Goal: Task Accomplishment & Management: Use online tool/utility

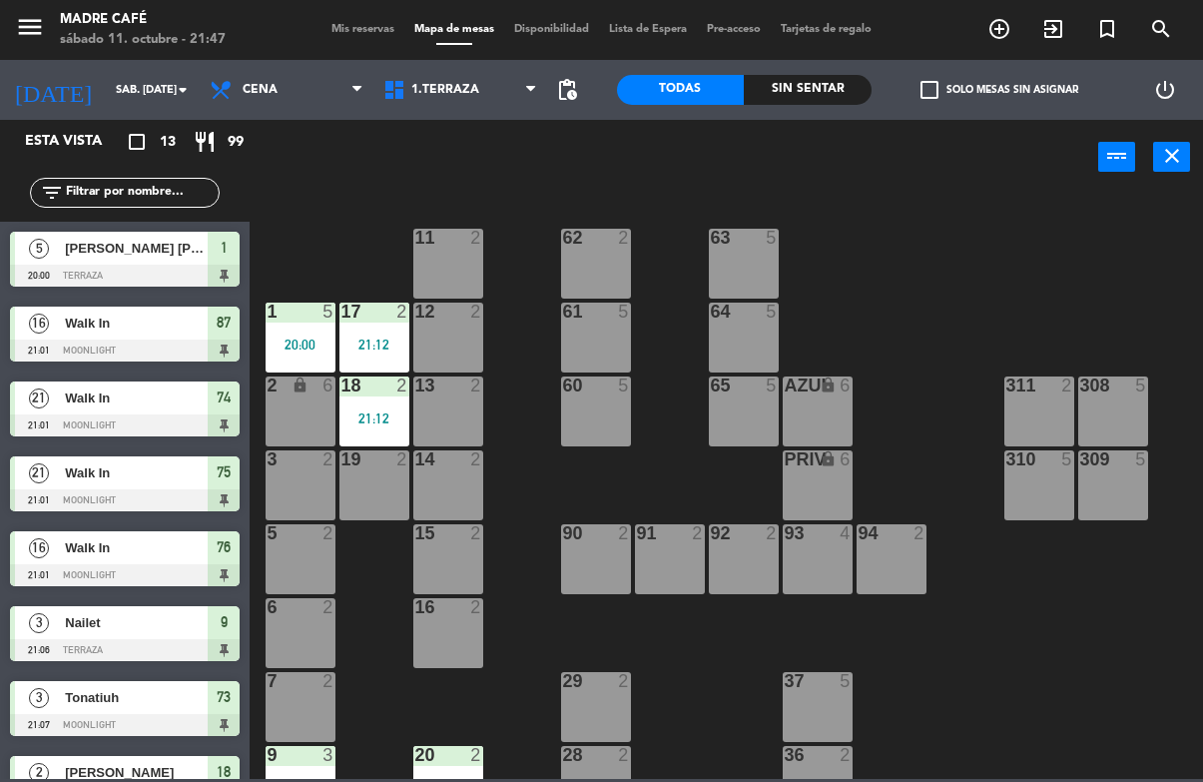
click at [1044, 21] on icon "exit_to_app" at bounding box center [1054, 29] width 24 height 24
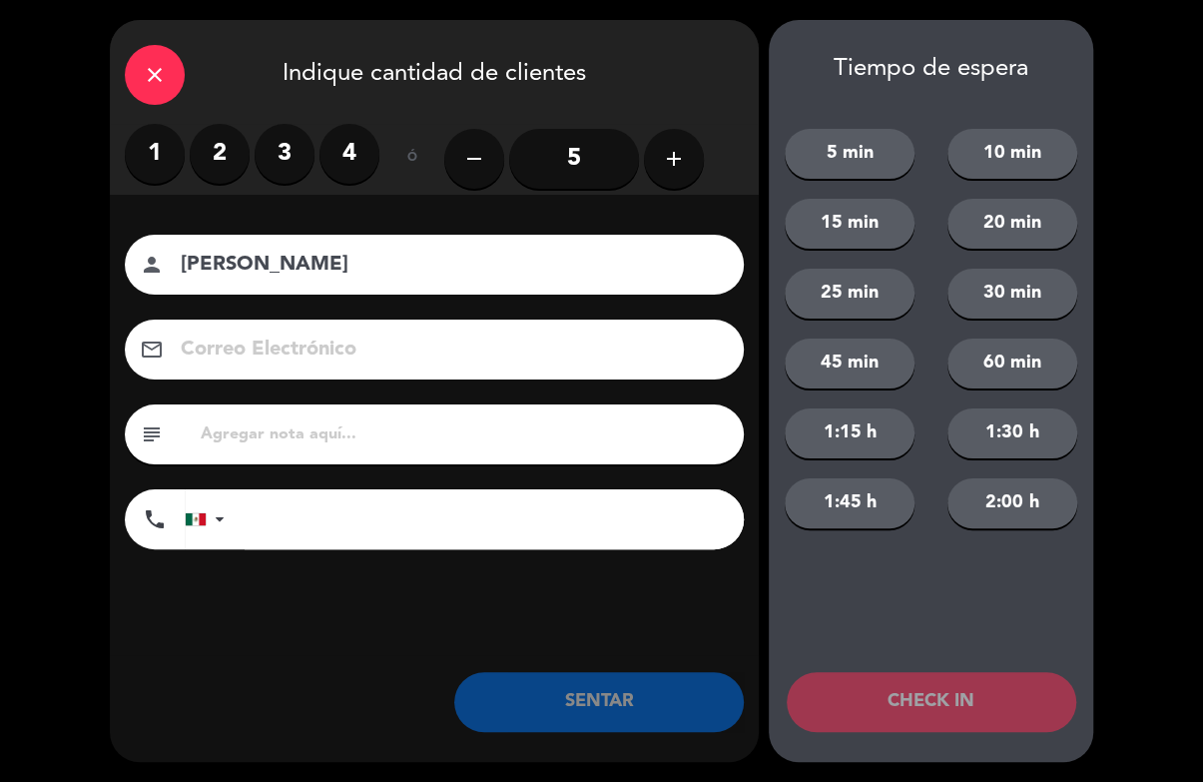
type input "[PERSON_NAME]"
click at [280, 165] on label "3" at bounding box center [285, 154] width 60 height 60
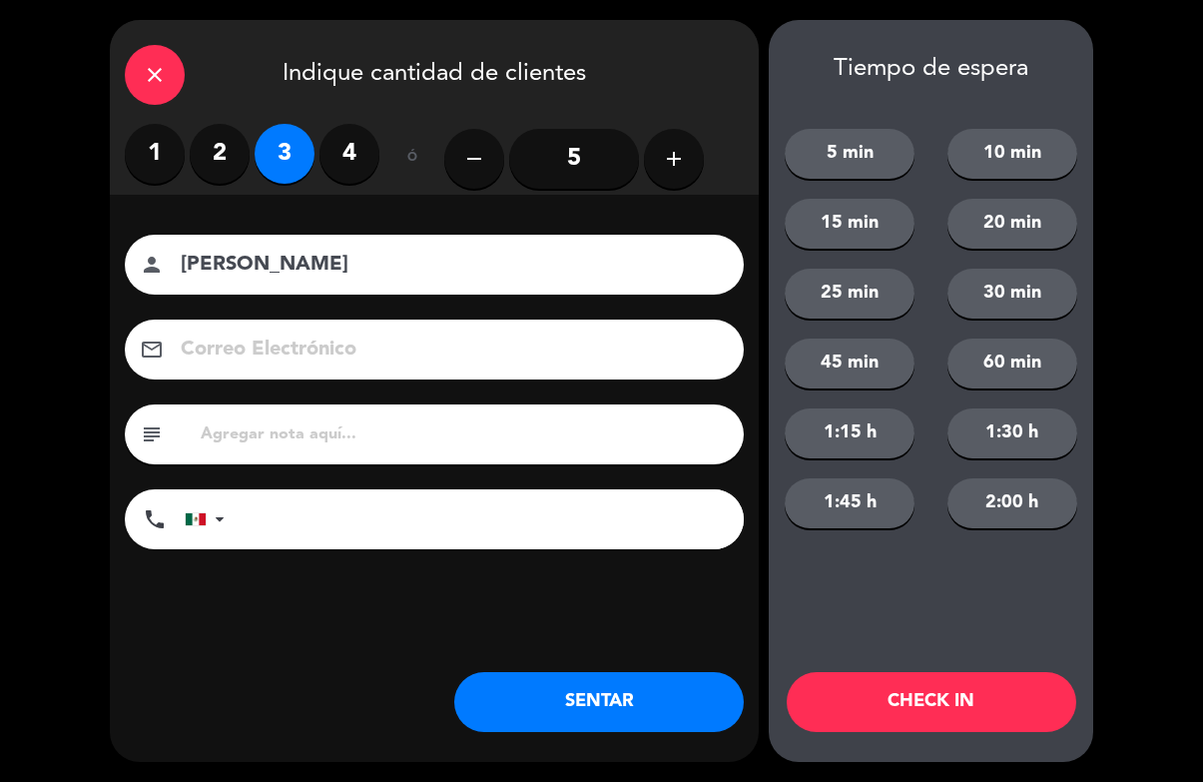
click at [933, 708] on button "CHECK IN" at bounding box center [932, 702] width 290 height 60
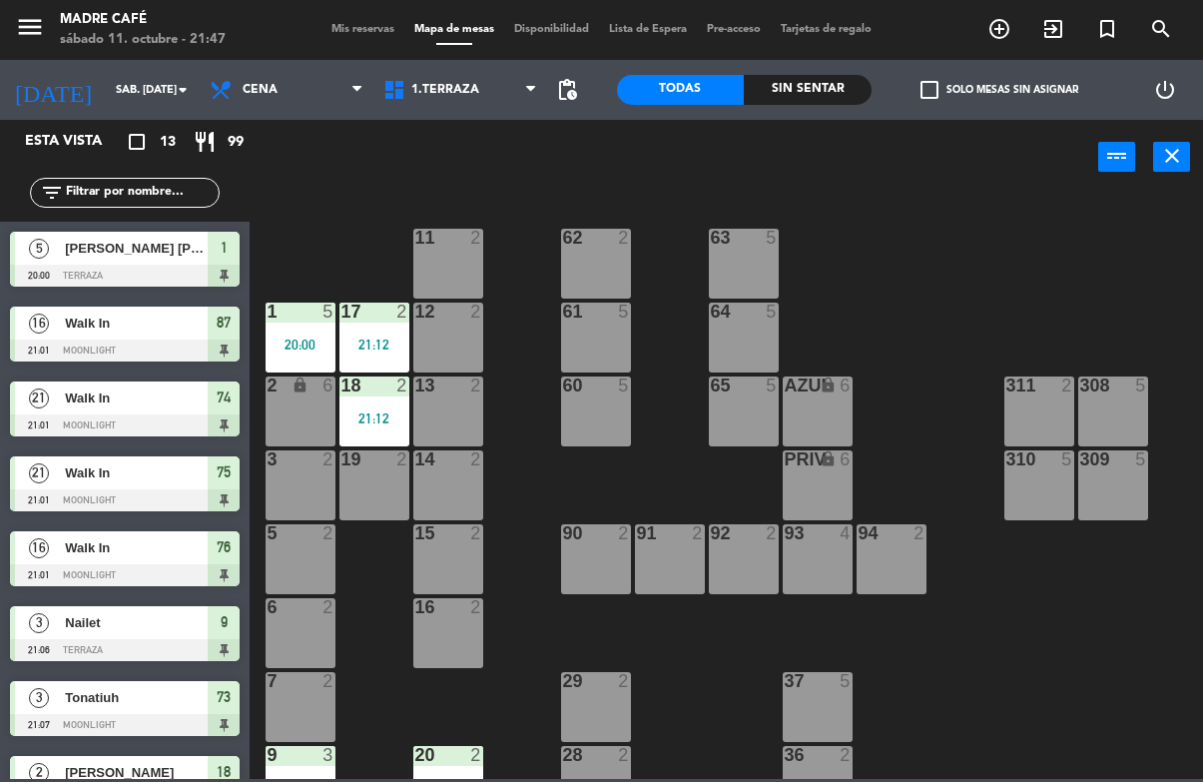
click at [1045, 25] on icon "exit_to_app" at bounding box center [1054, 29] width 24 height 24
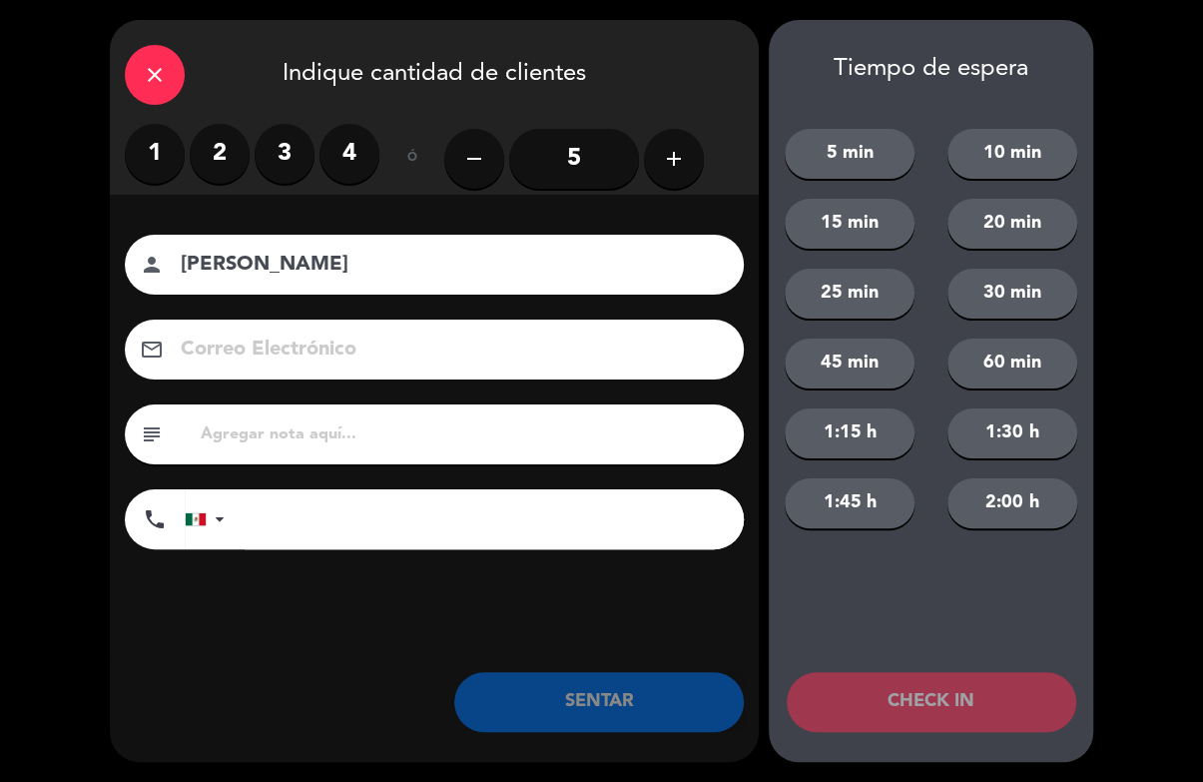
type input "[PERSON_NAME]"
click at [208, 142] on label "2" at bounding box center [220, 154] width 60 height 60
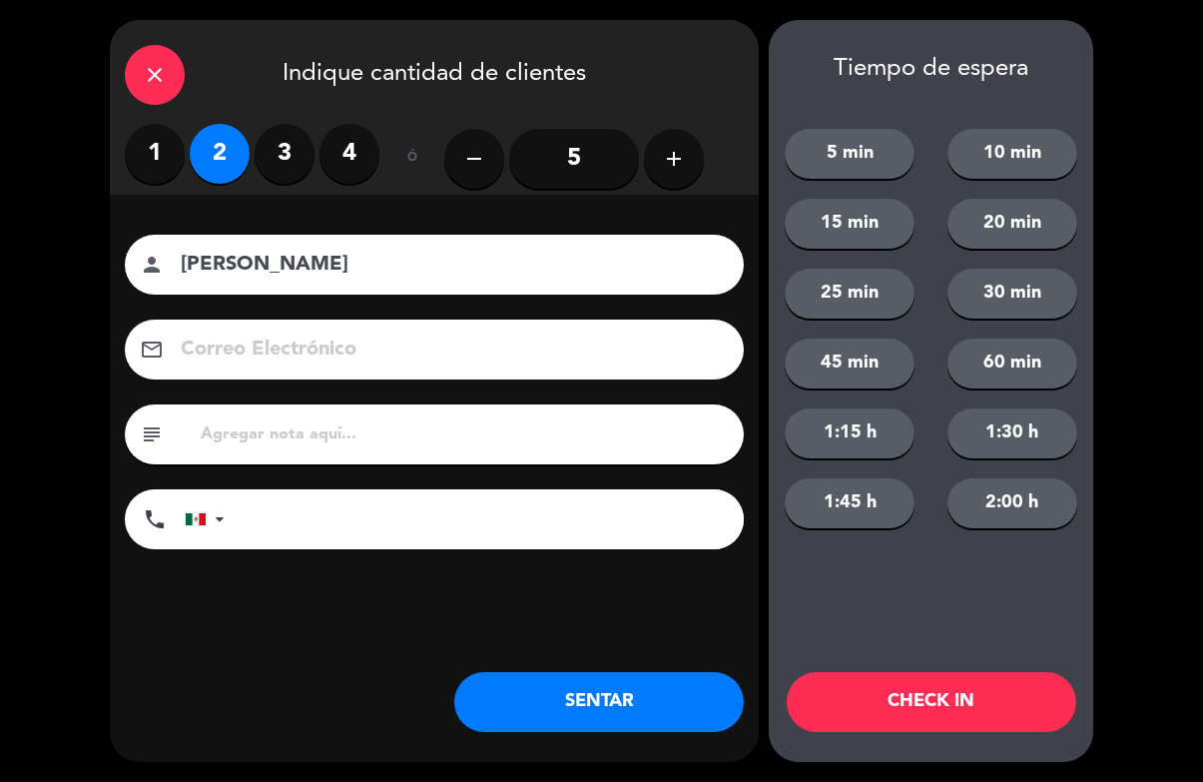
click at [917, 698] on button "CHECK IN" at bounding box center [932, 702] width 290 height 60
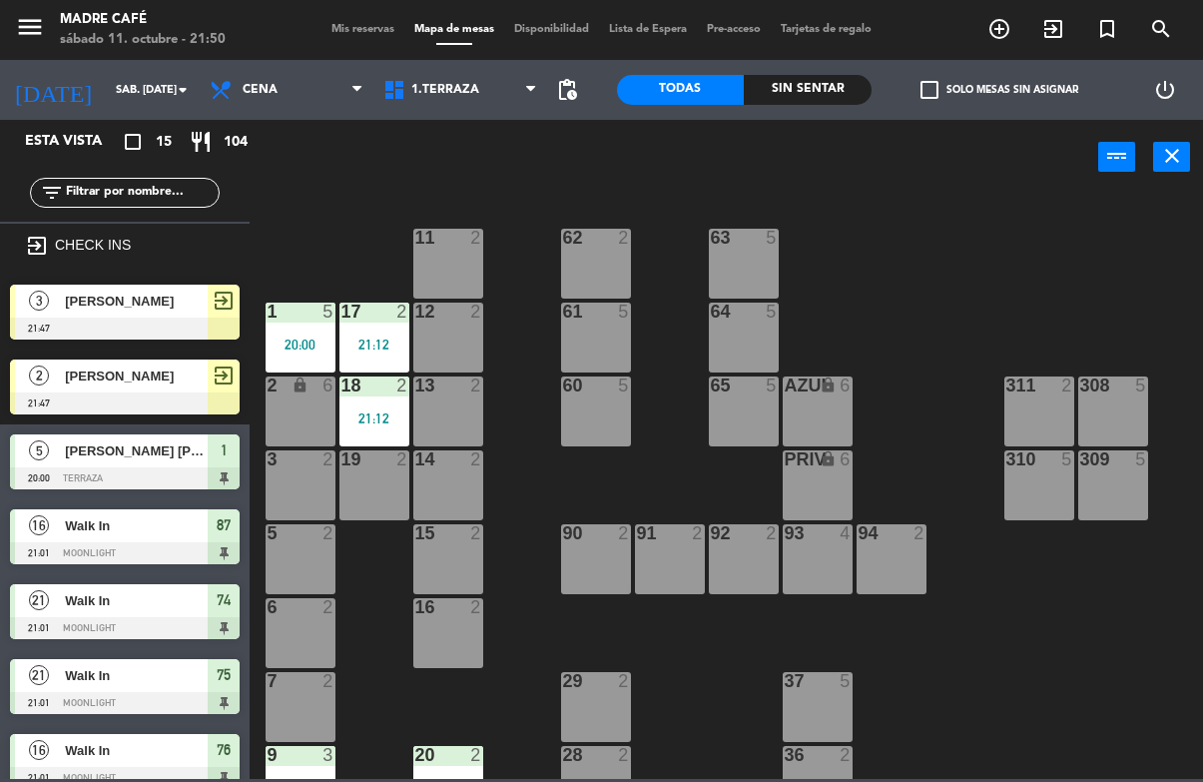
click at [299, 560] on div "5 2" at bounding box center [301, 559] width 70 height 70
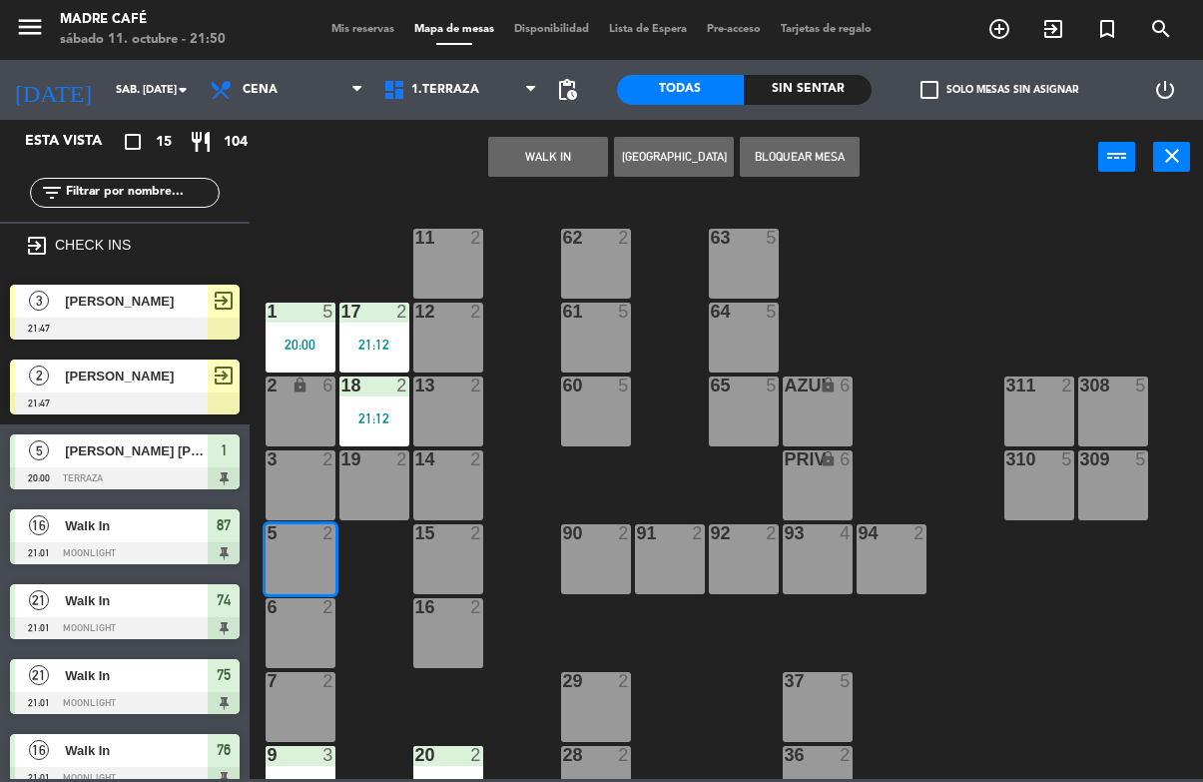
click at [551, 137] on button "WALK IN" at bounding box center [548, 157] width 120 height 40
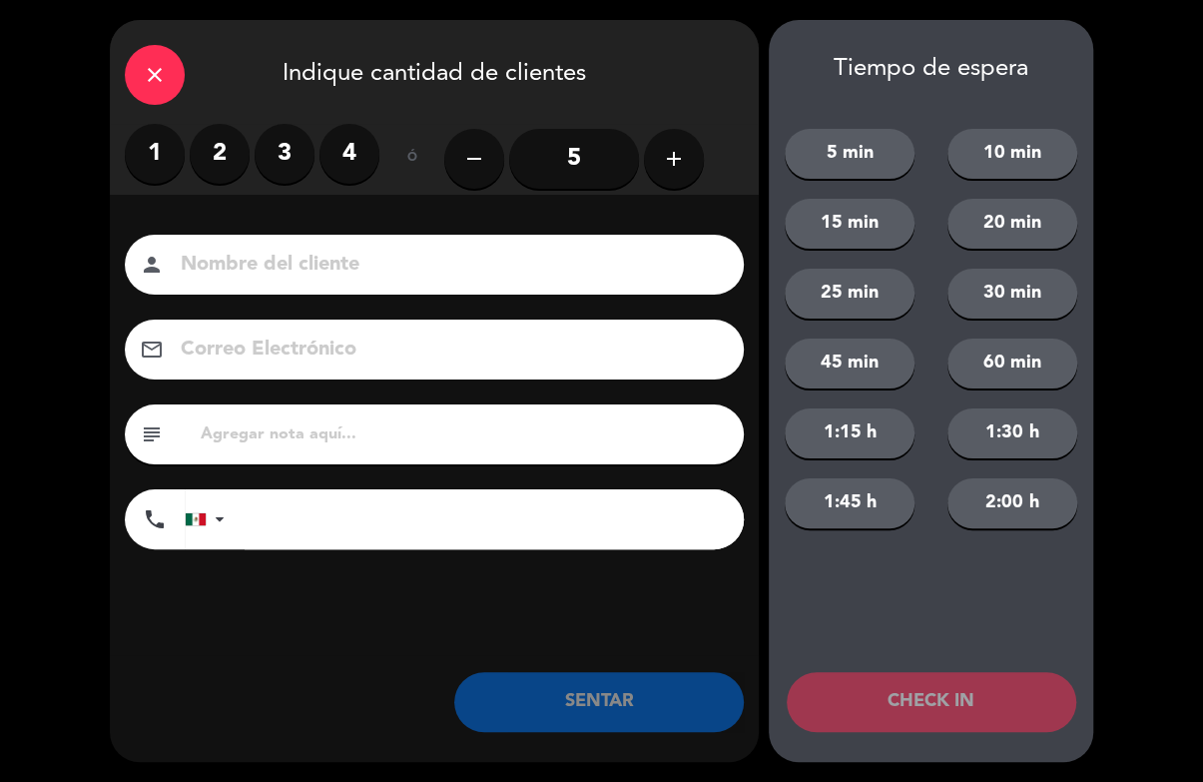
click at [305, 144] on label "3" at bounding box center [285, 154] width 60 height 60
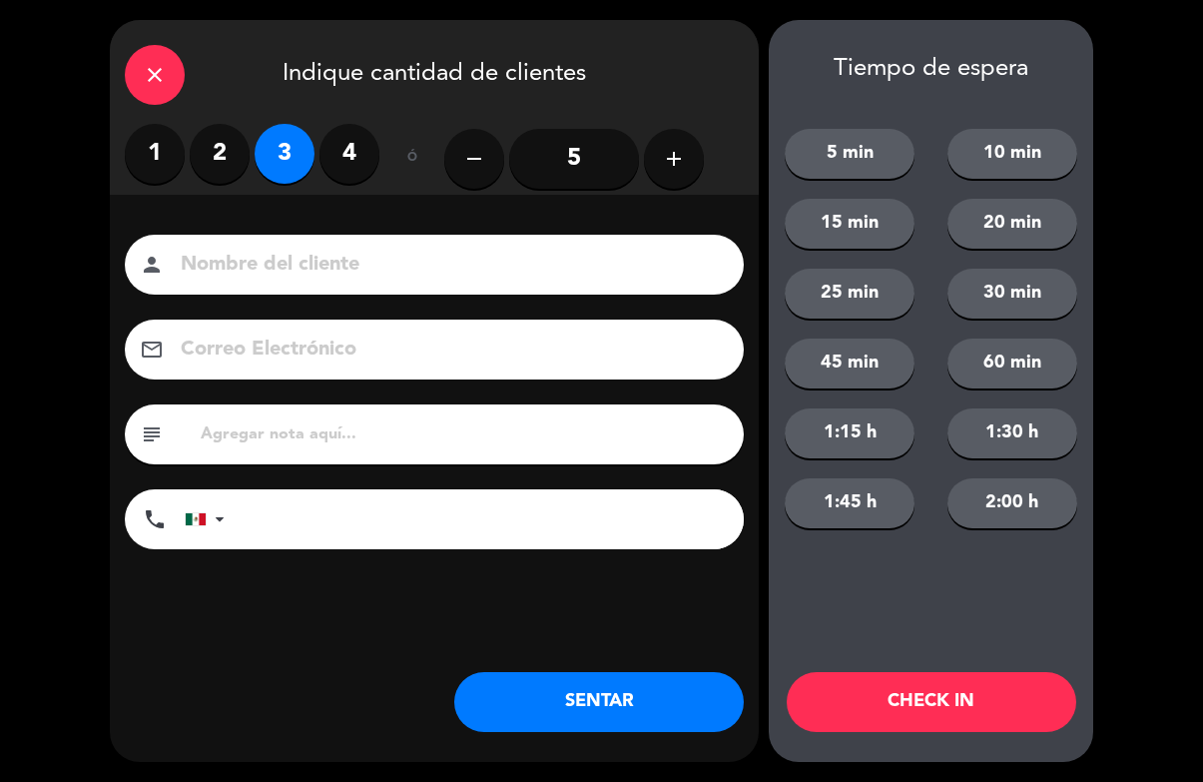
click at [945, 715] on button "CHECK IN" at bounding box center [932, 702] width 290 height 60
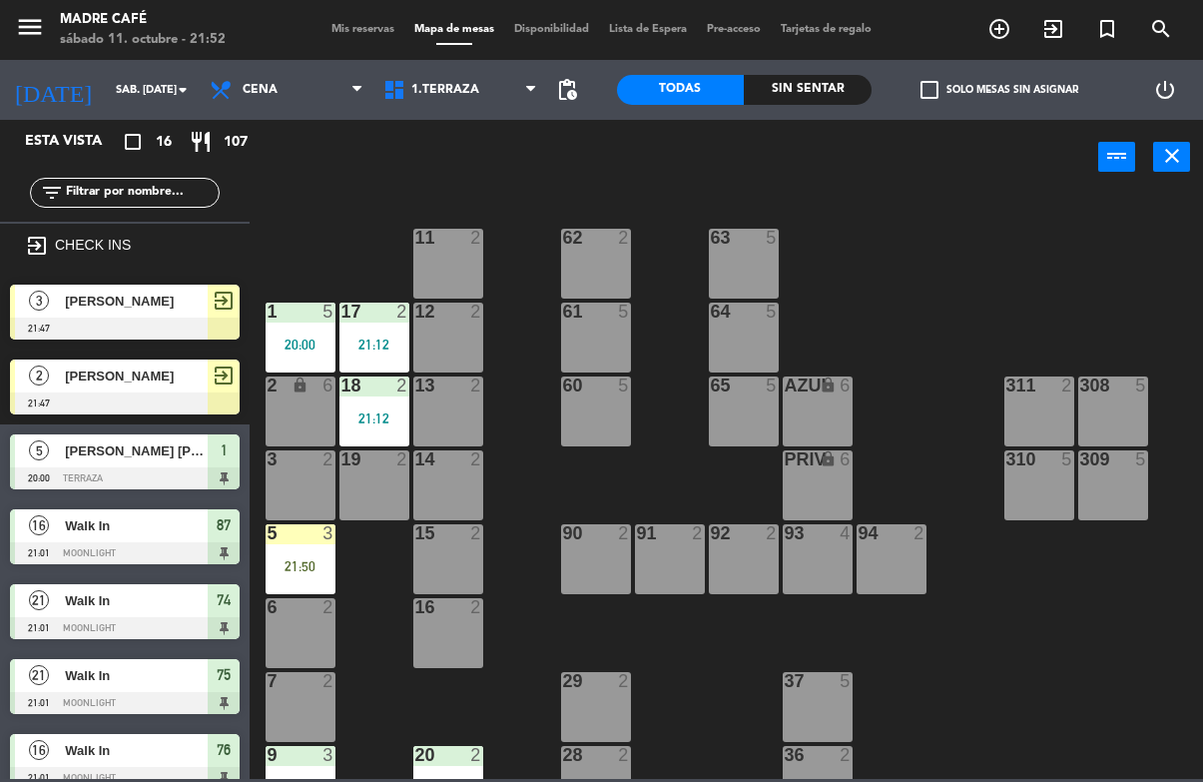
click at [308, 561] on div "21:50" at bounding box center [301, 566] width 70 height 14
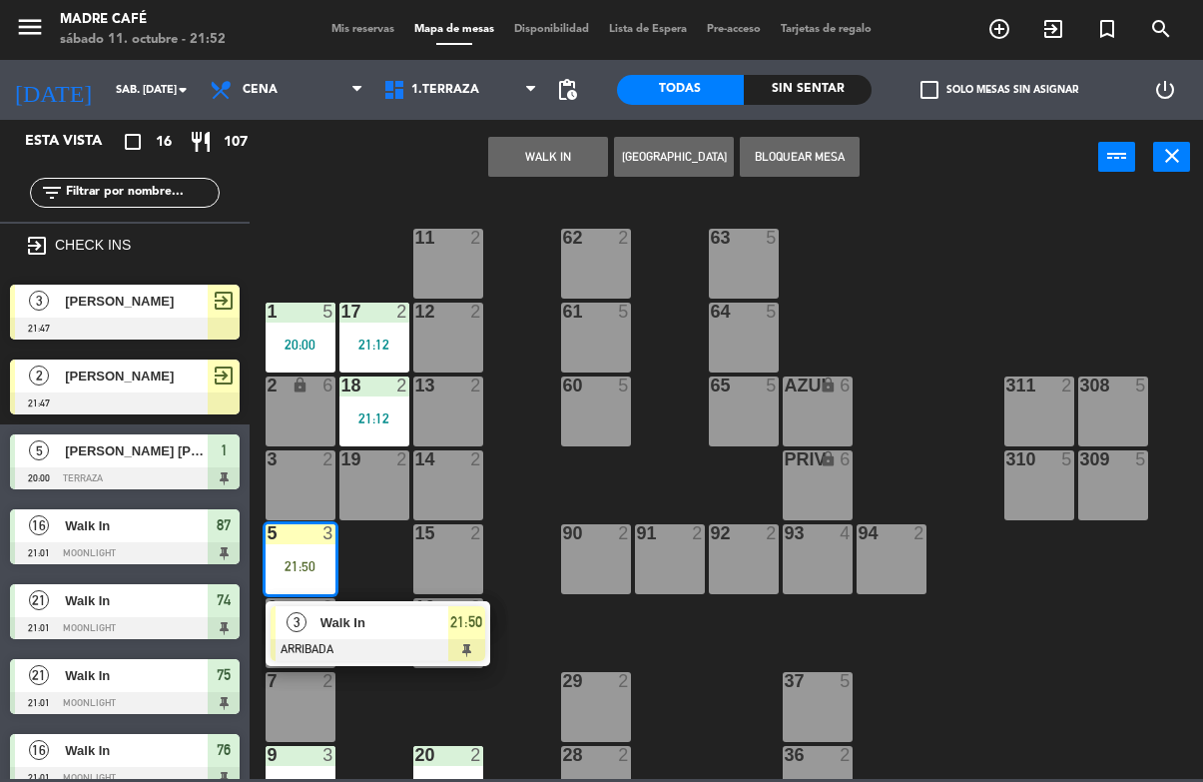
click at [473, 624] on span "21:50" at bounding box center [466, 622] width 32 height 24
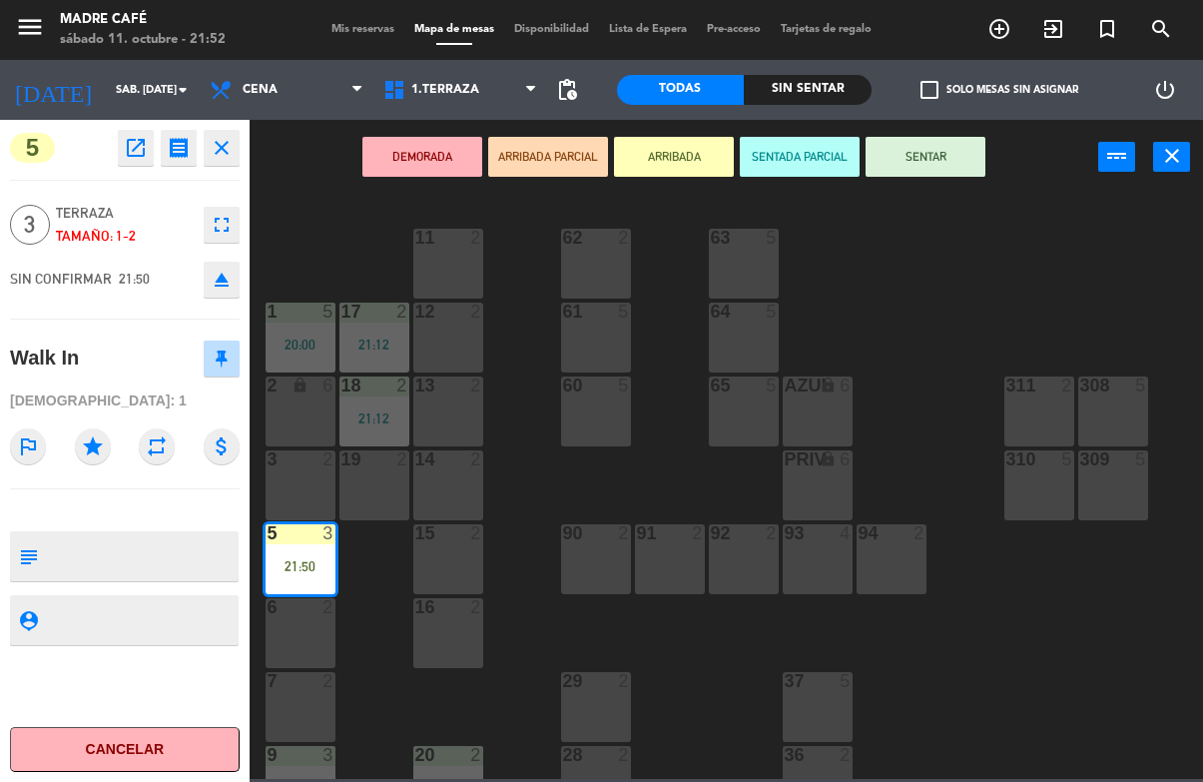
click at [944, 145] on button "SENTAR" at bounding box center [926, 157] width 120 height 40
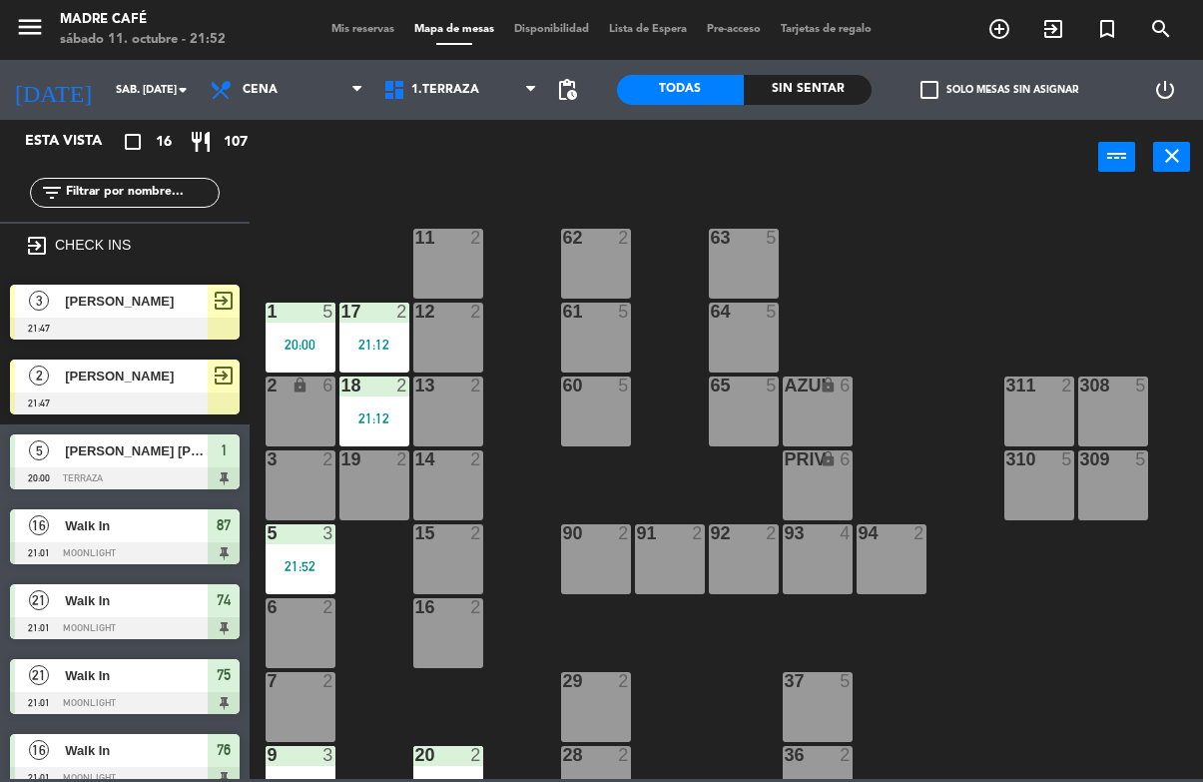
click at [447, 405] on div "13 2" at bounding box center [448, 412] width 70 height 70
click at [527, 484] on div "11 2 63 5 62 2 12 2 1 5 20:00 61 5 64 5 17 2 21:12 13 2 2 lock 6 60 5 65 5 308 …" at bounding box center [733, 486] width 942 height 586
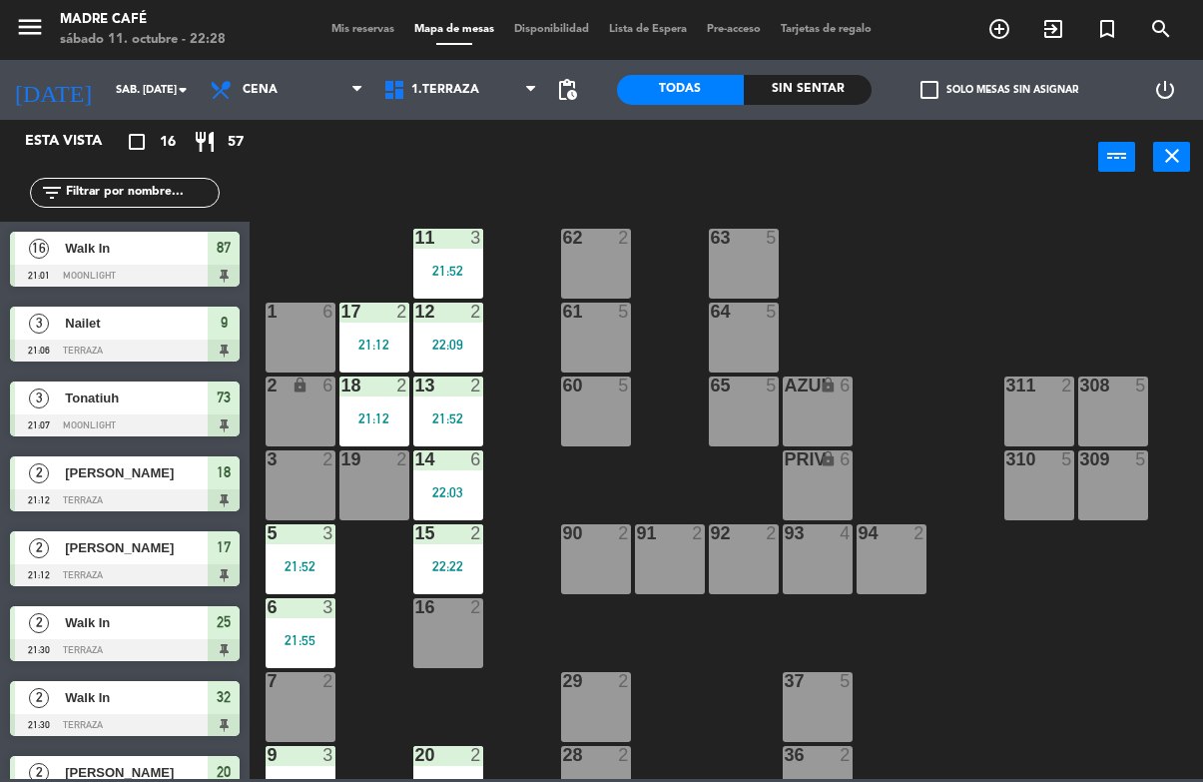
click at [1060, 12] on span "exit_to_app" at bounding box center [1054, 29] width 54 height 34
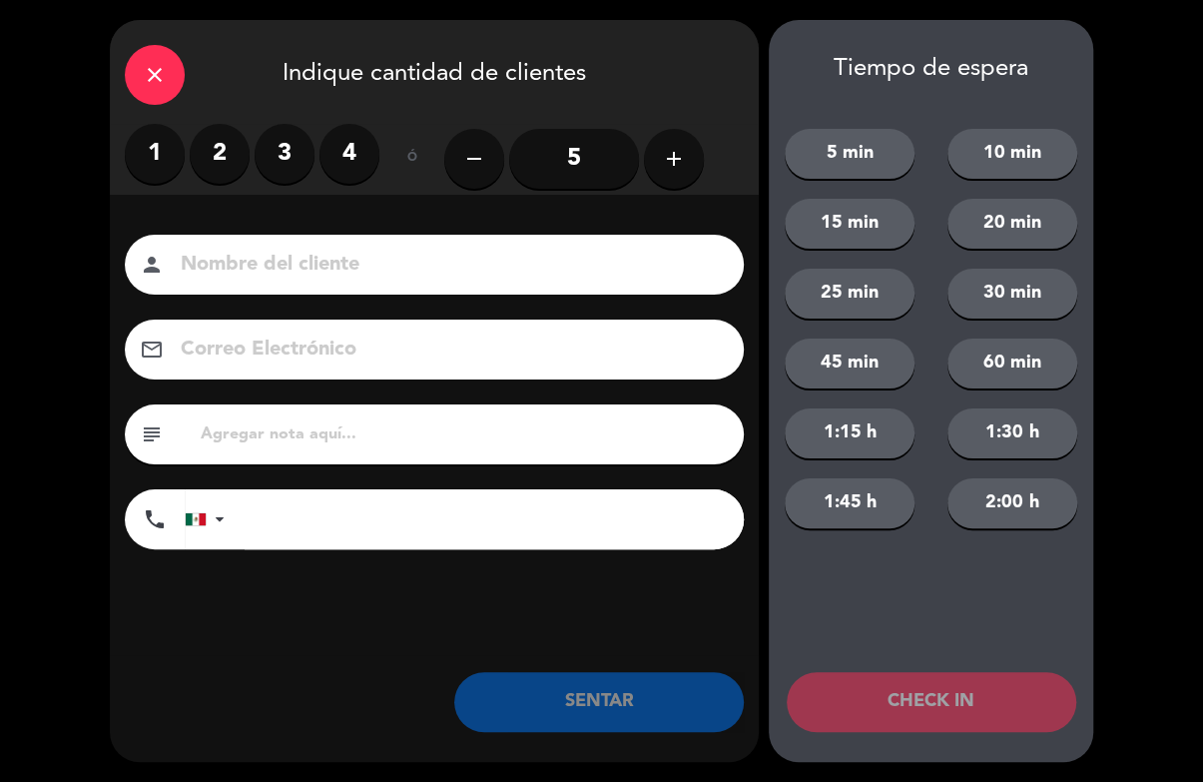
click at [1154, 196] on div "close Indique cantidad de clientes 1 2 3 4 ó remove 5 add Nombre del cliente pe…" at bounding box center [601, 391] width 1203 height 782
click at [159, 79] on icon "close" at bounding box center [155, 75] width 24 height 24
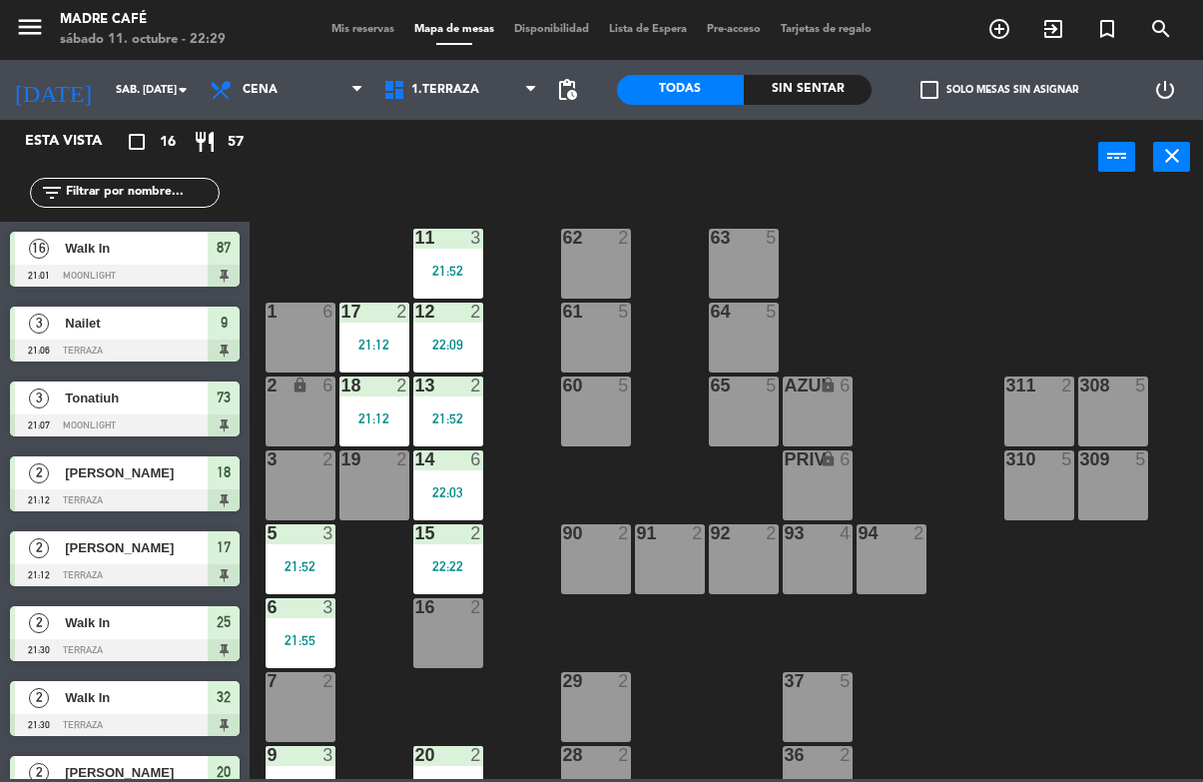
click at [1059, 23] on icon "exit_to_app" at bounding box center [1054, 29] width 24 height 24
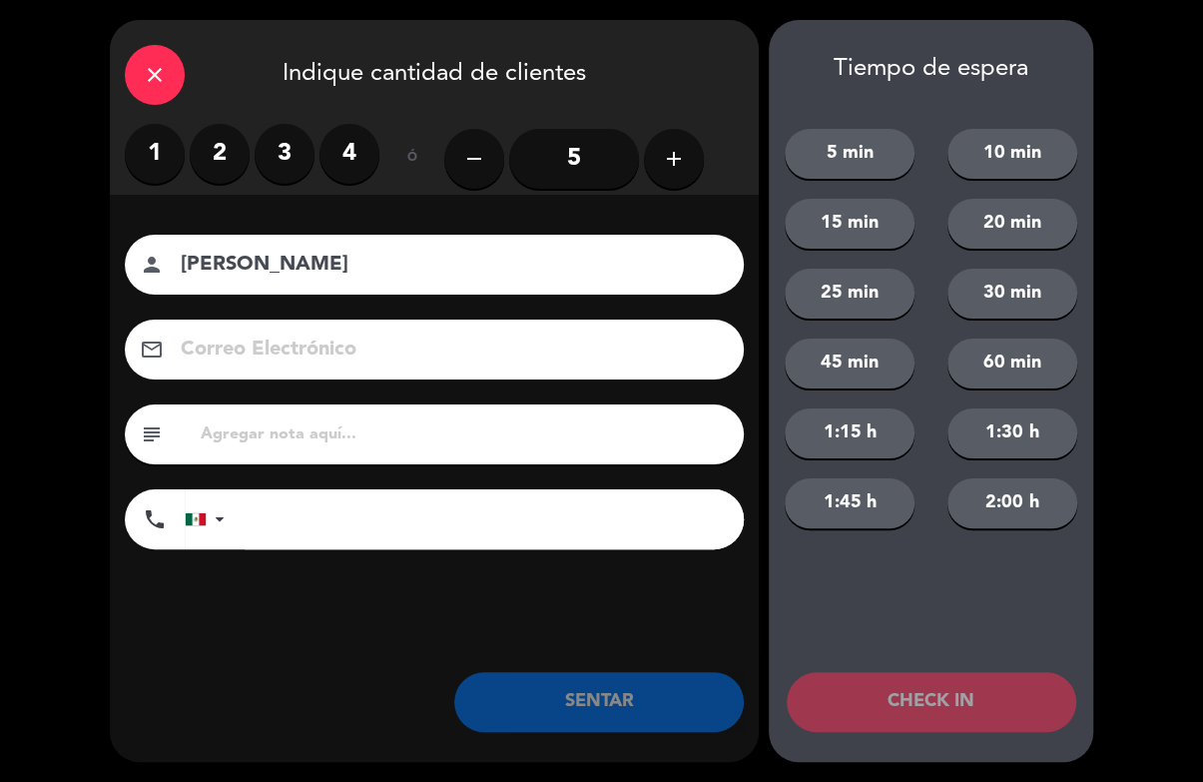
type input "[PERSON_NAME]"
click at [248, 156] on label "2" at bounding box center [220, 154] width 60 height 60
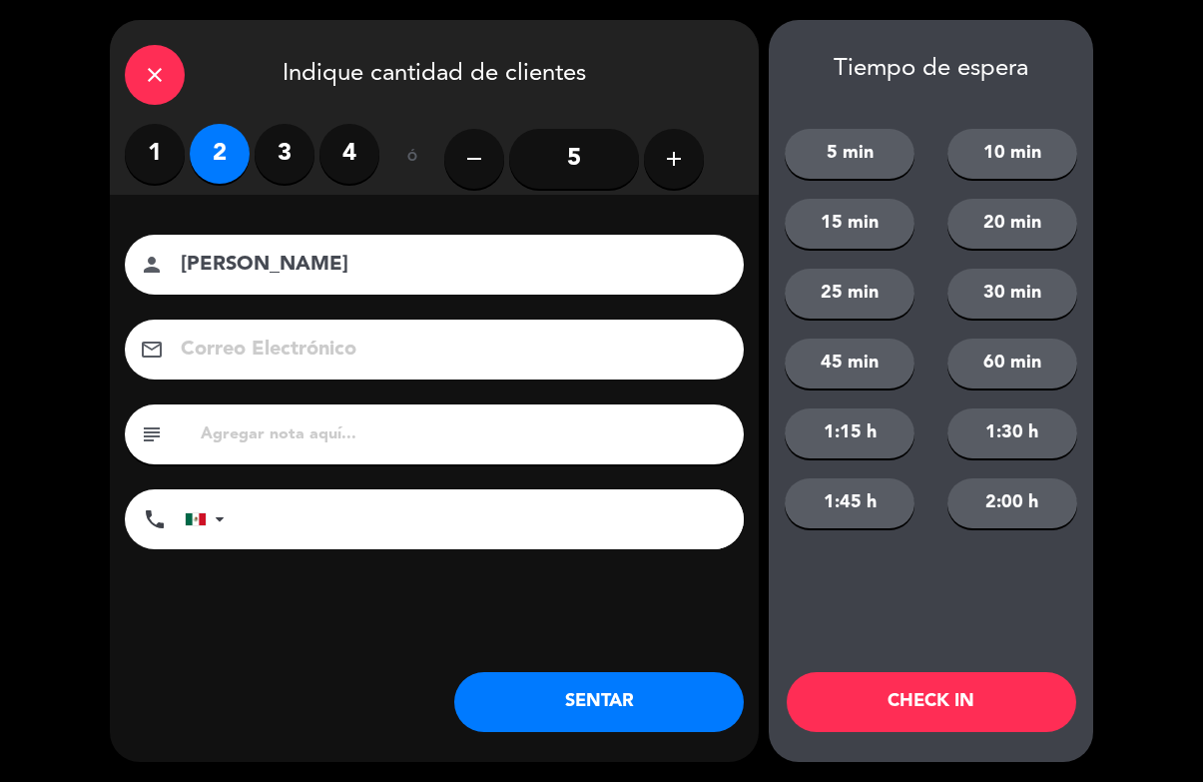
click at [954, 704] on button "CHECK IN" at bounding box center [932, 702] width 290 height 60
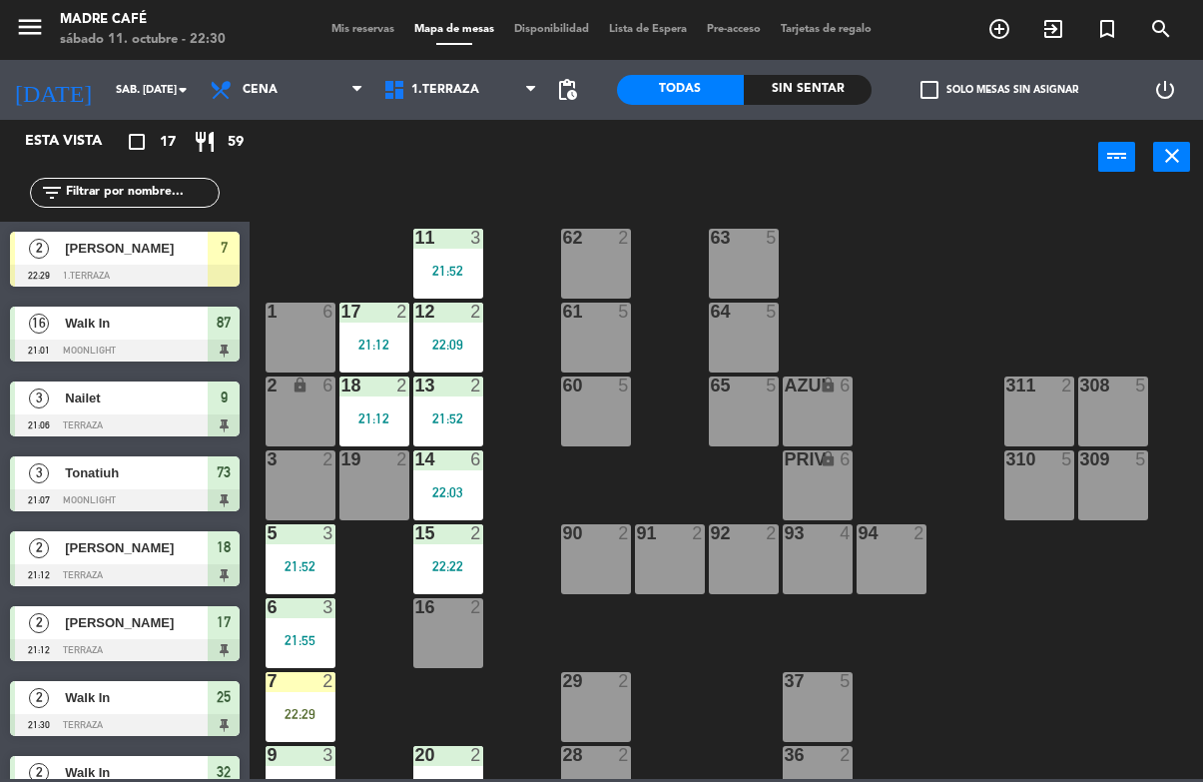
click at [313, 704] on div "7 2 22:29" at bounding box center [301, 707] width 70 height 70
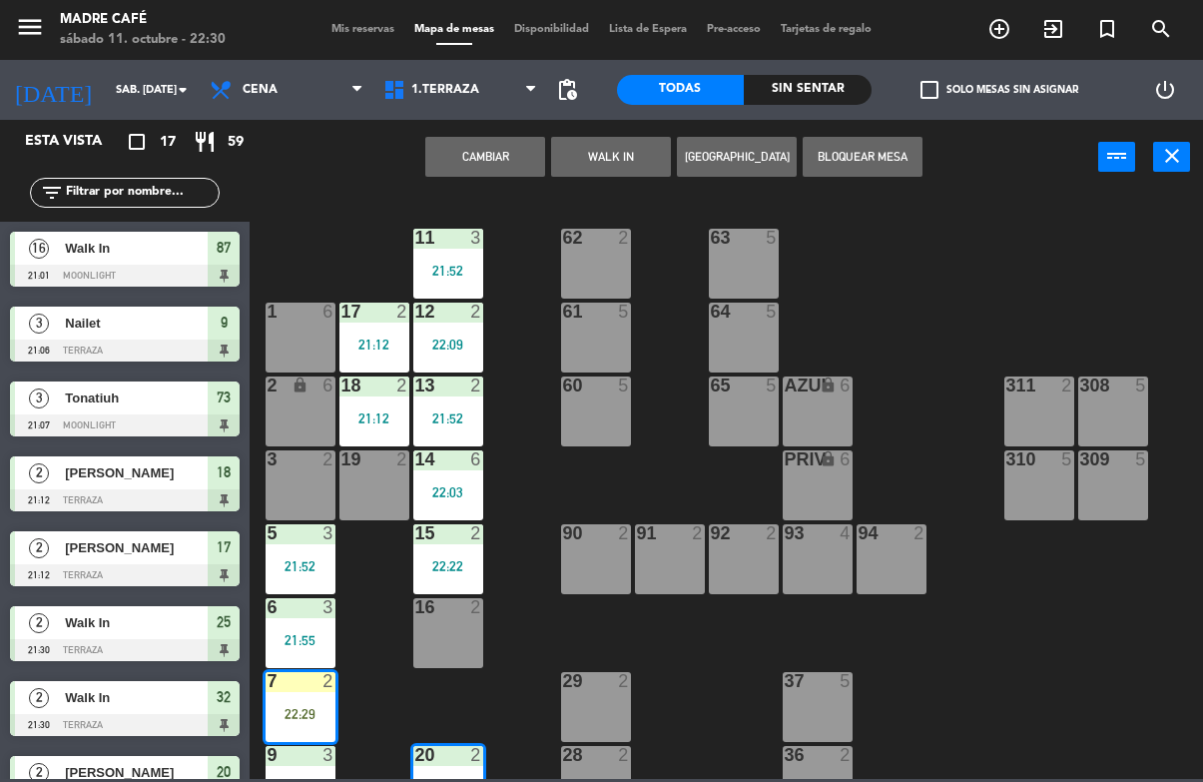
click at [334, 679] on div "2" at bounding box center [329, 681] width 12 height 18
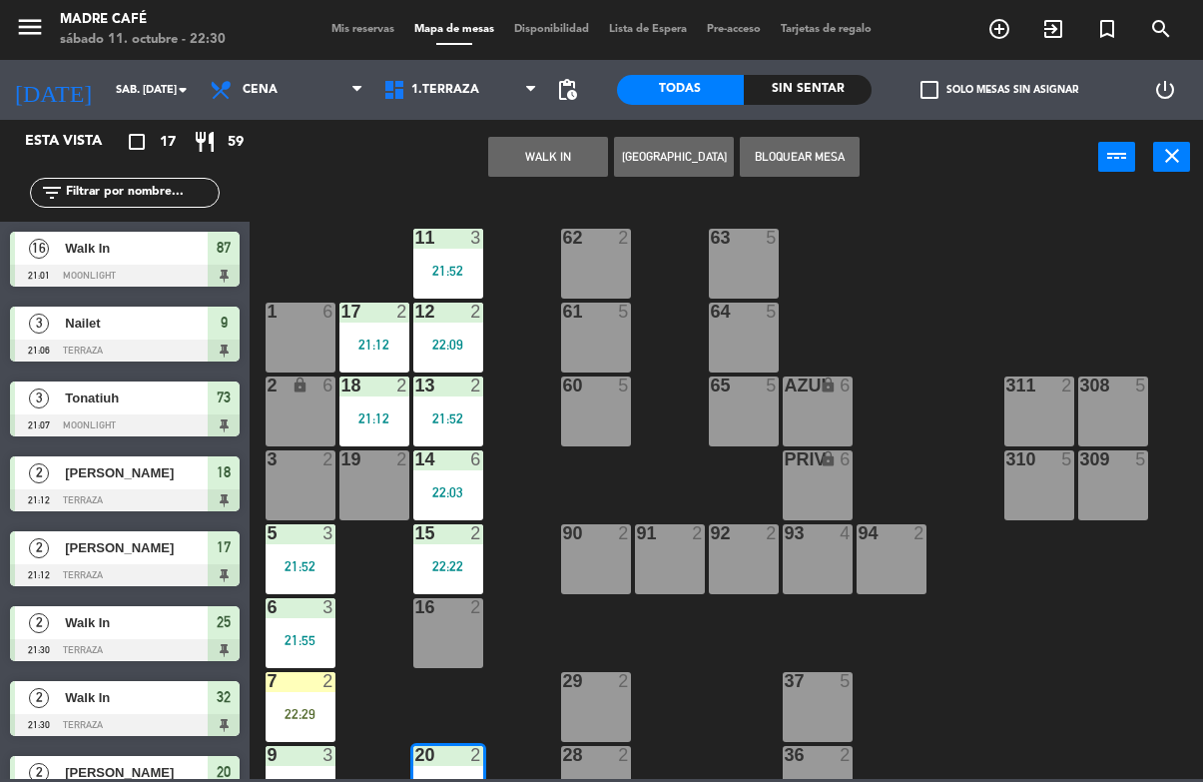
click at [540, 657] on div "11 3 21:52 63 5 62 2 12 2 22:09 1 6 61 5 64 5 17 2 21:12 13 2 21:52 2 lock 6 60…" at bounding box center [733, 486] width 942 height 586
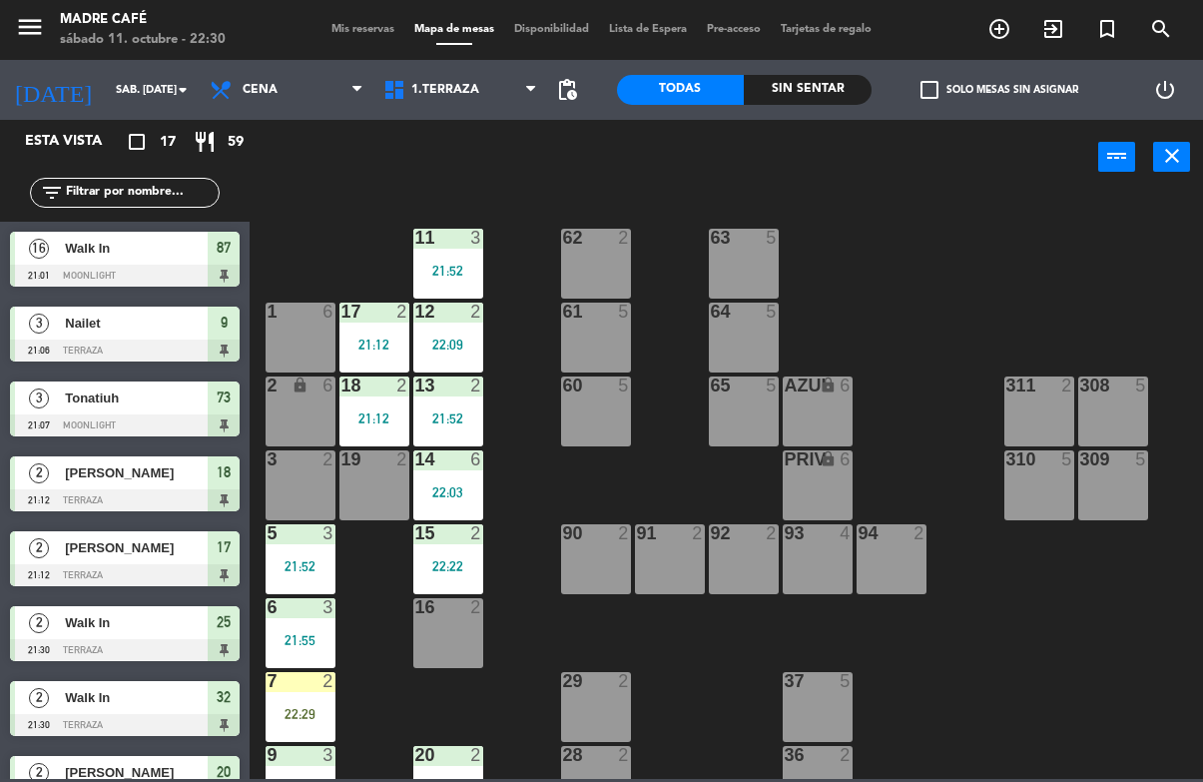
click at [318, 695] on div "7 2 22:29" at bounding box center [301, 707] width 70 height 70
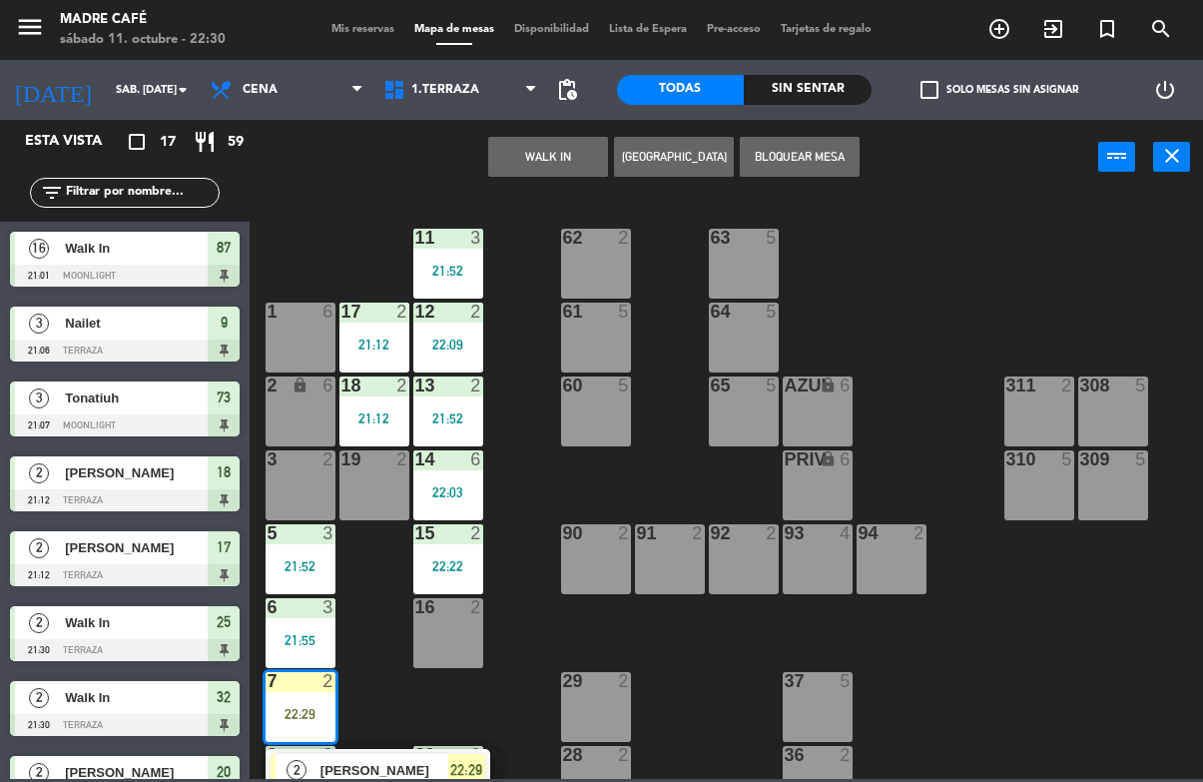
click at [462, 770] on span "22:29" at bounding box center [466, 770] width 32 height 24
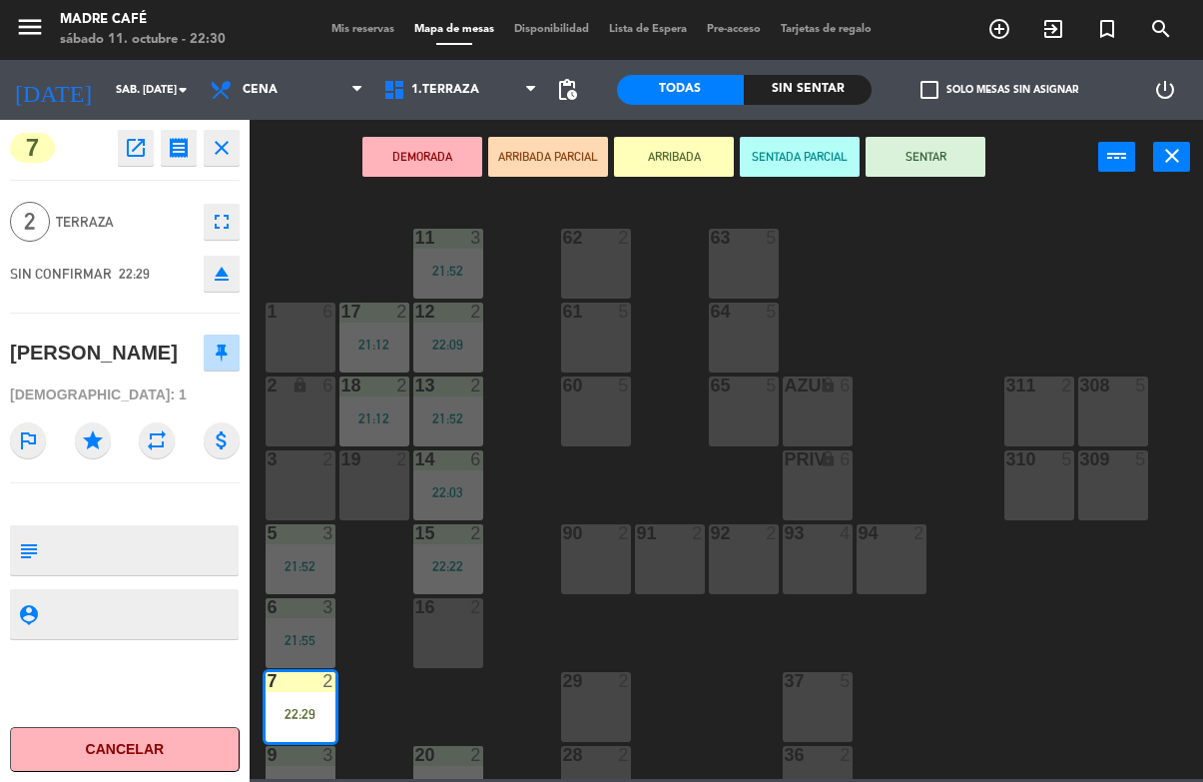
click at [930, 148] on button "SENTAR" at bounding box center [926, 157] width 120 height 40
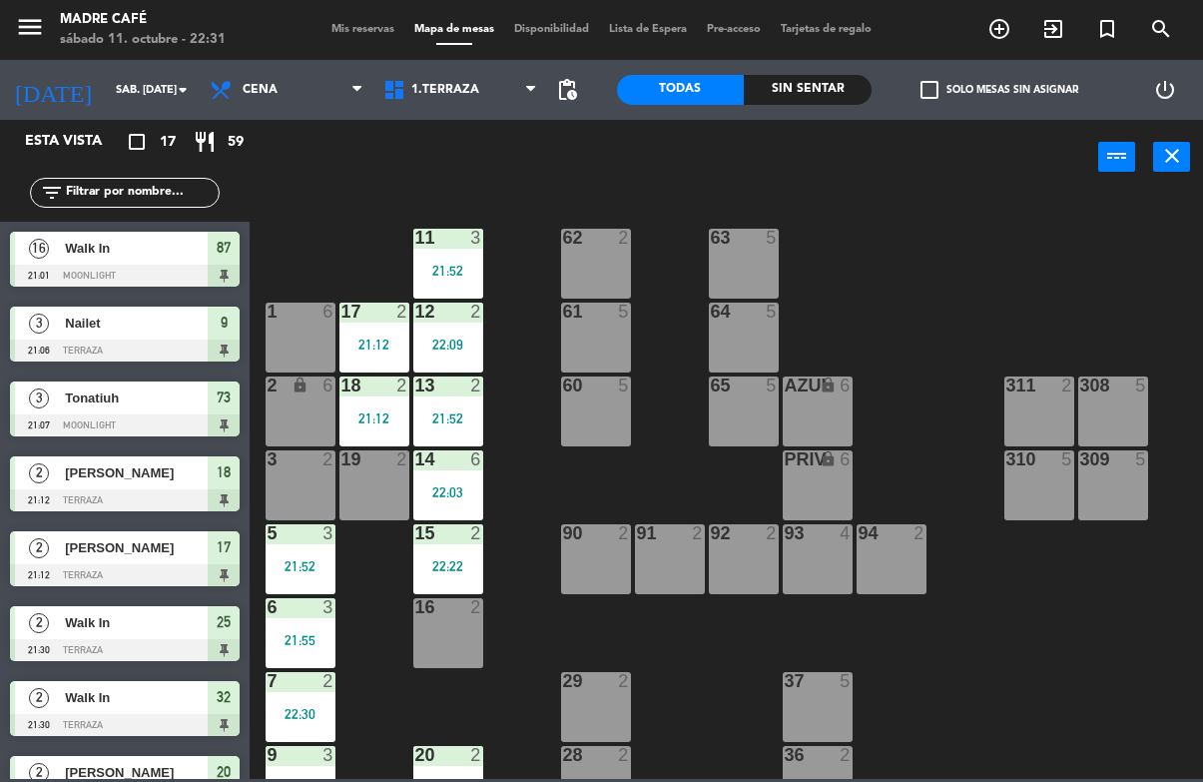
click at [1062, 30] on icon "exit_to_app" at bounding box center [1054, 29] width 24 height 24
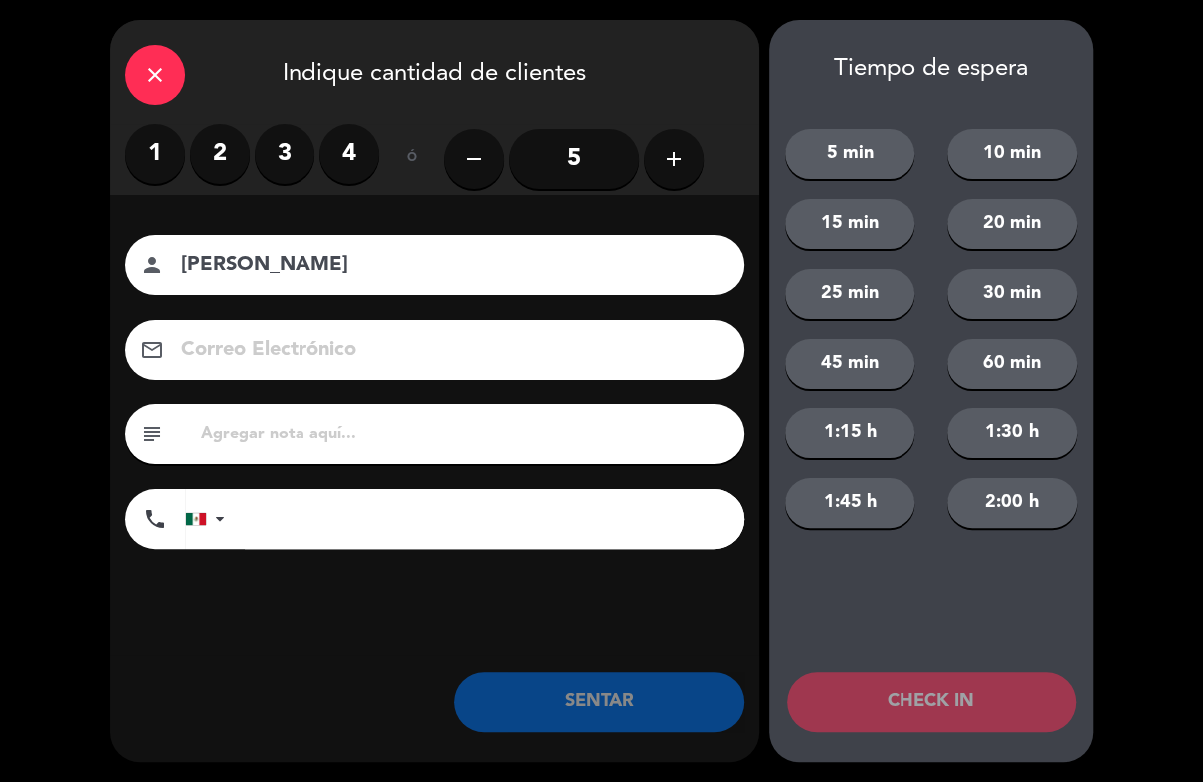
type input "[PERSON_NAME]"
click at [228, 171] on label "2" at bounding box center [220, 154] width 60 height 60
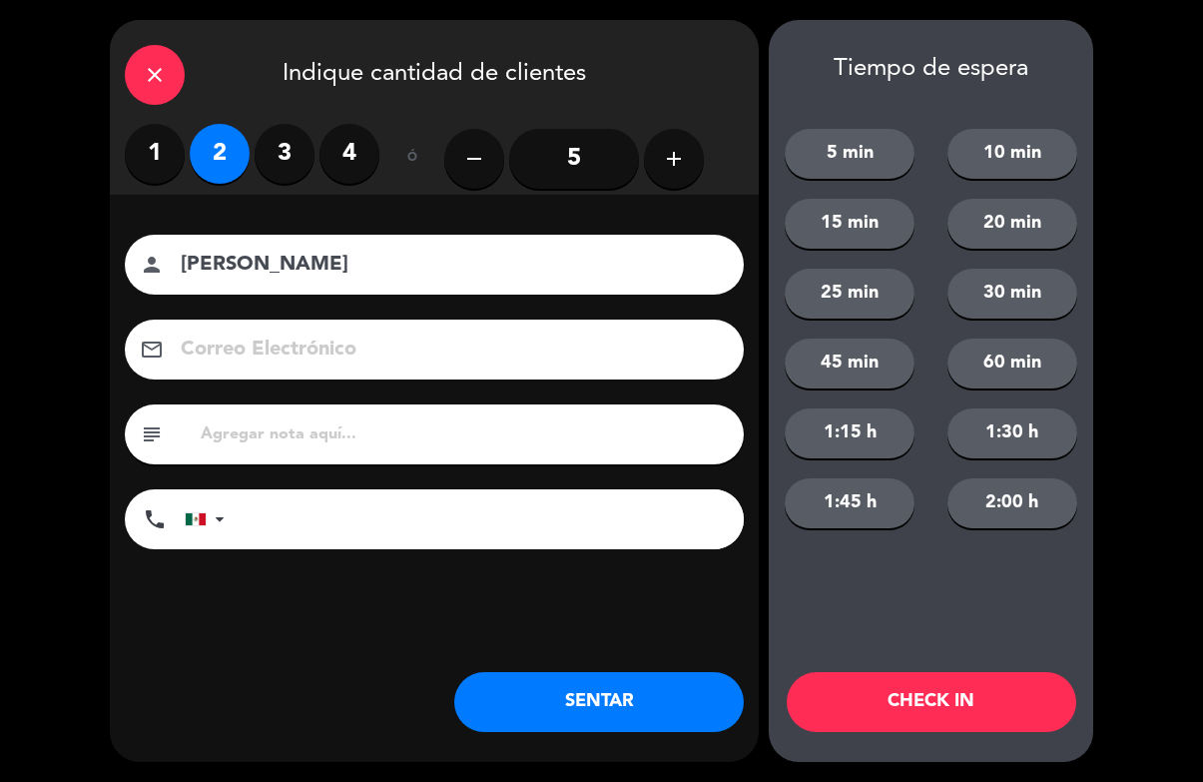
click at [1025, 698] on button "CHECK IN" at bounding box center [932, 702] width 290 height 60
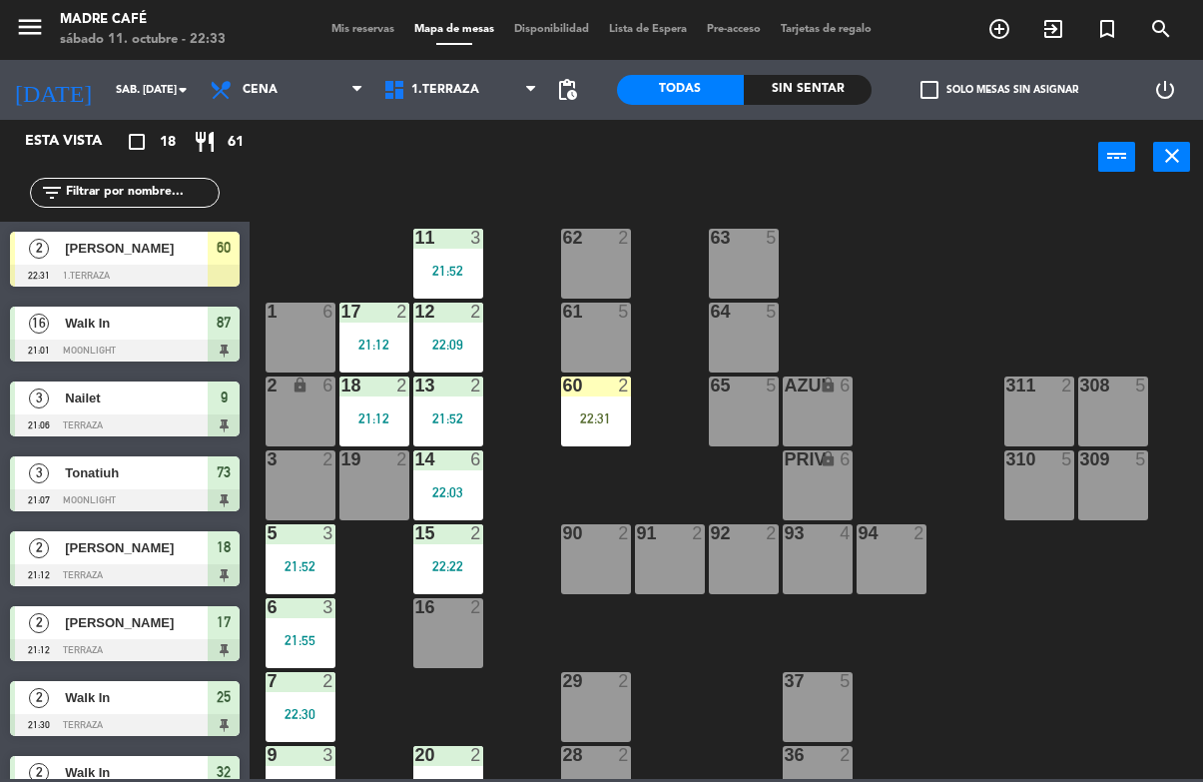
click at [593, 425] on div "22:31" at bounding box center [596, 418] width 70 height 14
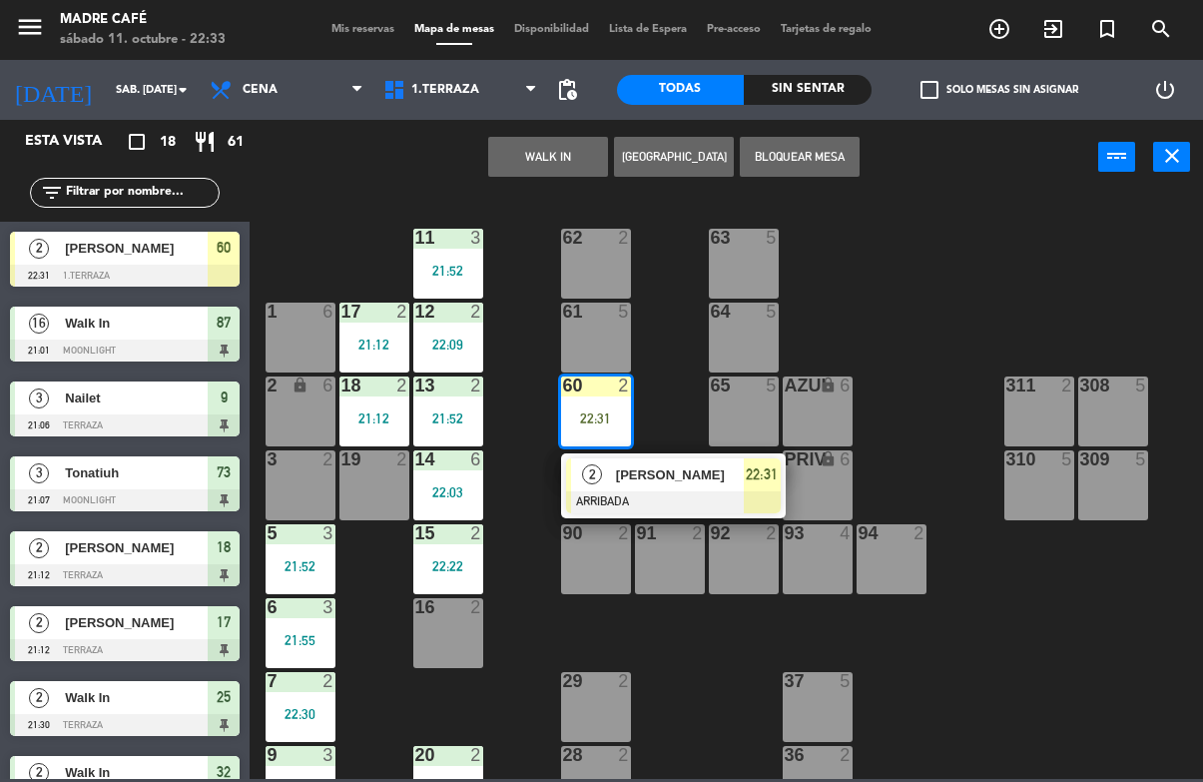
click at [771, 487] on div "22:31" at bounding box center [762, 474] width 37 height 33
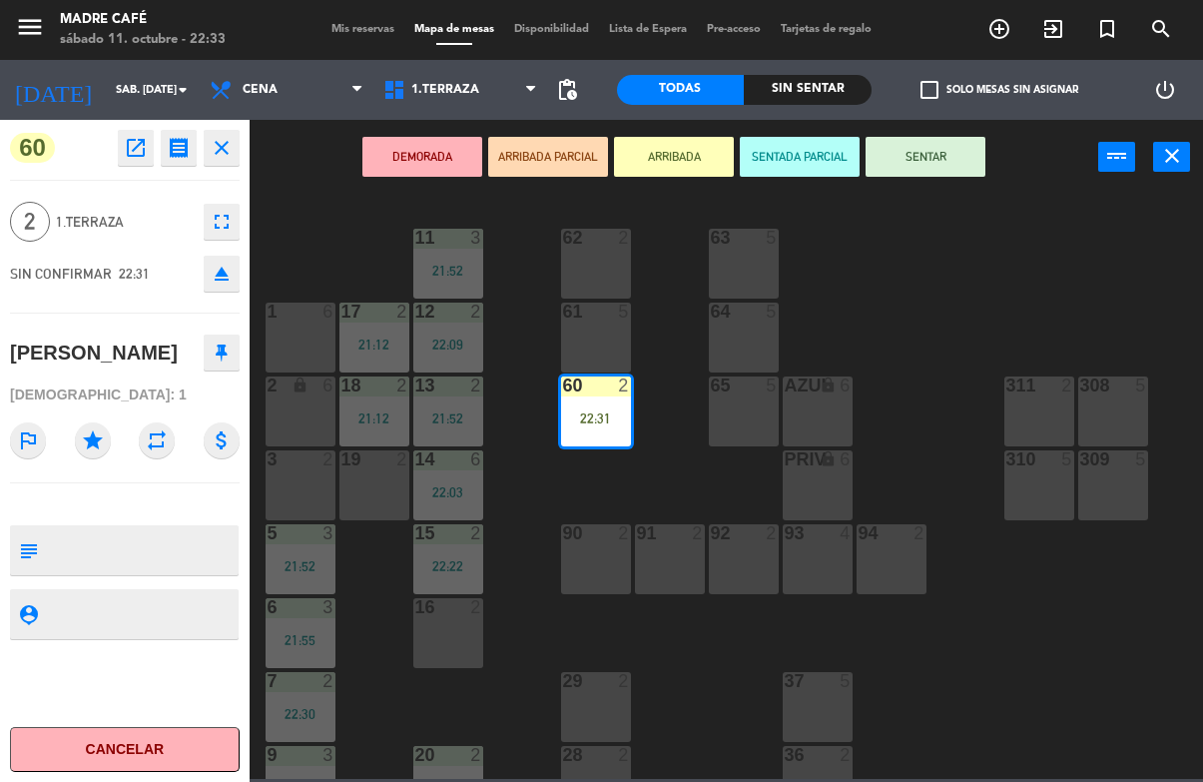
click at [967, 151] on button "SENTAR" at bounding box center [926, 157] width 120 height 40
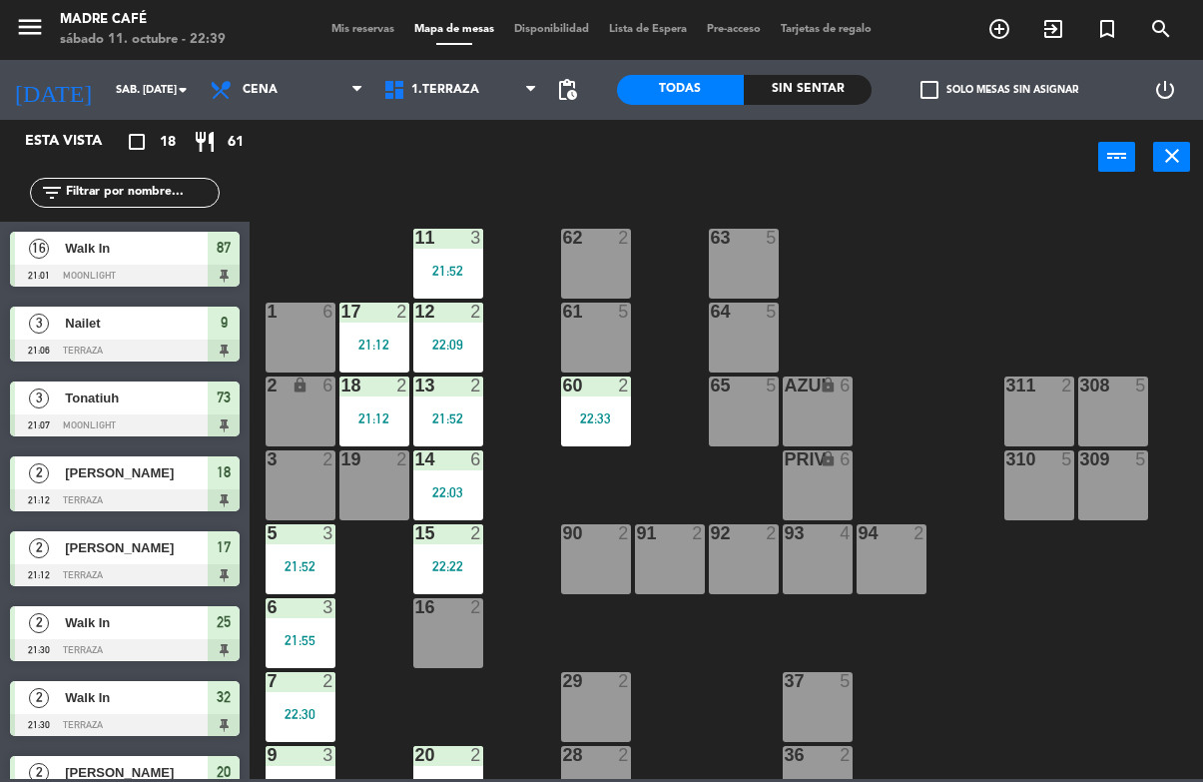
click at [1048, 23] on icon "exit_to_app" at bounding box center [1054, 29] width 24 height 24
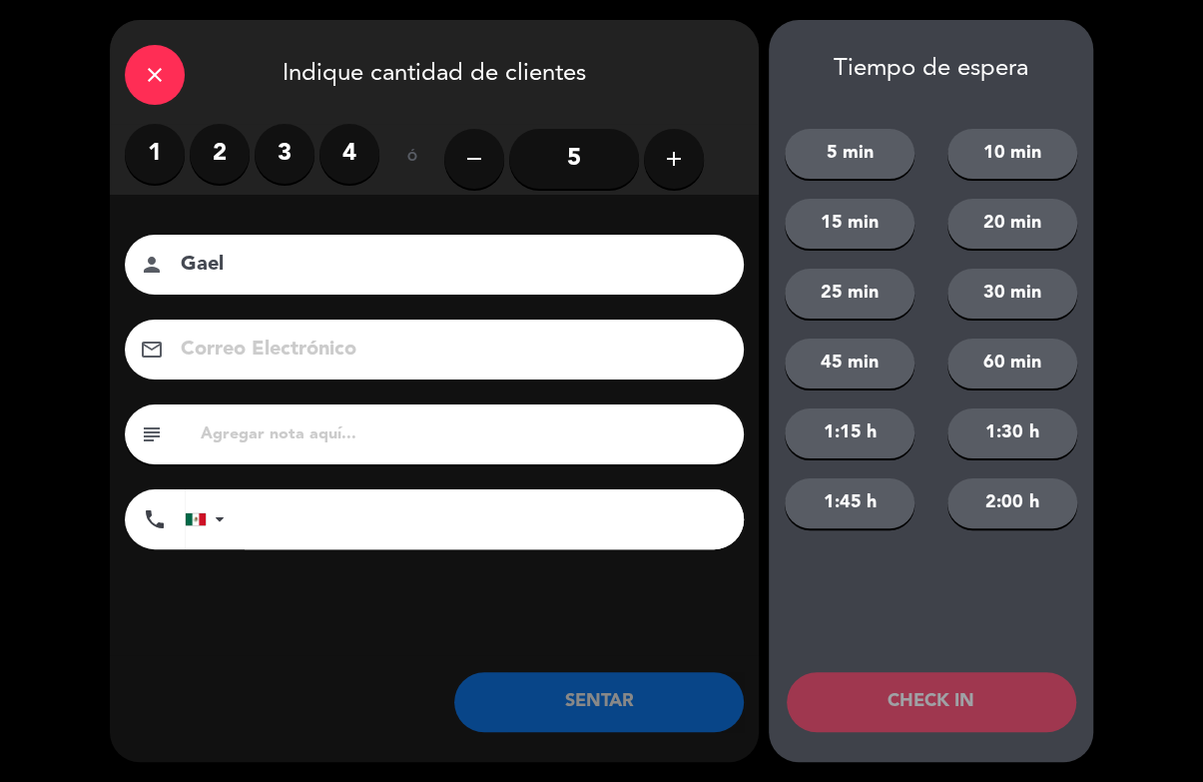
type input "Gael"
click at [228, 157] on label "2" at bounding box center [220, 154] width 60 height 60
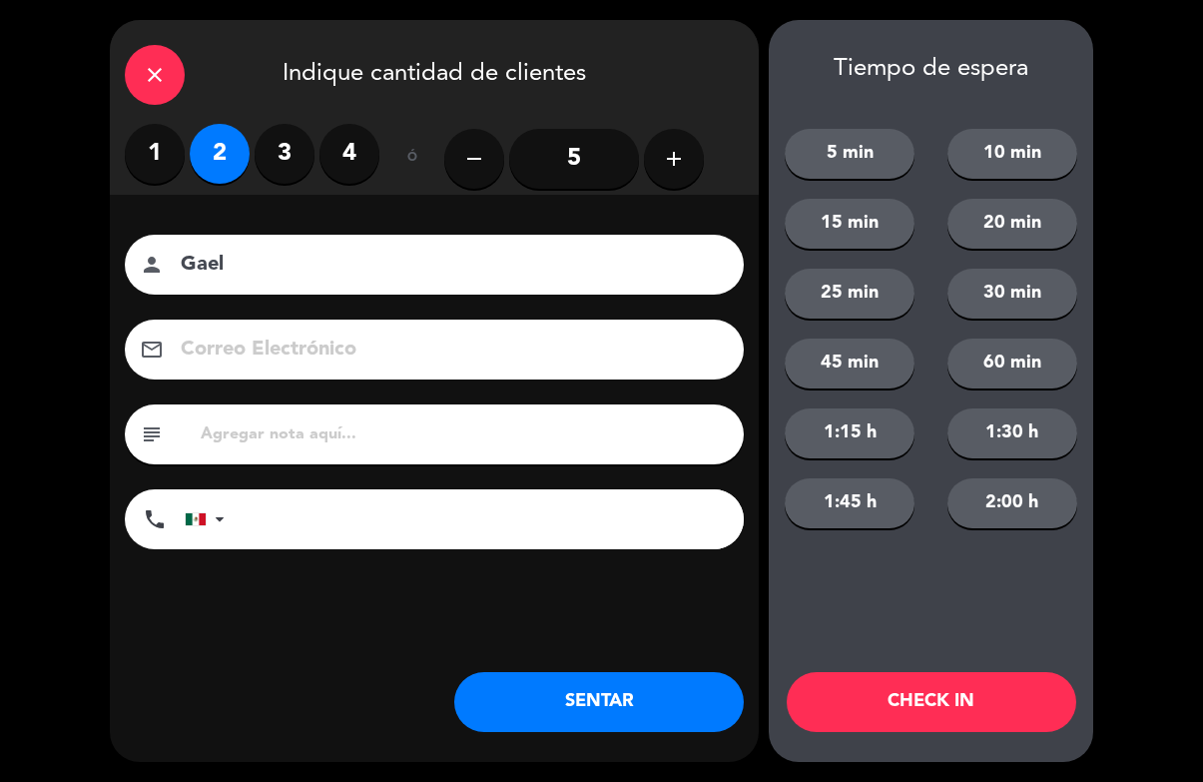
click at [951, 701] on button "CHECK IN" at bounding box center [932, 702] width 290 height 60
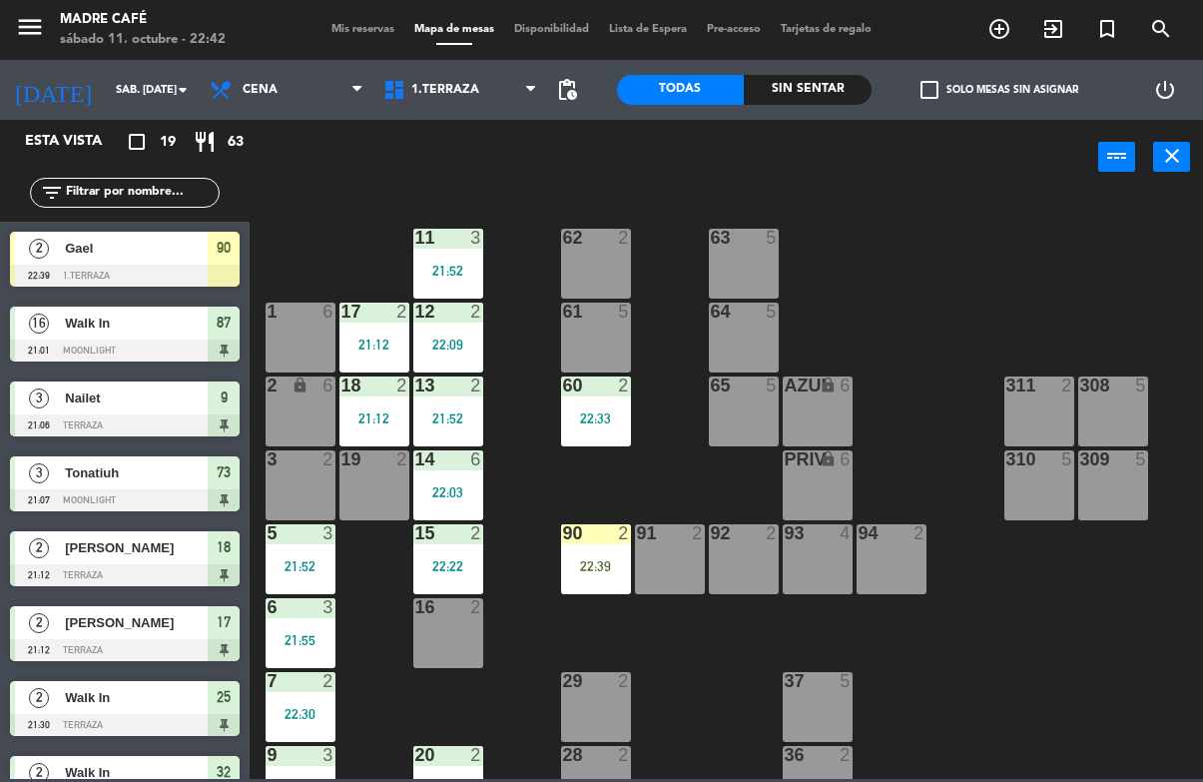
click at [593, 547] on div "90 2 22:39" at bounding box center [596, 559] width 70 height 70
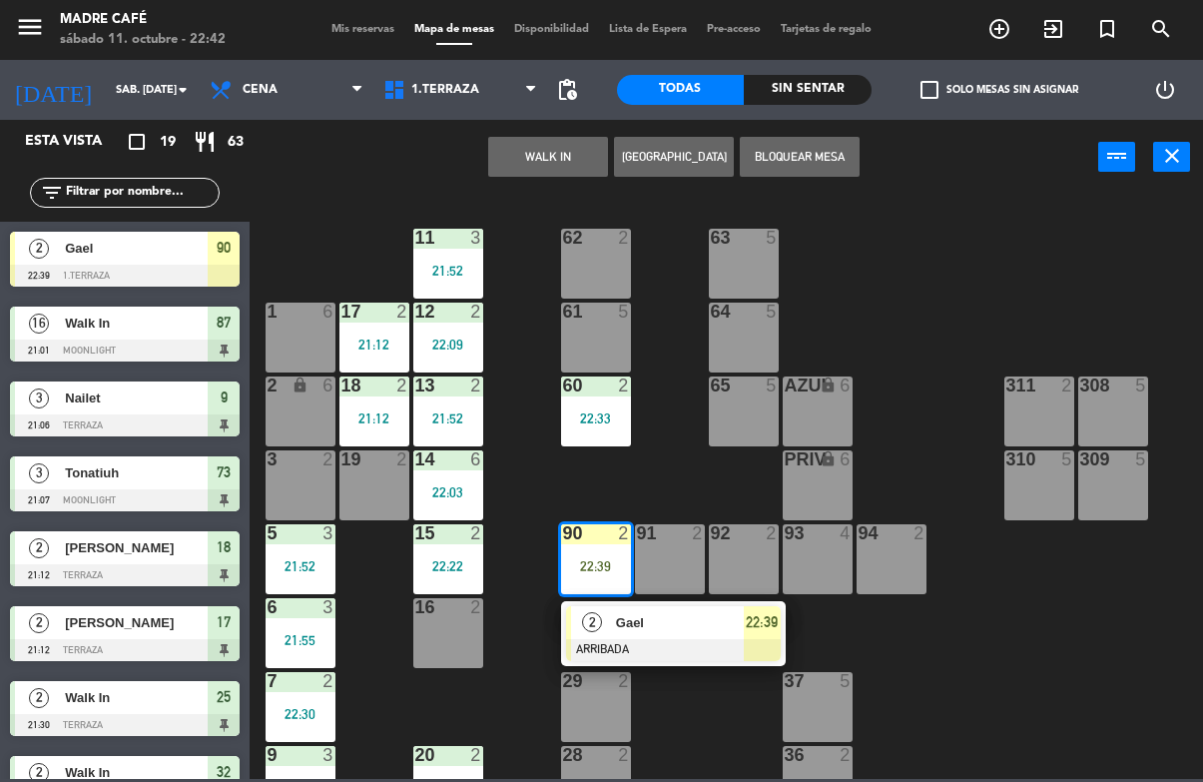
click at [765, 626] on span "22:39" at bounding box center [762, 622] width 32 height 24
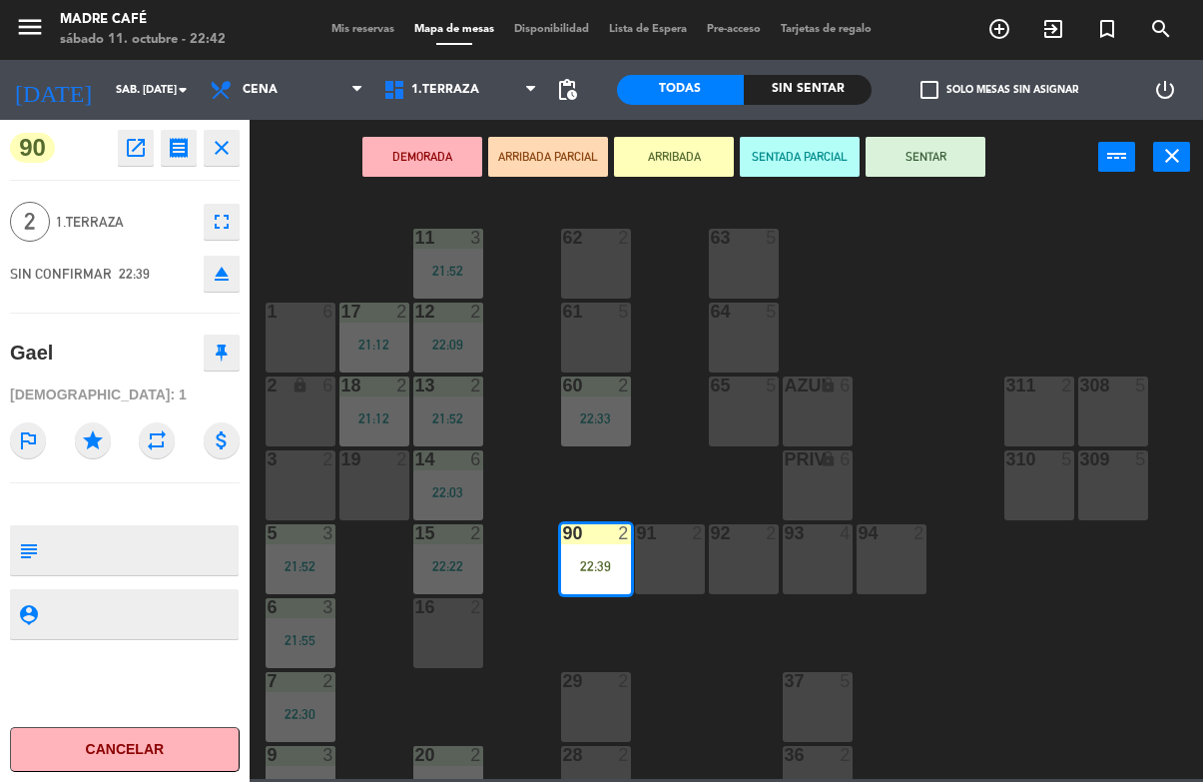
click at [954, 159] on button "SENTAR" at bounding box center [926, 157] width 120 height 40
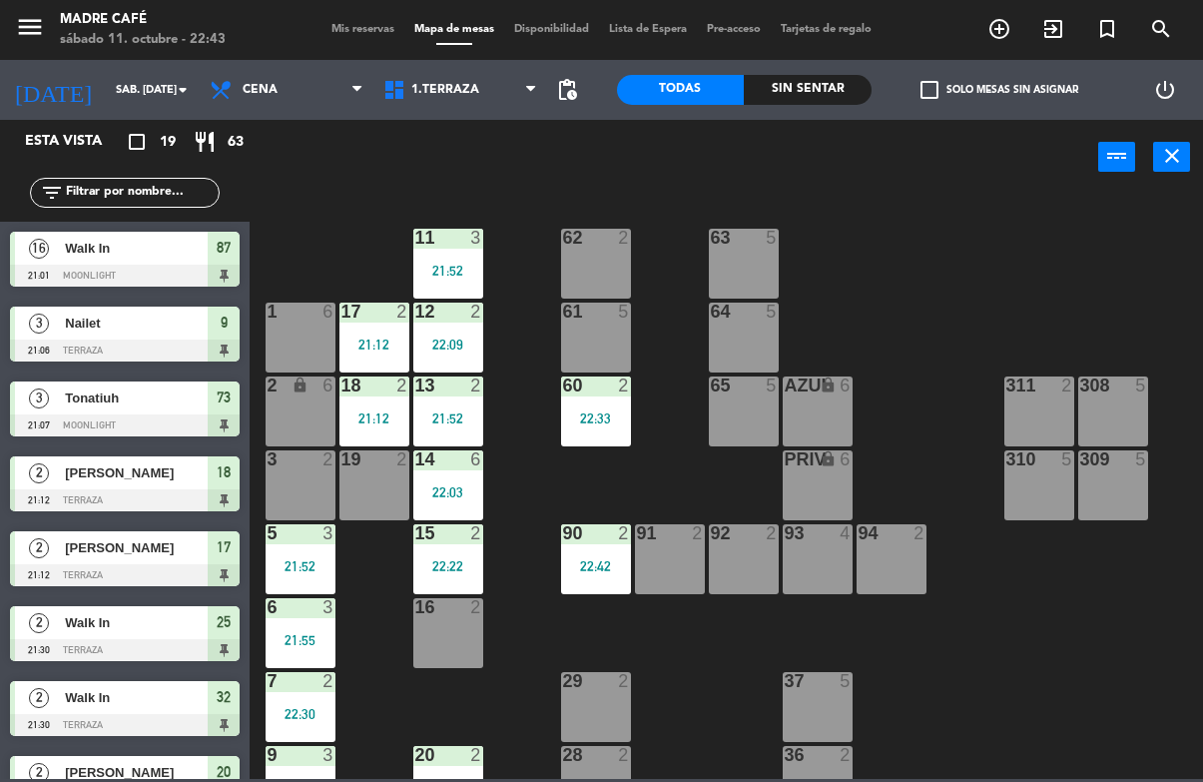
click at [231, 256] on span "87" at bounding box center [224, 248] width 14 height 24
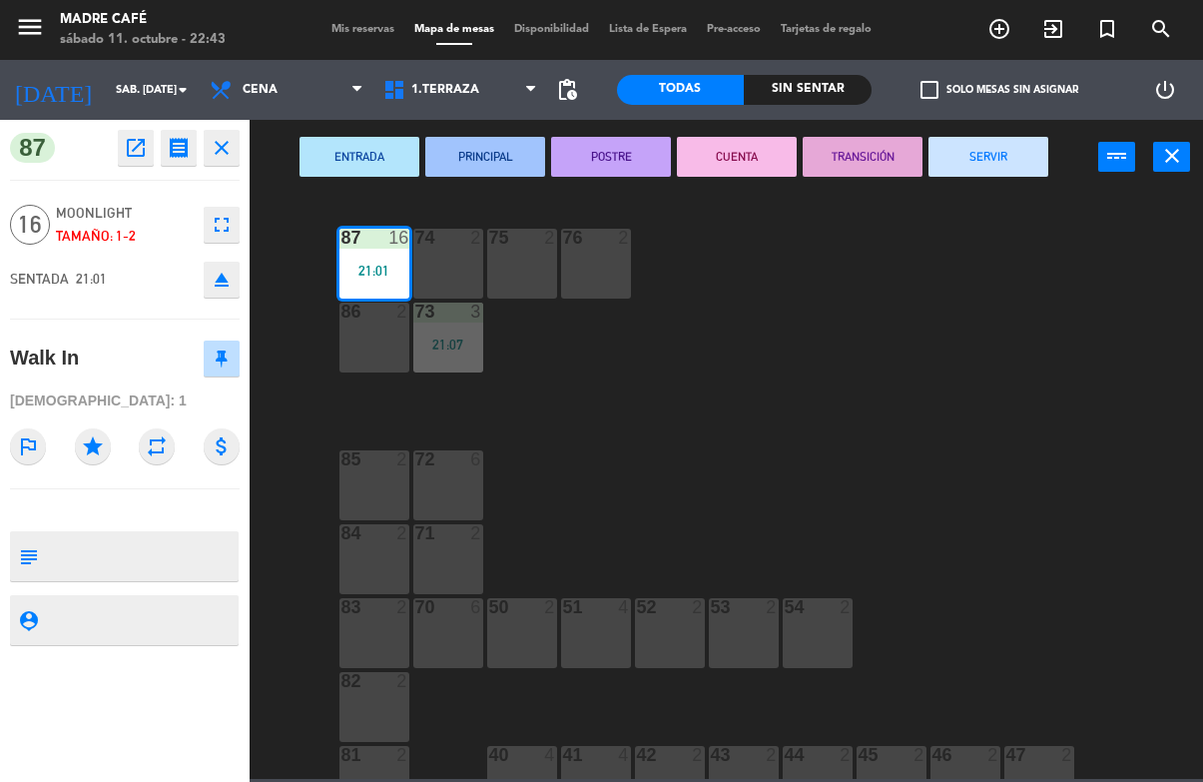
click at [1001, 159] on button "SERVIR" at bounding box center [989, 157] width 120 height 40
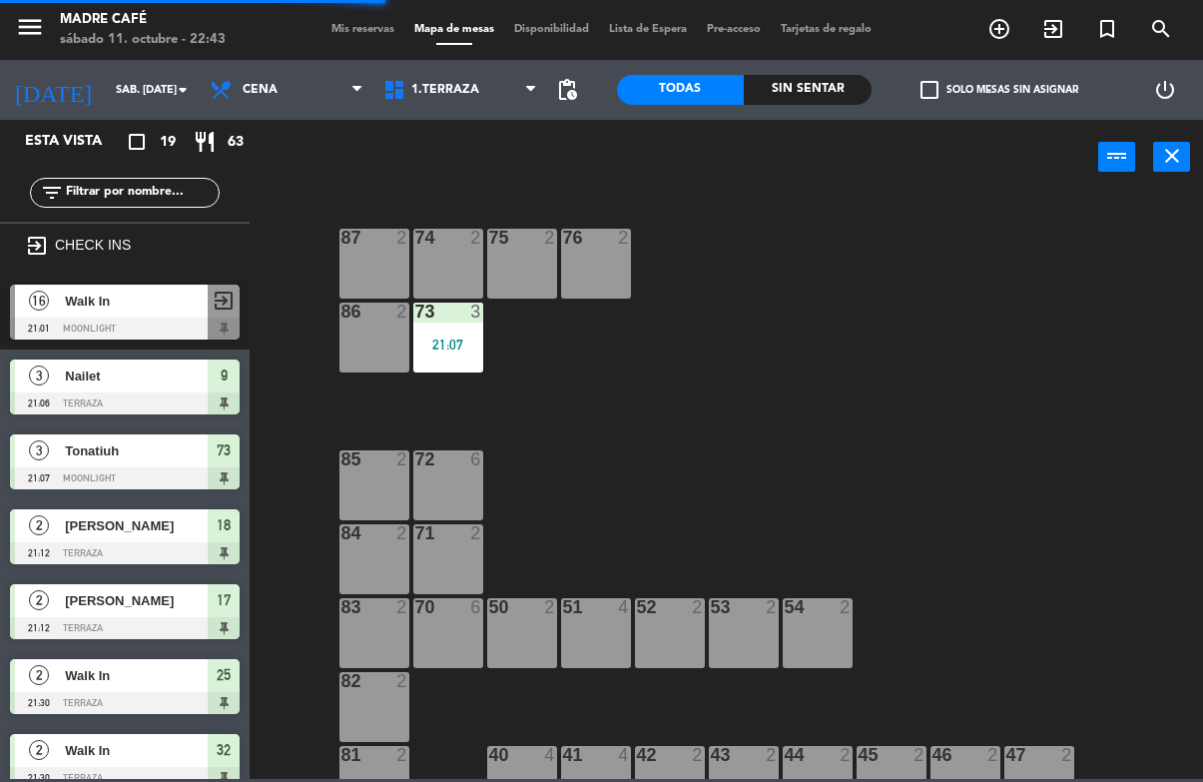
click at [236, 379] on div "9" at bounding box center [224, 376] width 32 height 33
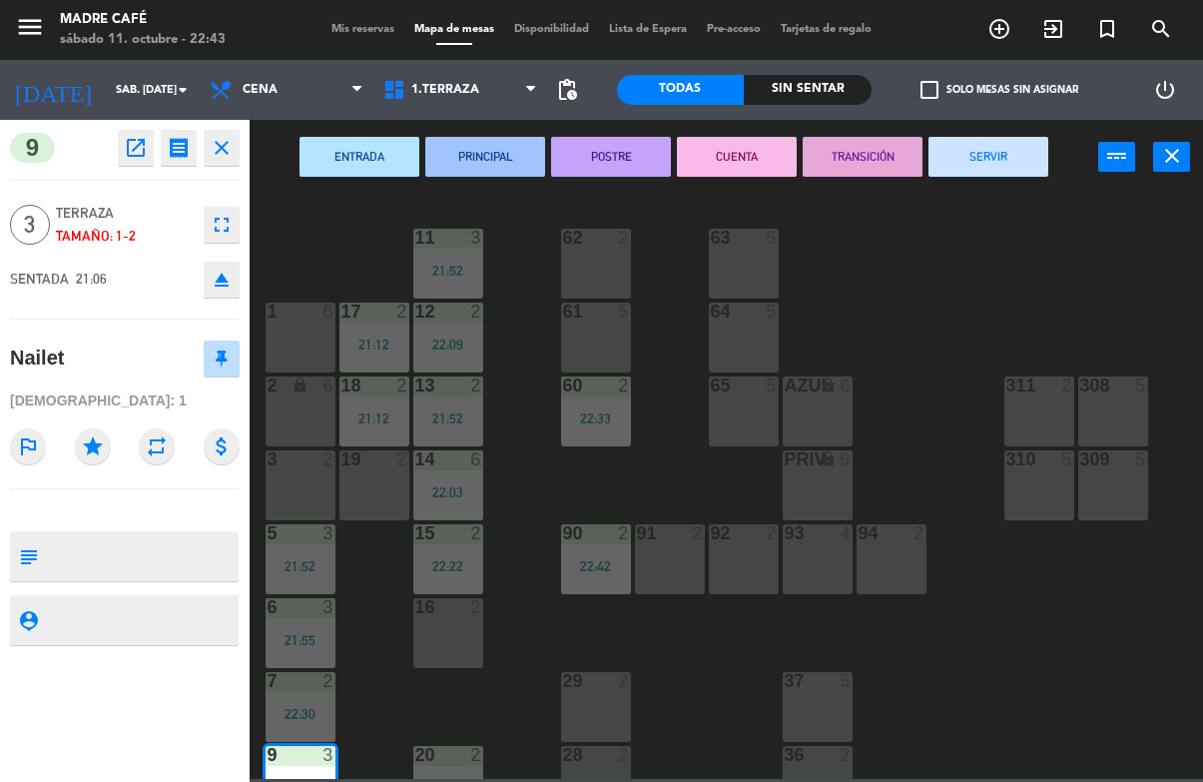
click at [1021, 156] on button "SERVIR" at bounding box center [989, 157] width 120 height 40
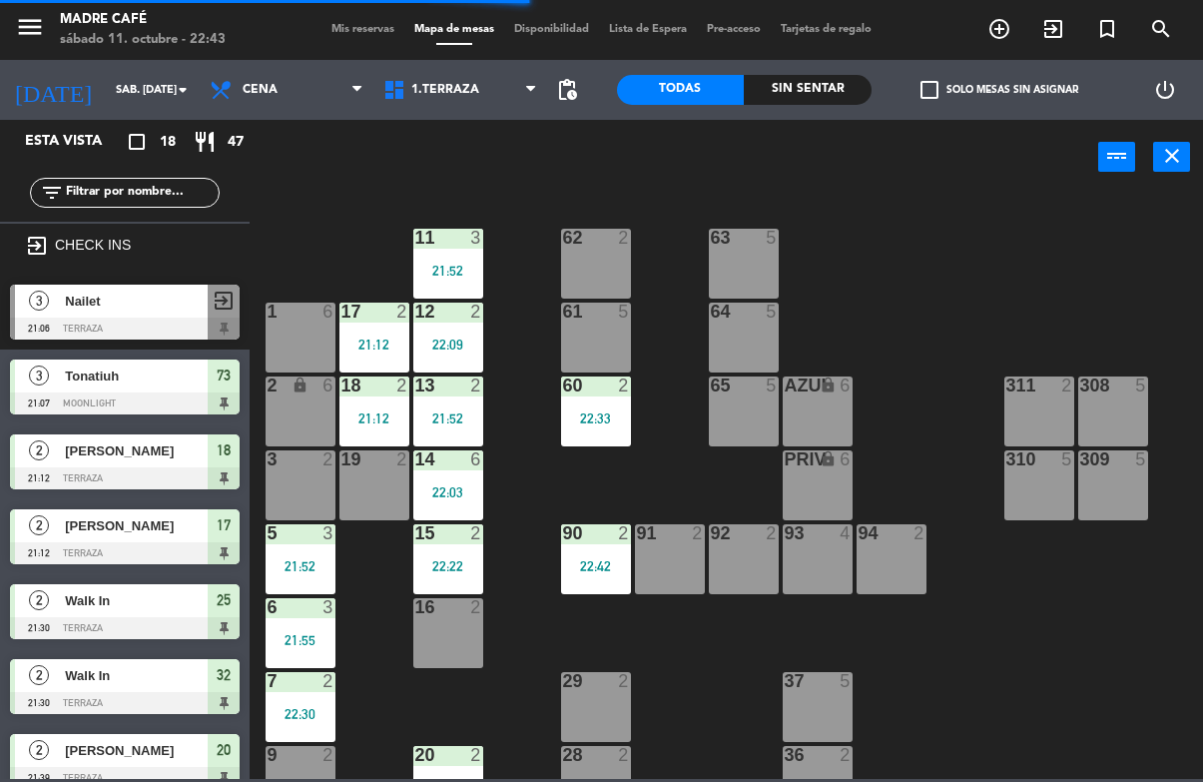
click at [233, 377] on div "73" at bounding box center [224, 376] width 32 height 33
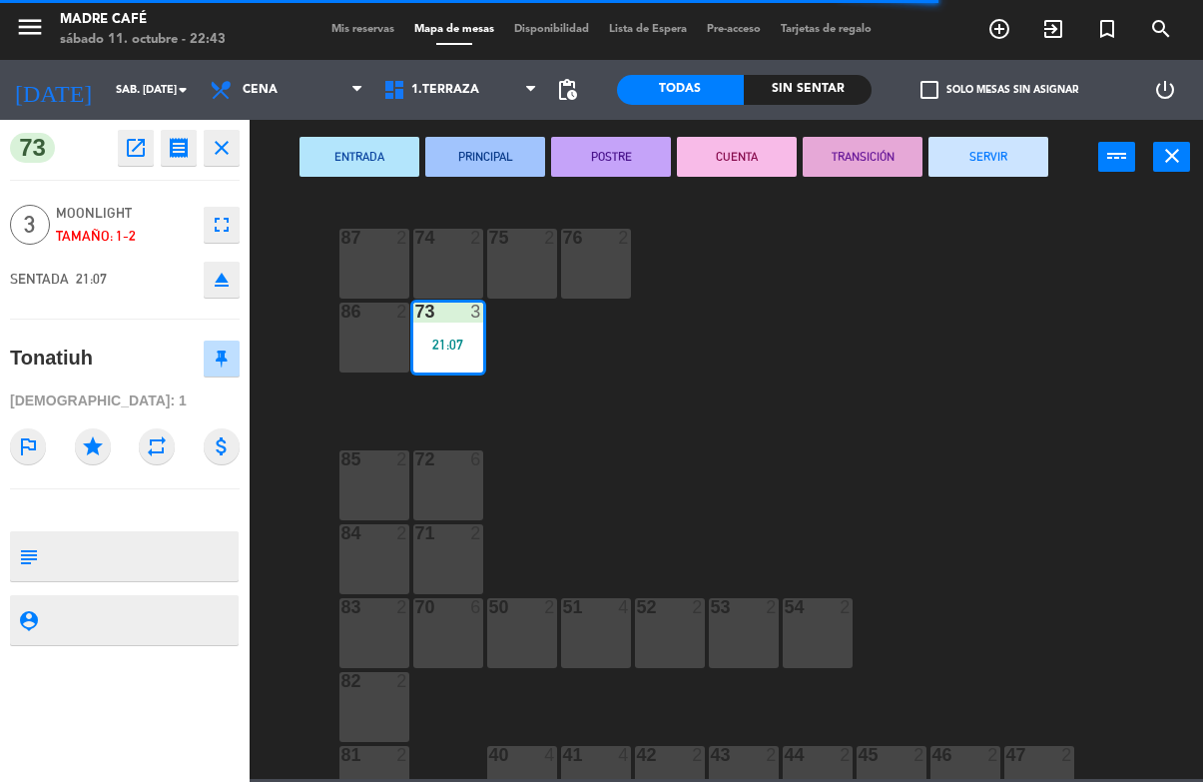
click at [993, 152] on button "SERVIR" at bounding box center [989, 157] width 120 height 40
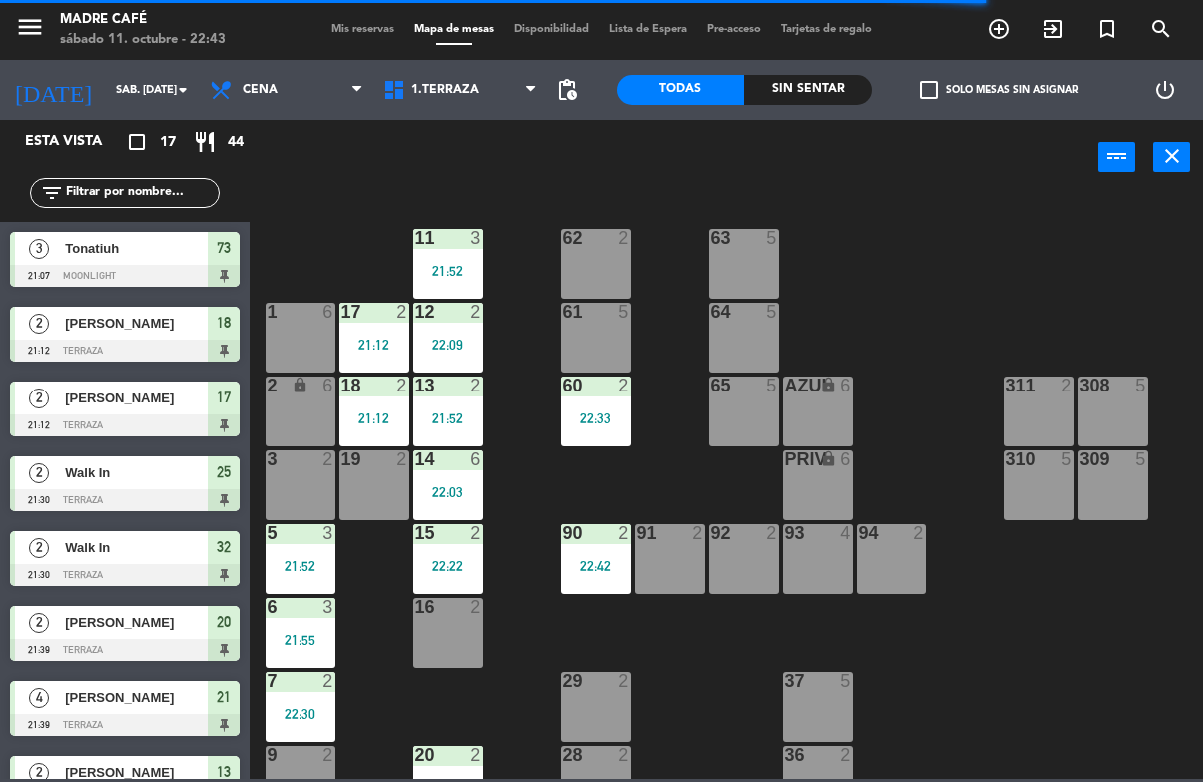
click at [228, 254] on span "73" at bounding box center [224, 248] width 14 height 24
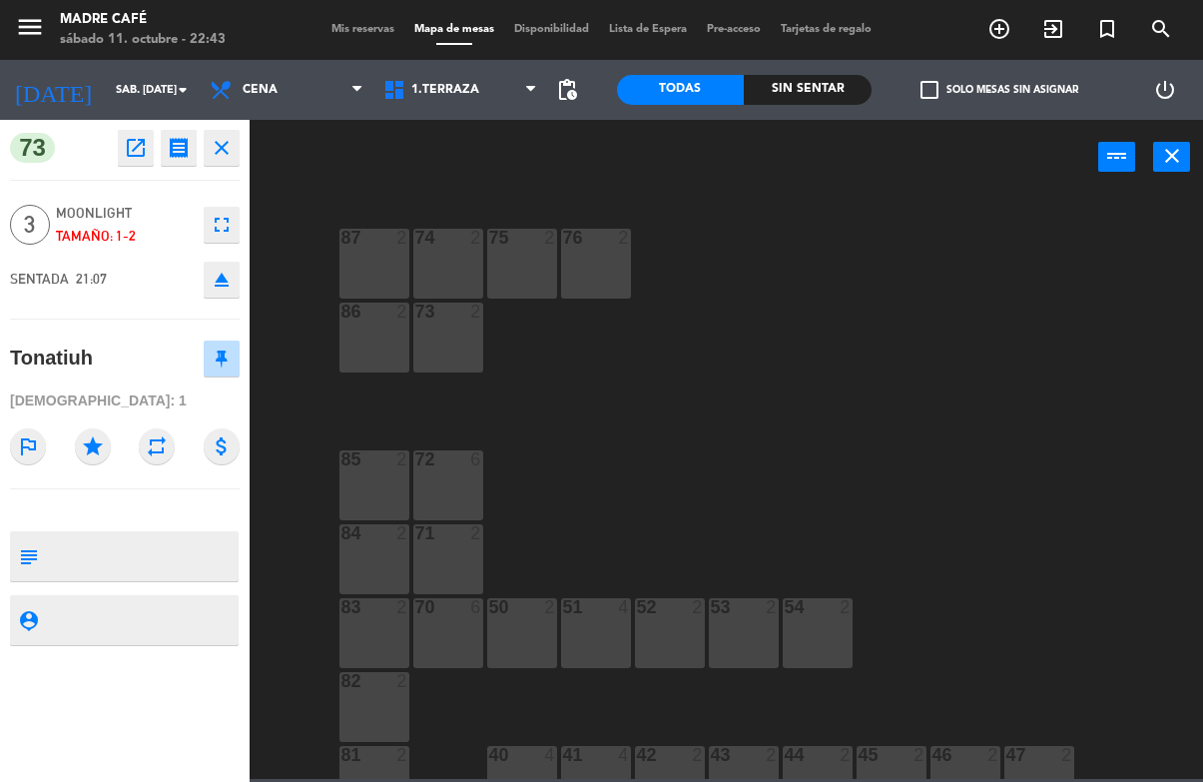
click at [228, 142] on icon "close" at bounding box center [222, 148] width 24 height 24
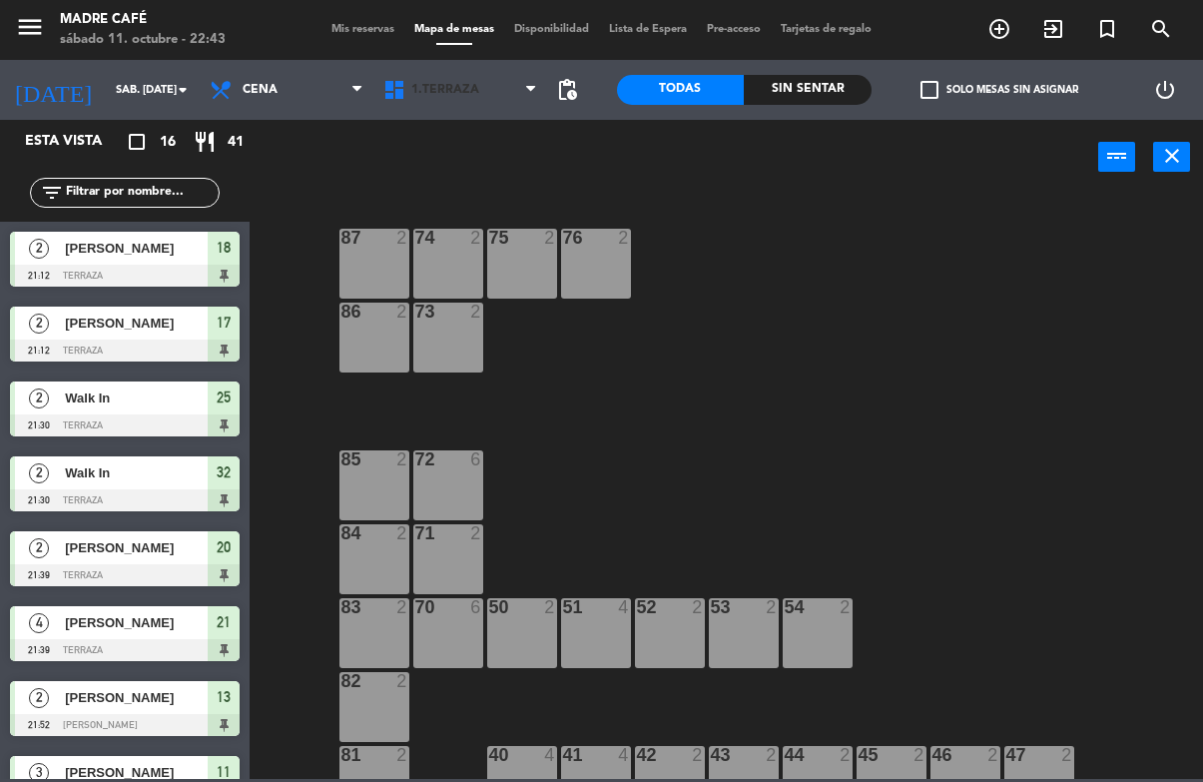
click at [436, 71] on span "1.Terraza" at bounding box center [461, 90] width 174 height 44
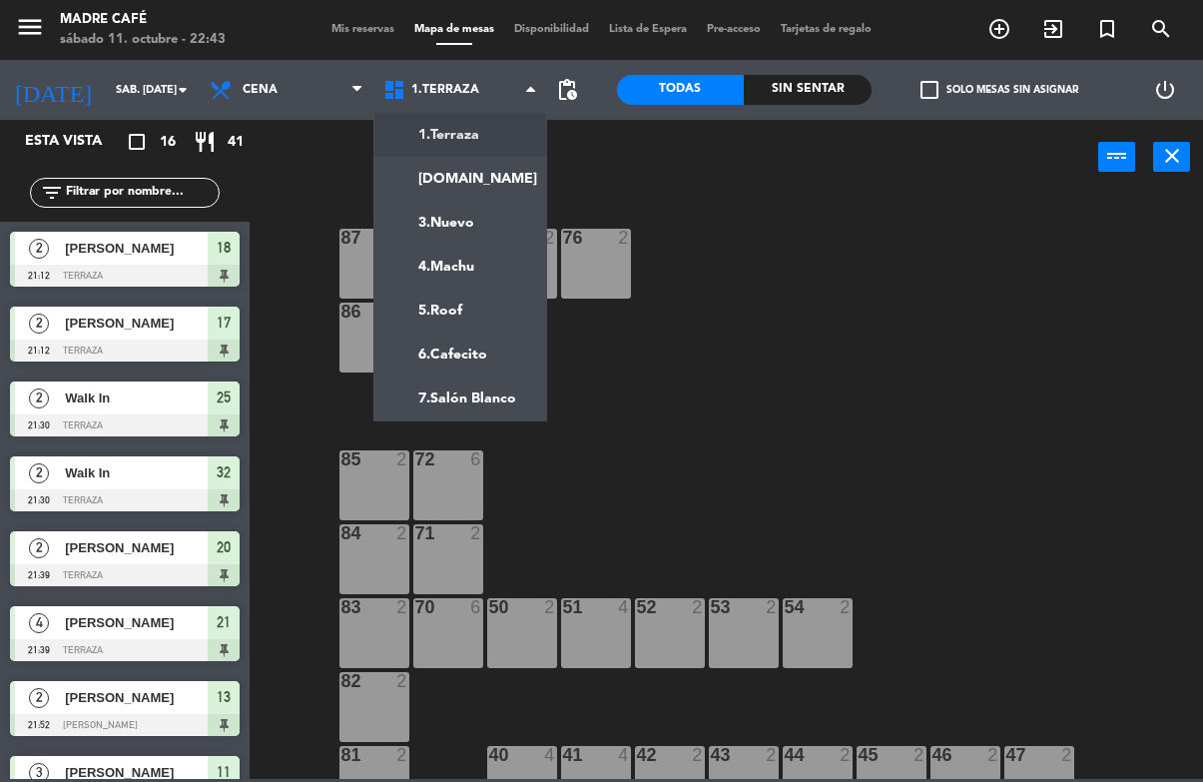
click at [481, 133] on ng-component "menu Madre Café sábado 11. octubre - 22:43 Mis reservas Mapa de mesas Disponibi…" at bounding box center [601, 389] width 1203 height 779
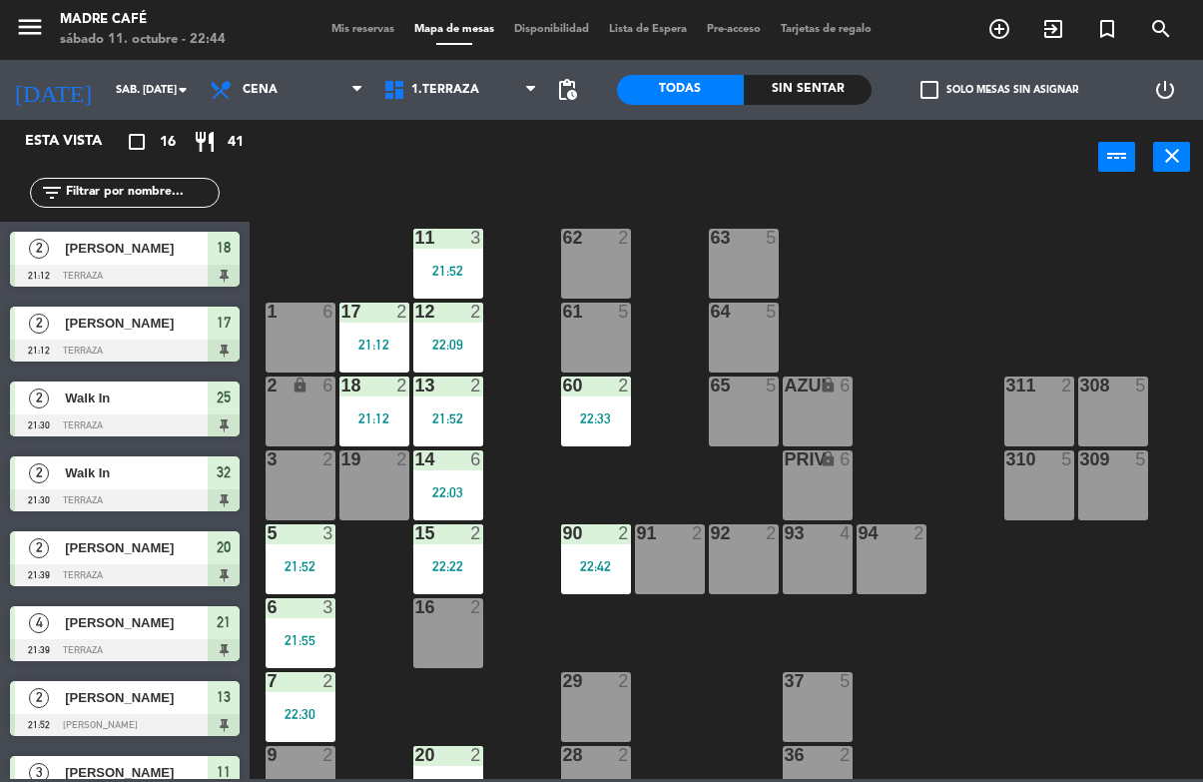
click at [460, 261] on div "11 3 21:52" at bounding box center [448, 264] width 70 height 70
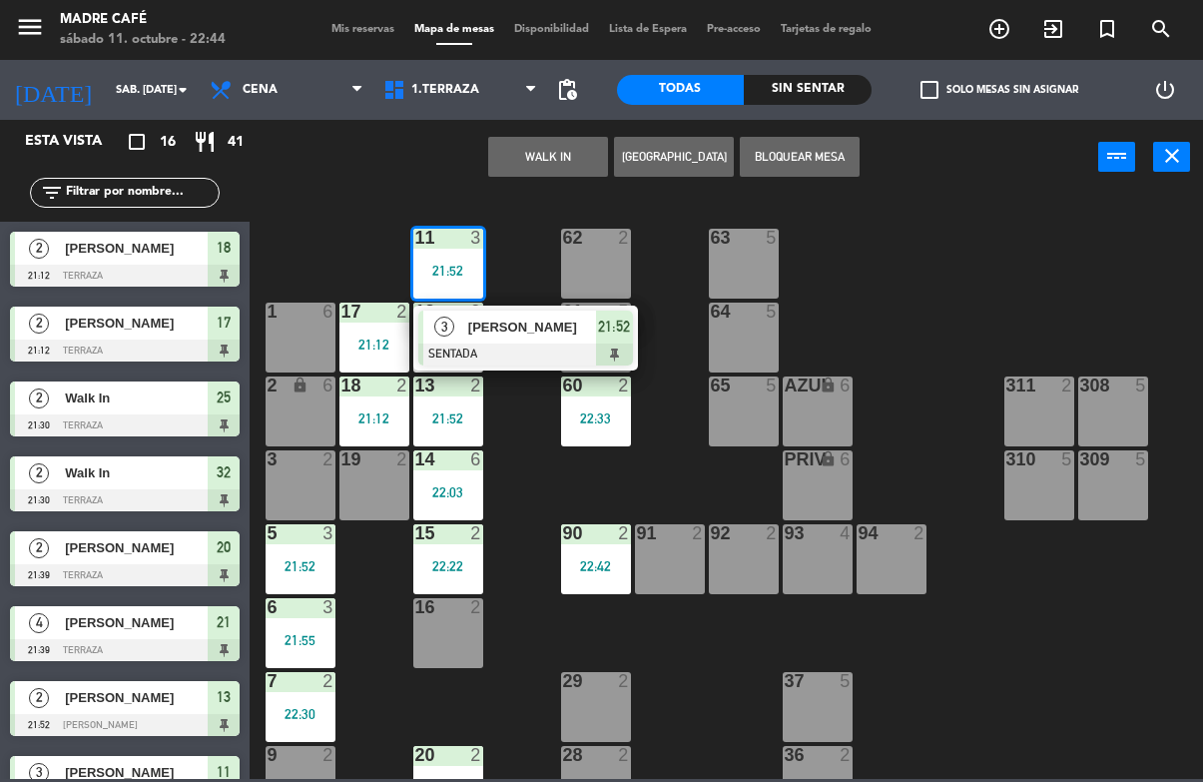
click at [616, 340] on div "21:52" at bounding box center [614, 327] width 37 height 33
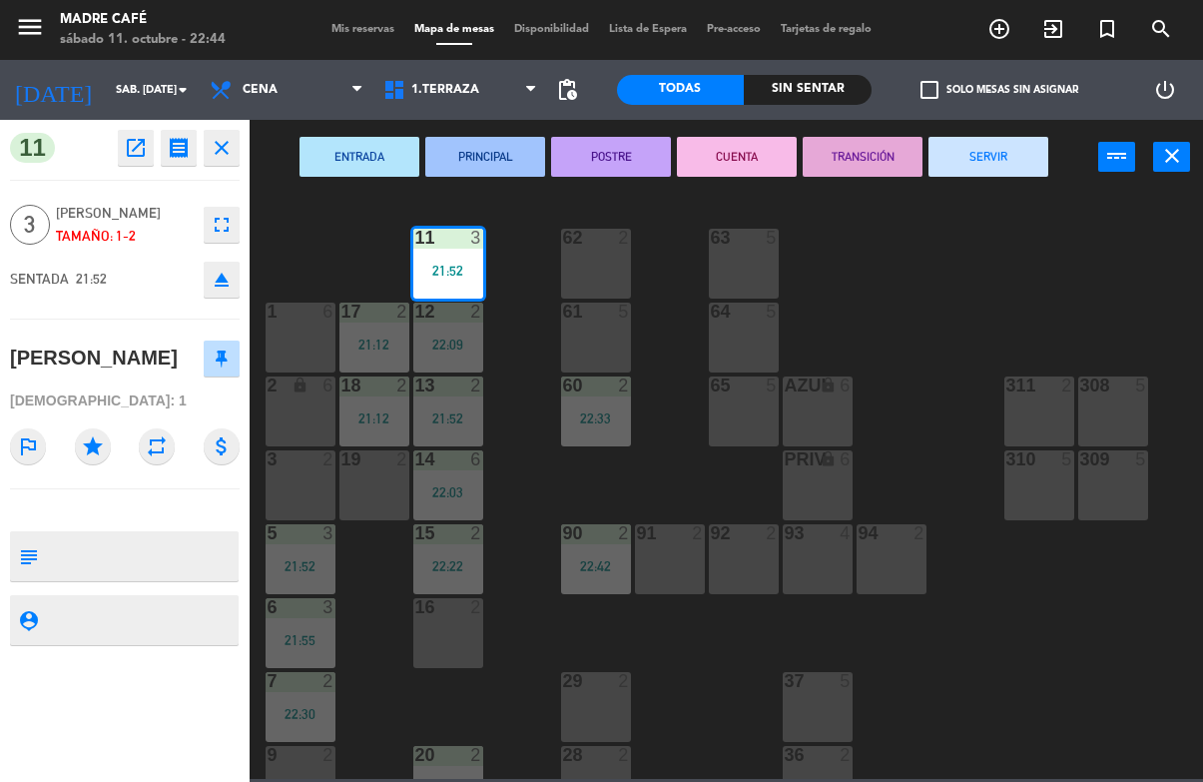
click at [1010, 156] on button "SERVIR" at bounding box center [989, 157] width 120 height 40
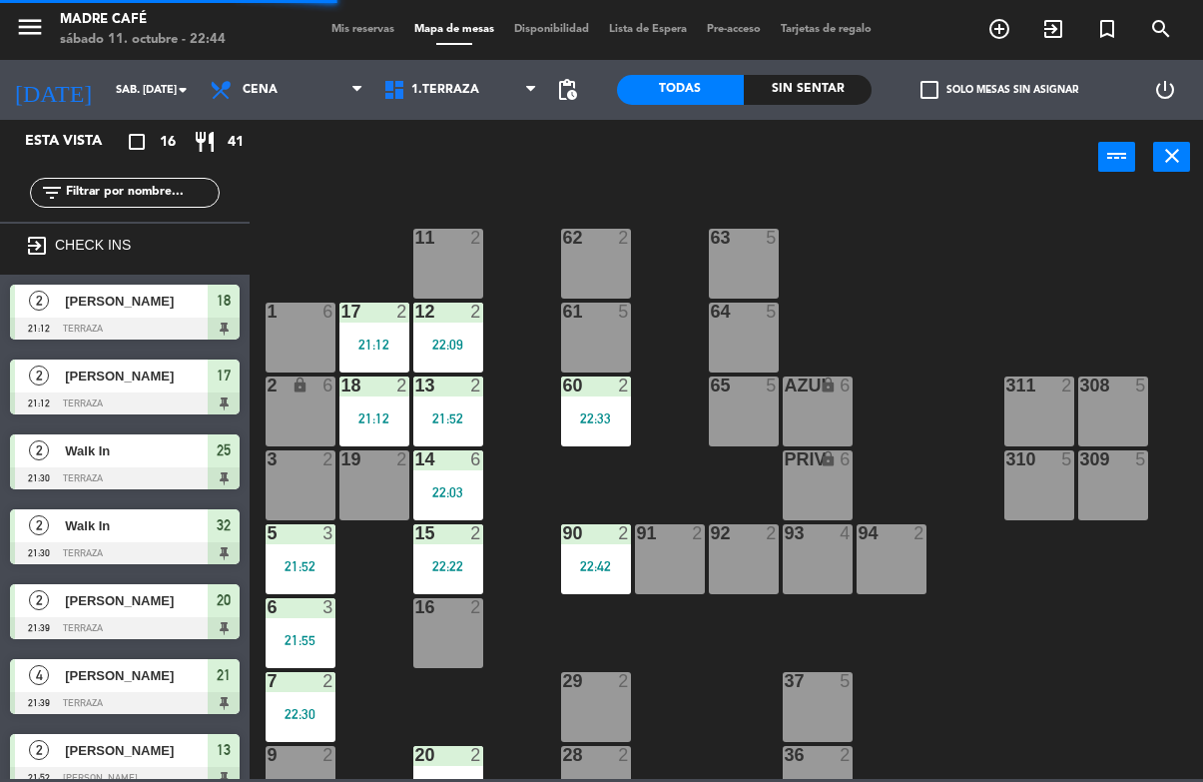
click at [455, 332] on div "12 2 22:09" at bounding box center [448, 338] width 70 height 70
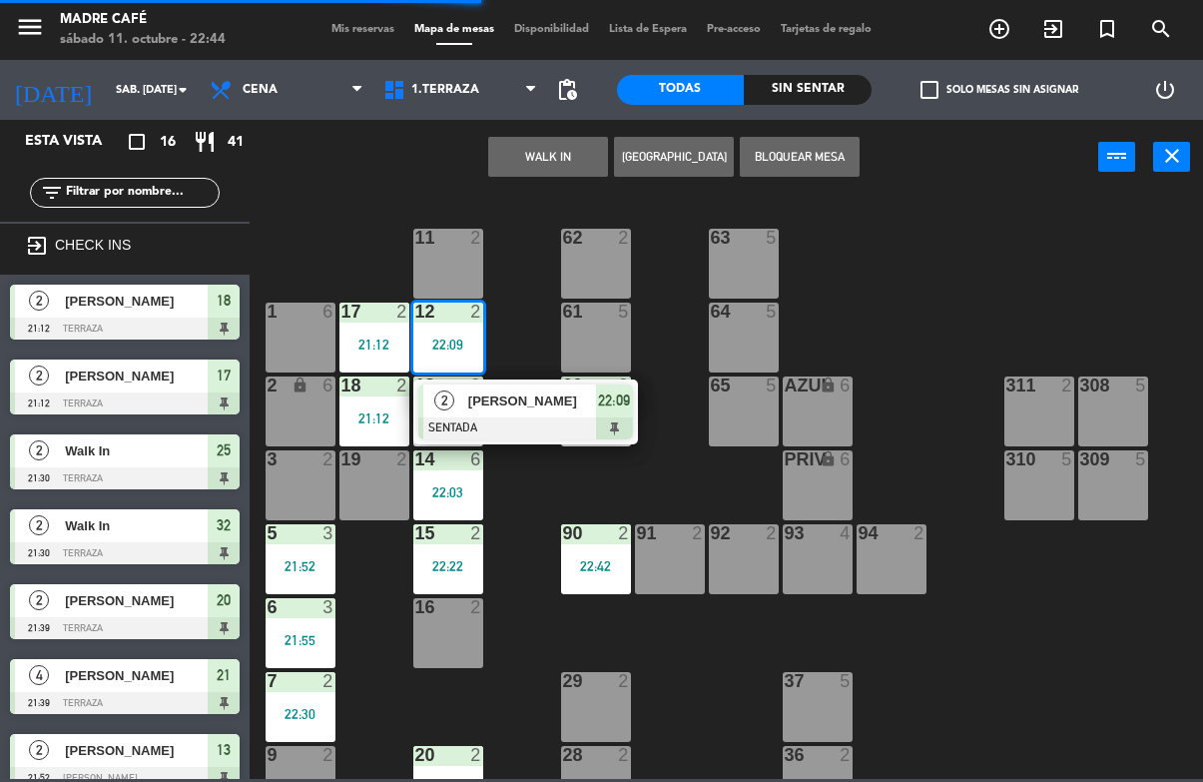
click at [624, 410] on span "22:09" at bounding box center [614, 401] width 32 height 24
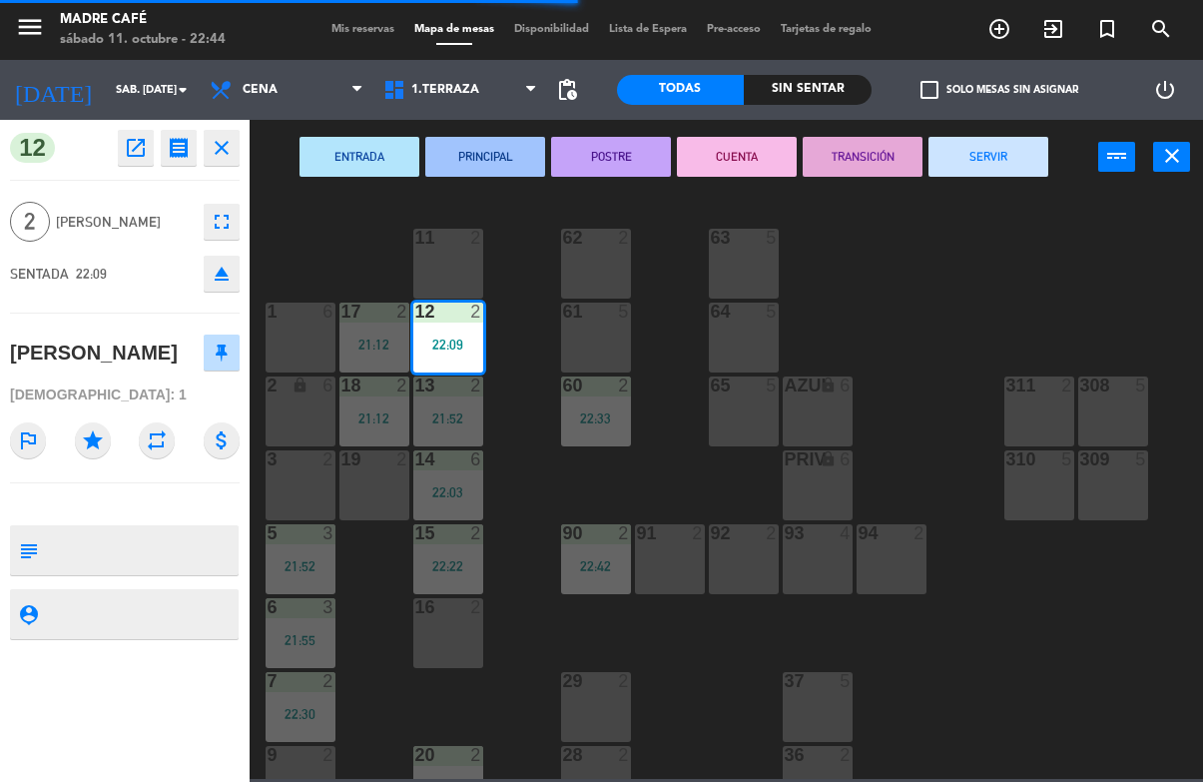
click at [995, 157] on button "SERVIR" at bounding box center [989, 157] width 120 height 40
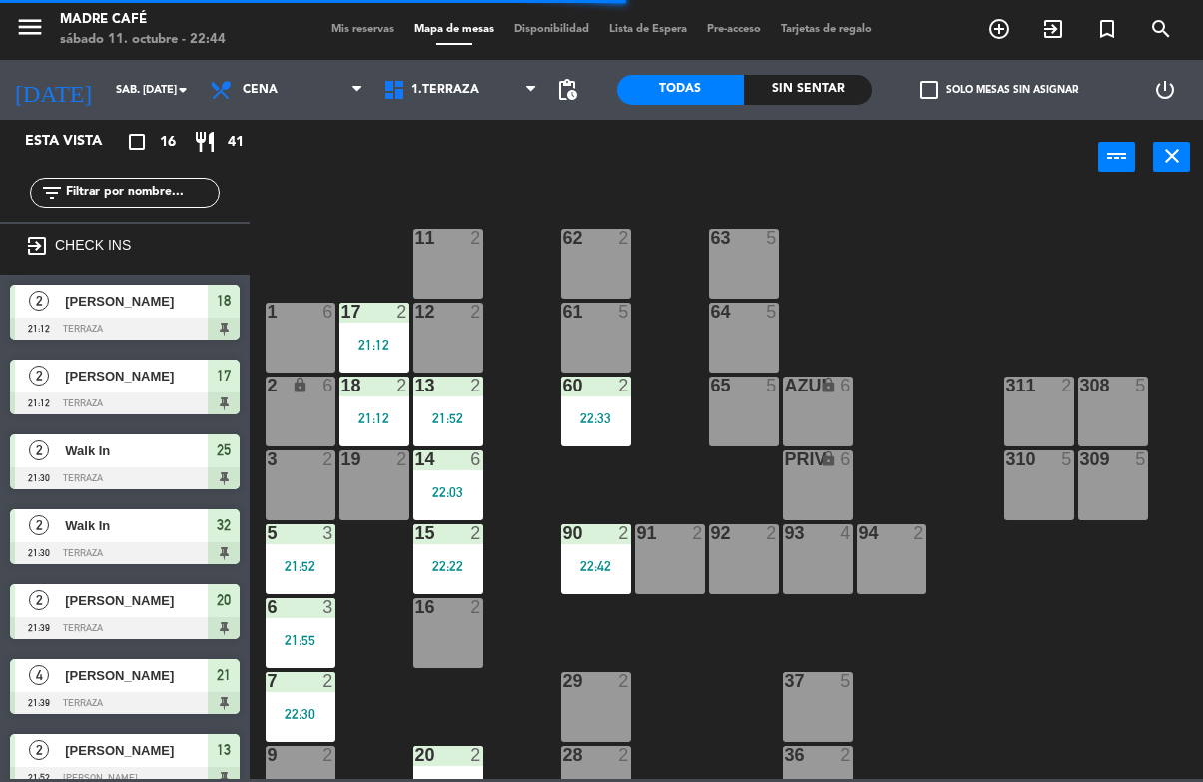
scroll to position [72, 0]
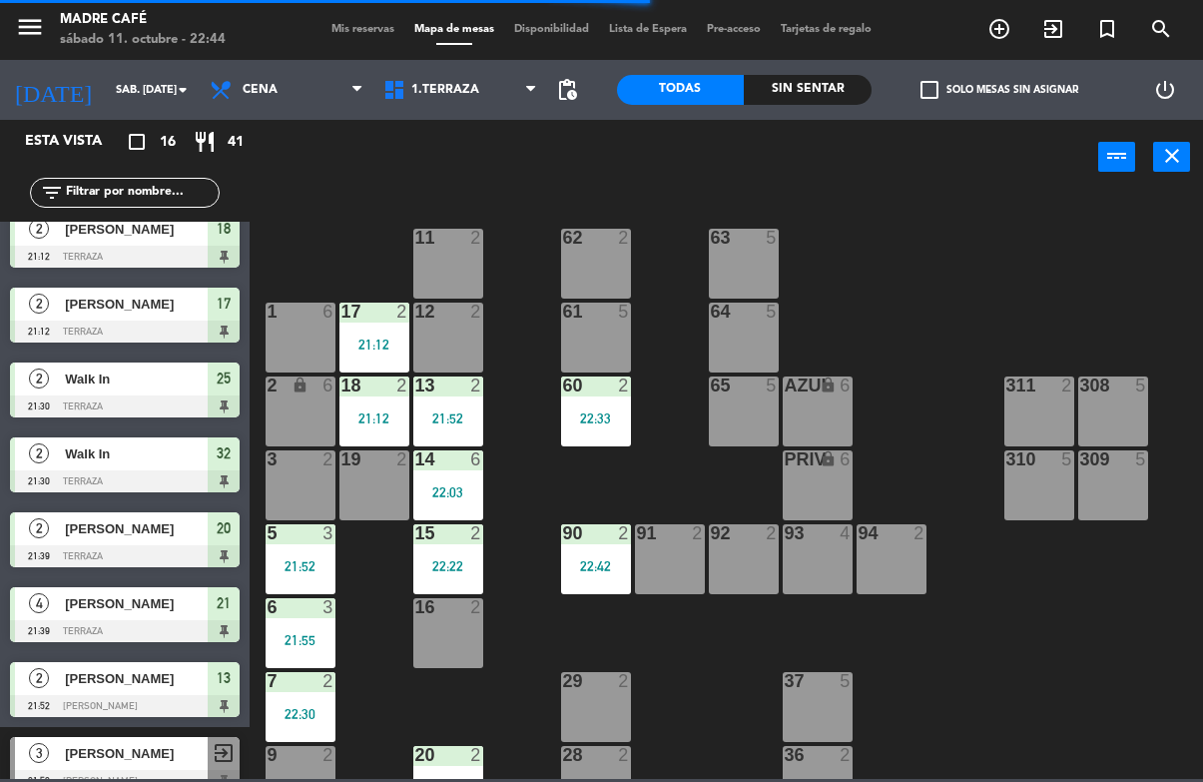
click at [375, 331] on div "17 2 21:12" at bounding box center [375, 338] width 70 height 70
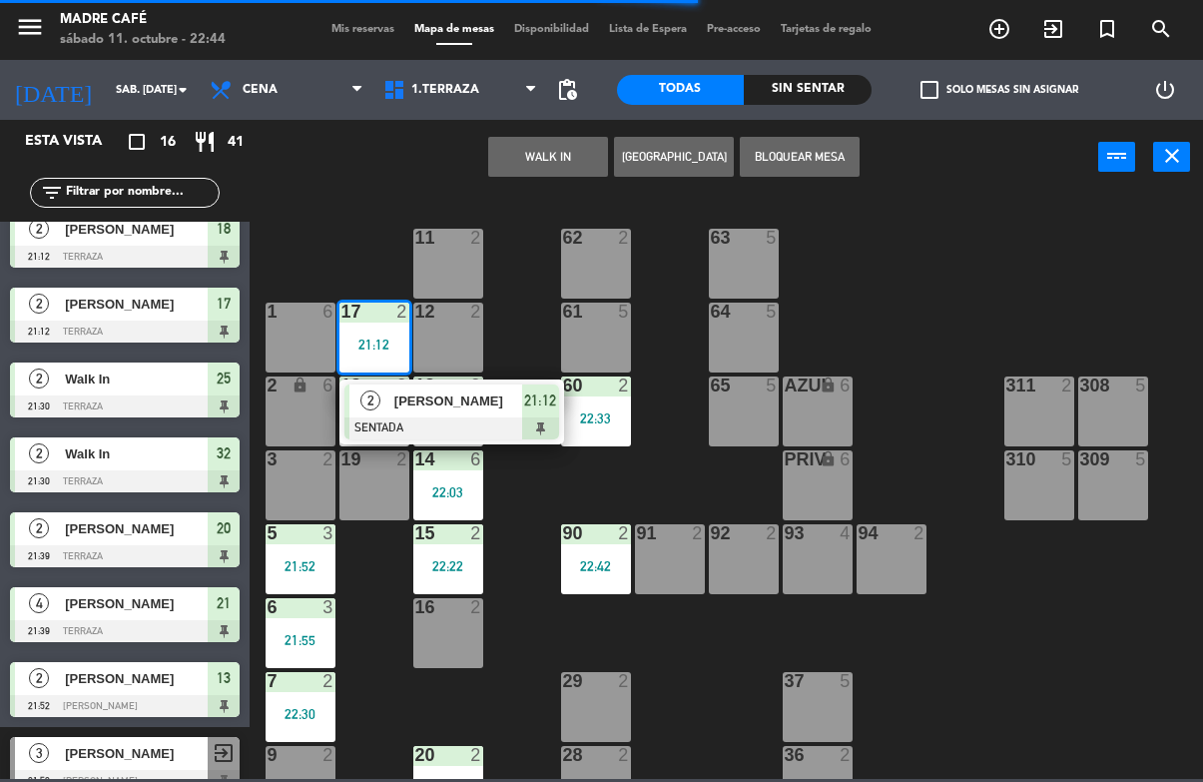
click at [541, 418] on div at bounding box center [452, 428] width 215 height 22
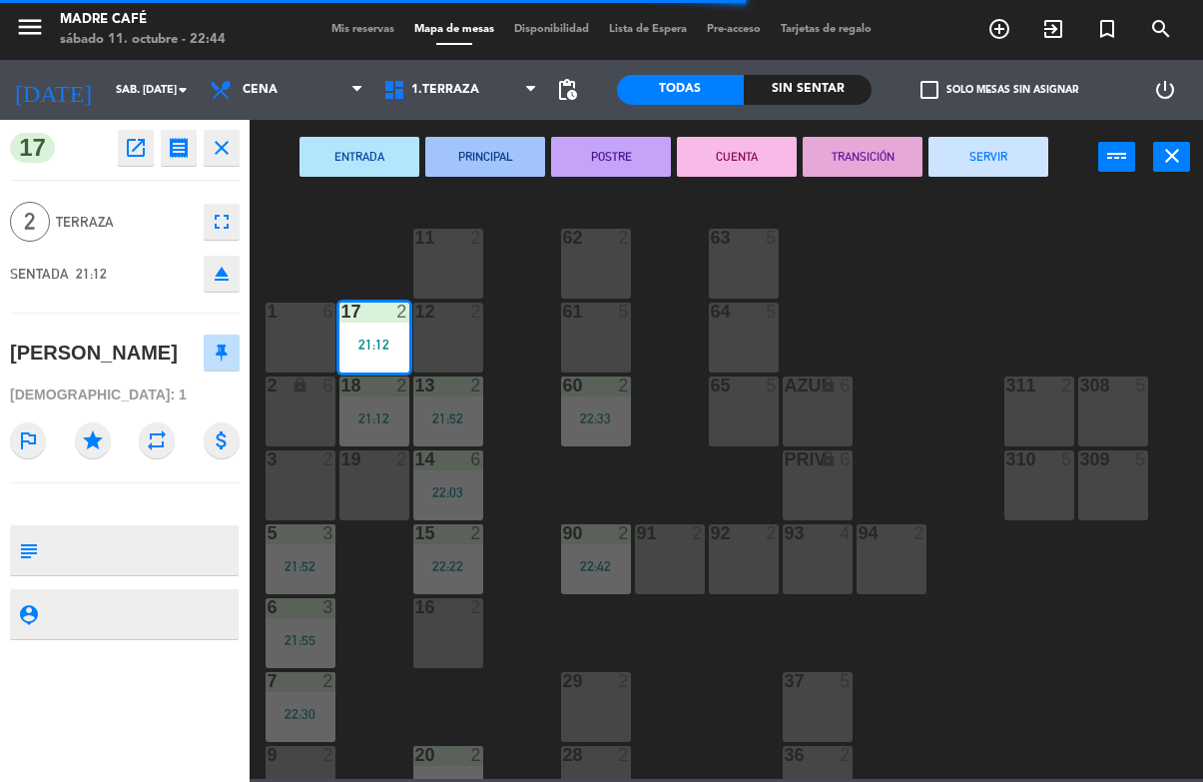
click at [1015, 145] on button "SERVIR" at bounding box center [989, 157] width 120 height 40
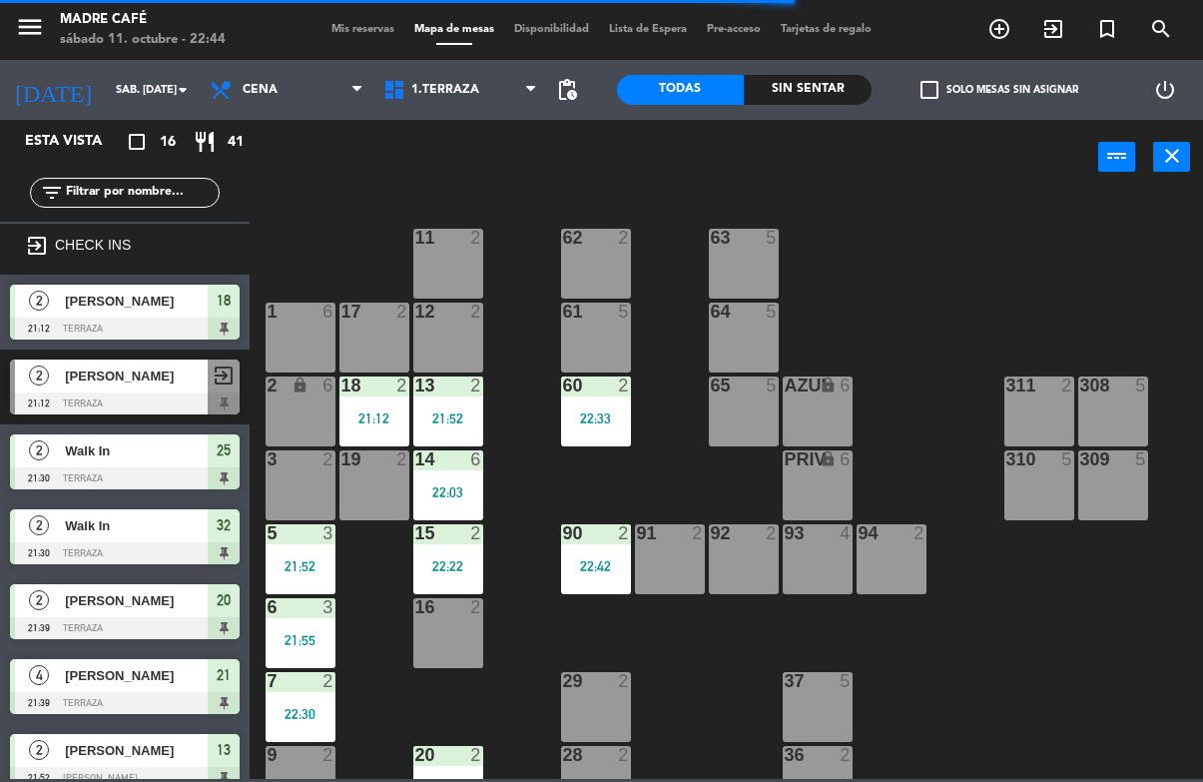
click at [392, 413] on div "21:12" at bounding box center [375, 418] width 70 height 14
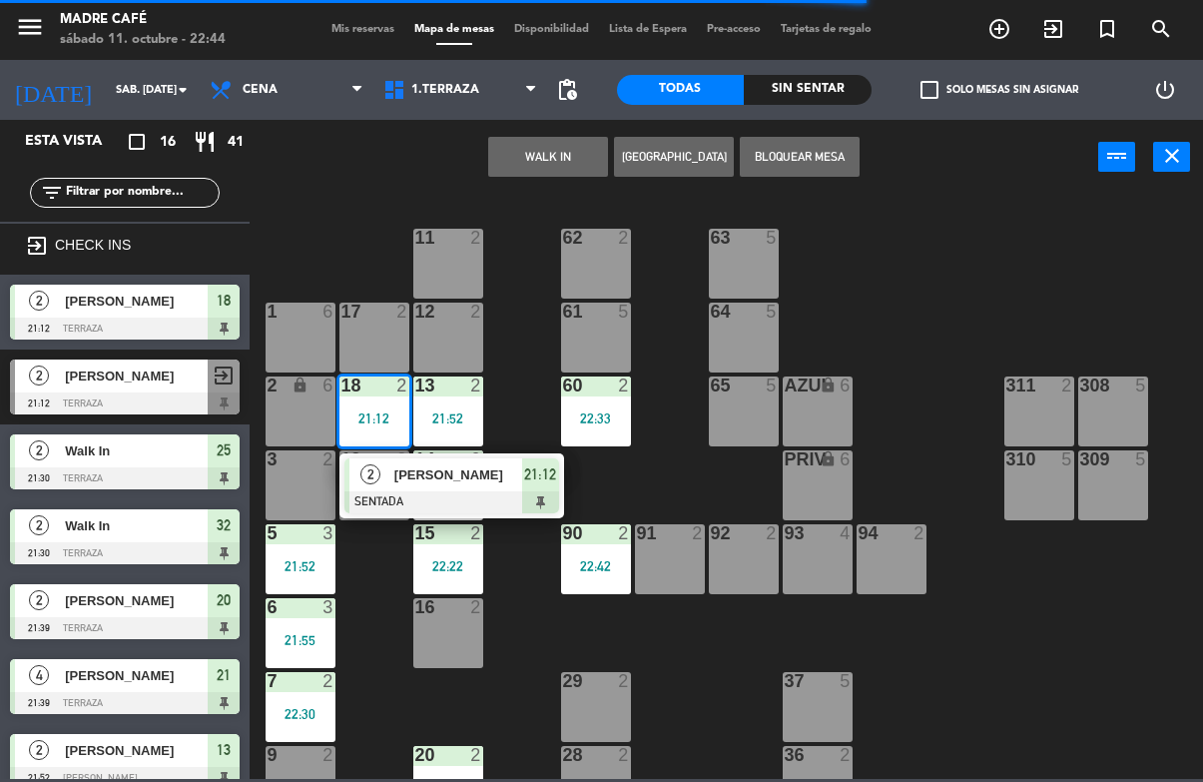
click at [554, 487] on div "21:12" at bounding box center [540, 474] width 37 height 33
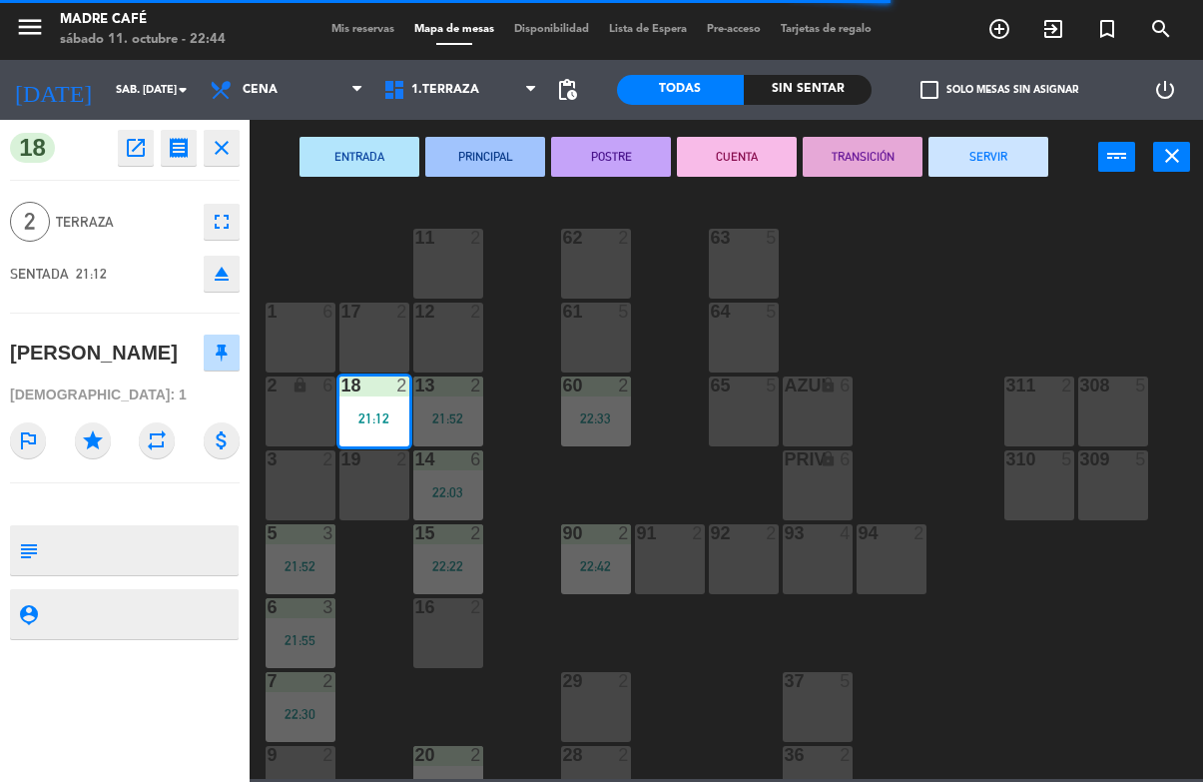
click at [1027, 160] on button "SERVIR" at bounding box center [989, 157] width 120 height 40
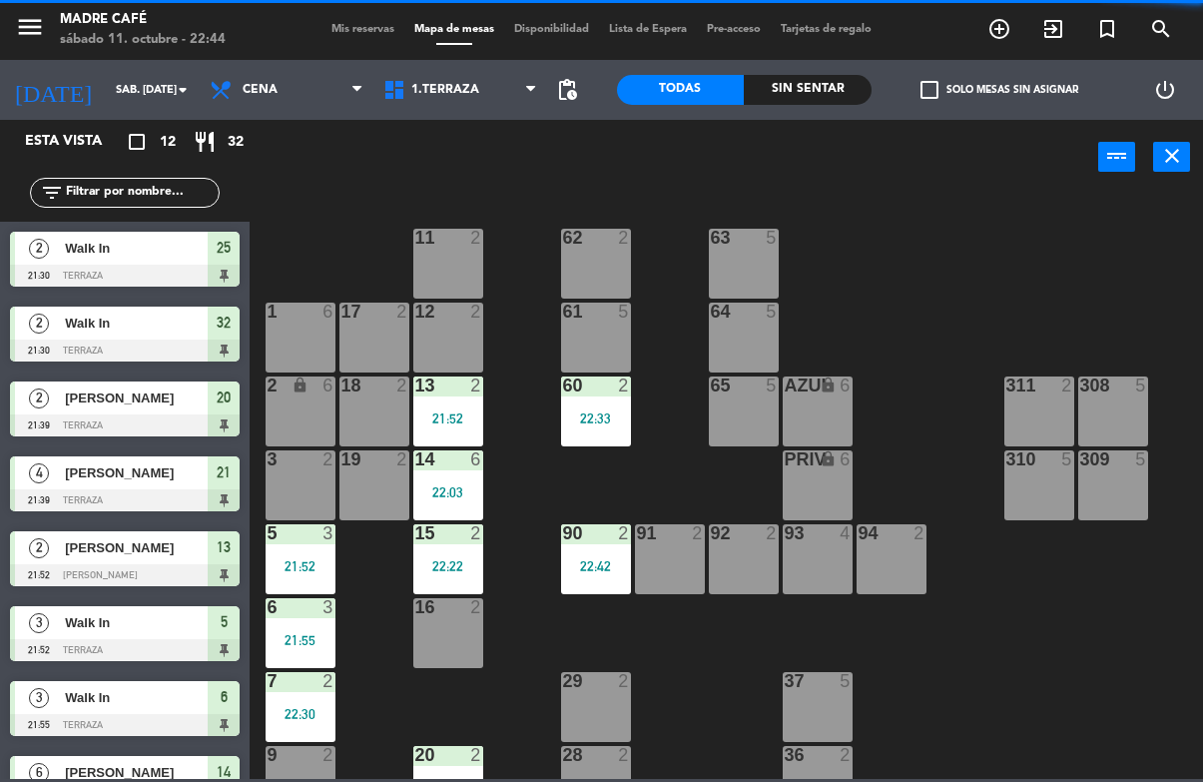
scroll to position [186, 0]
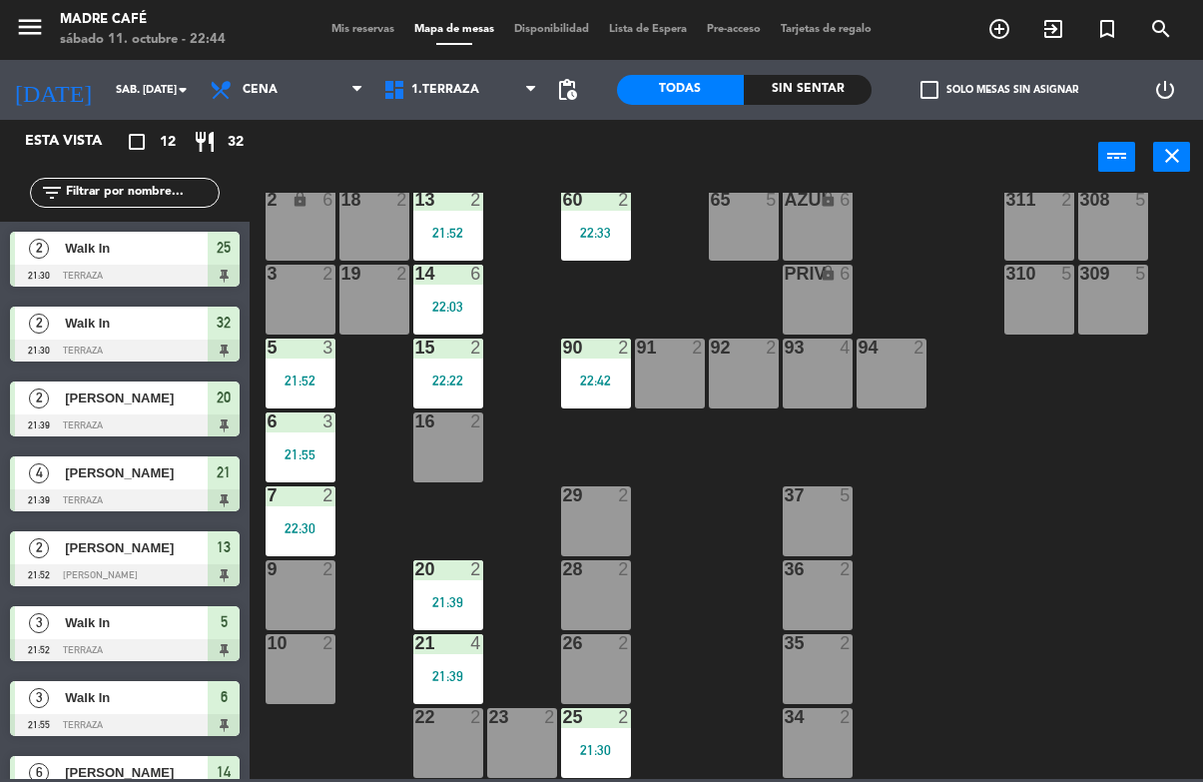
click at [453, 596] on div "21:39" at bounding box center [448, 602] width 70 height 14
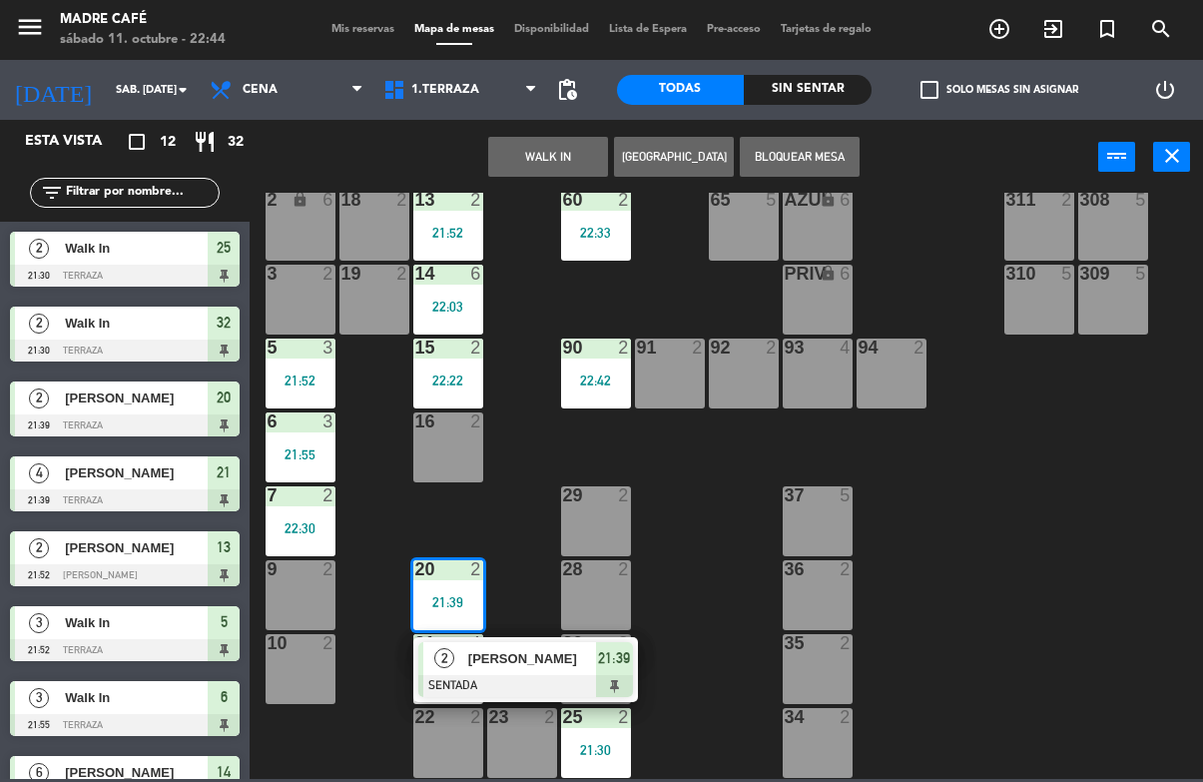
click at [615, 673] on div "21:39" at bounding box center [614, 658] width 37 height 33
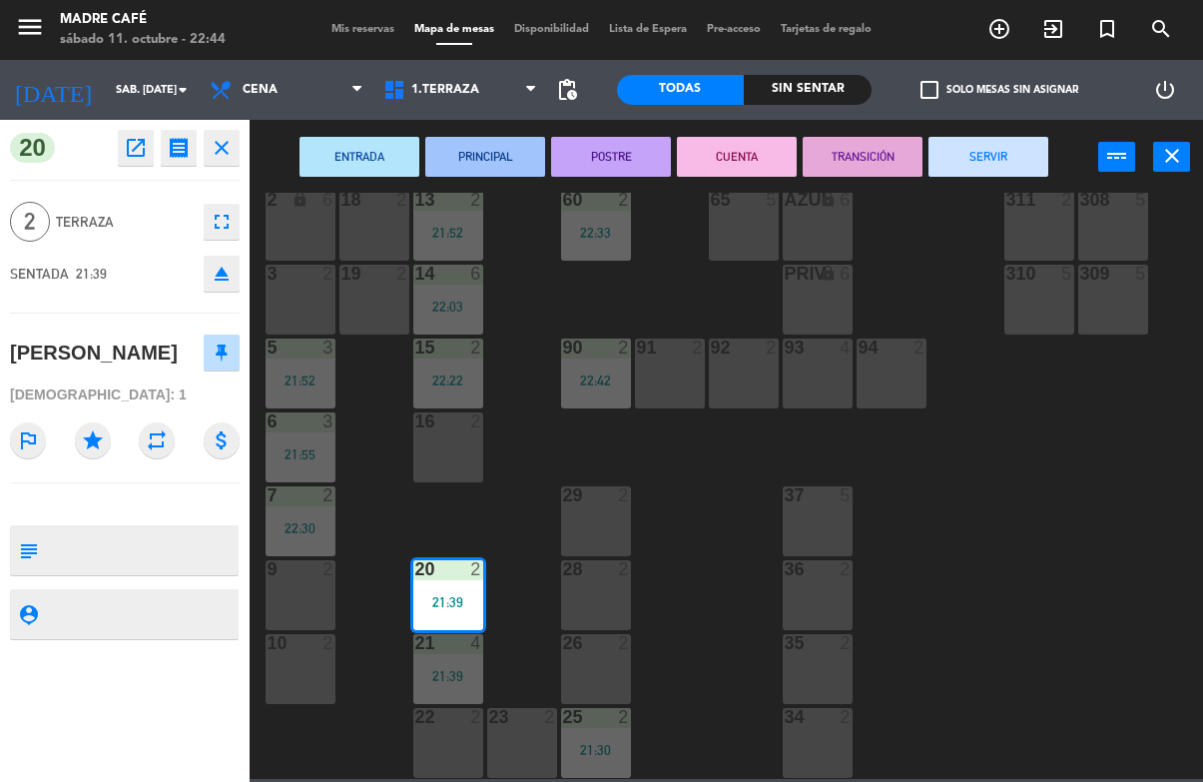
click at [1014, 158] on button "SERVIR" at bounding box center [989, 157] width 120 height 40
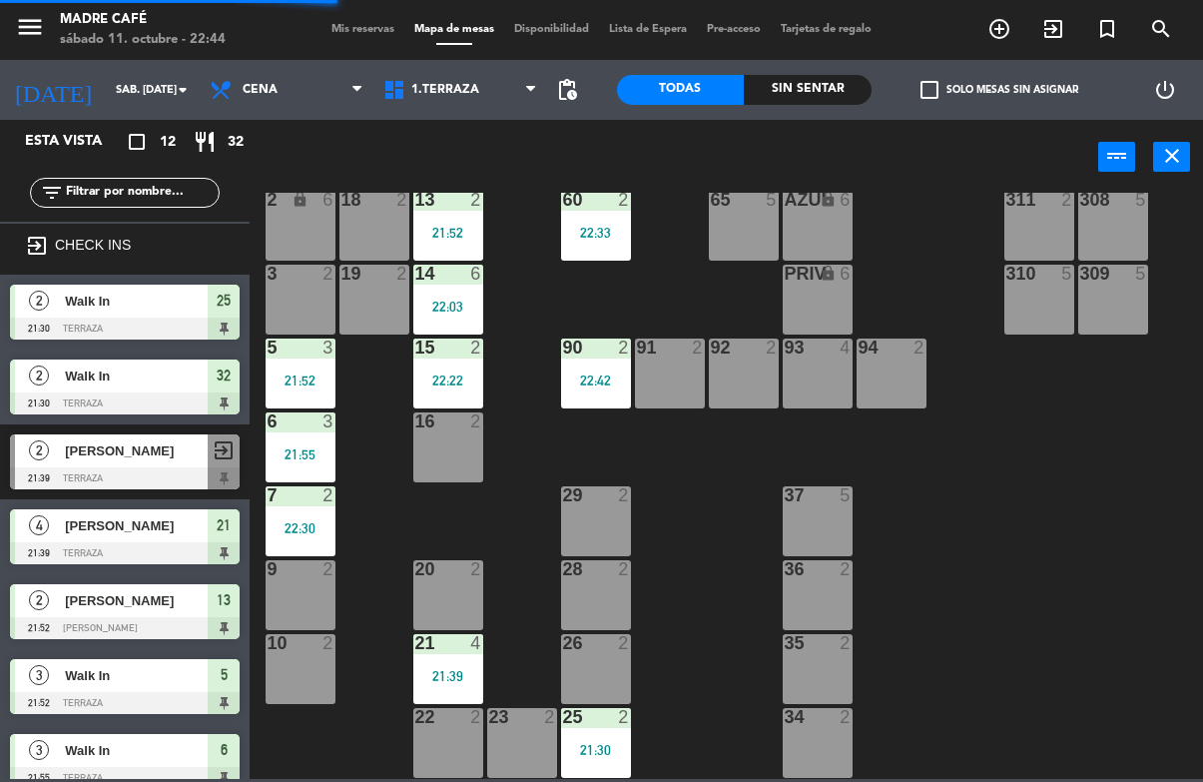
click at [461, 669] on div "21:39" at bounding box center [448, 676] width 70 height 14
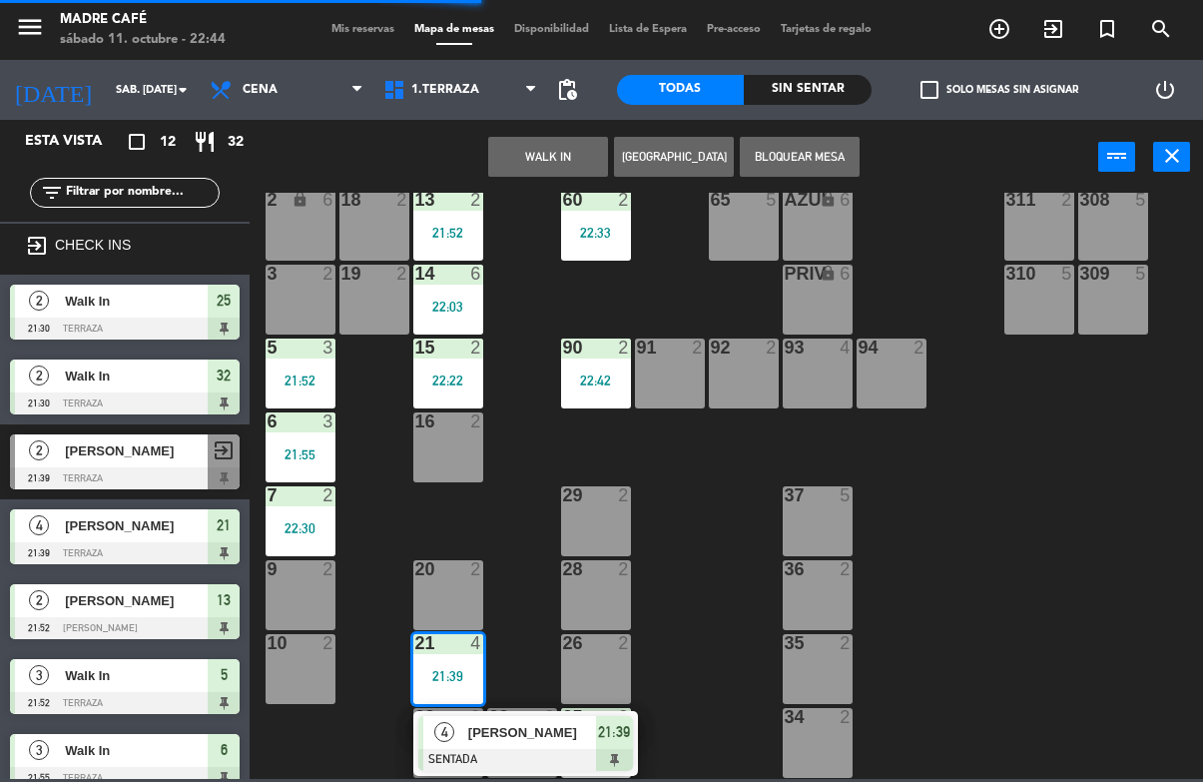
click at [614, 731] on span "21:39" at bounding box center [614, 732] width 32 height 24
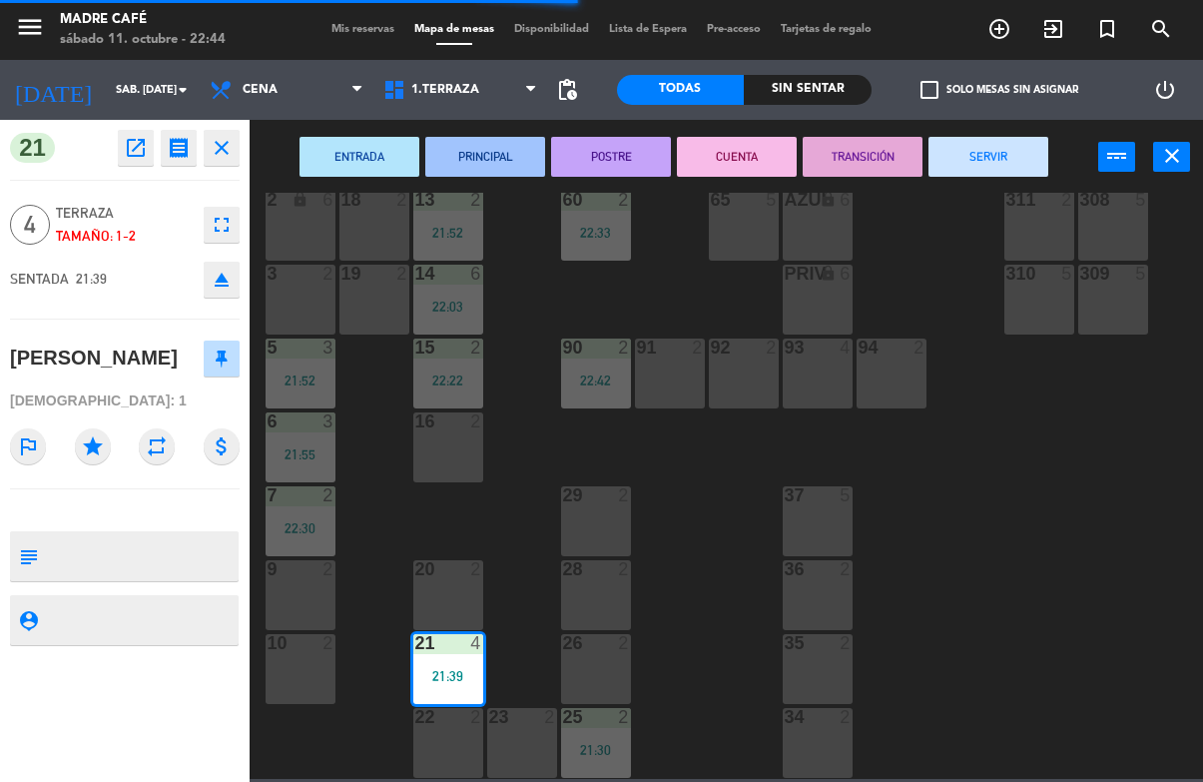
click at [1023, 149] on button "SERVIR" at bounding box center [989, 157] width 120 height 40
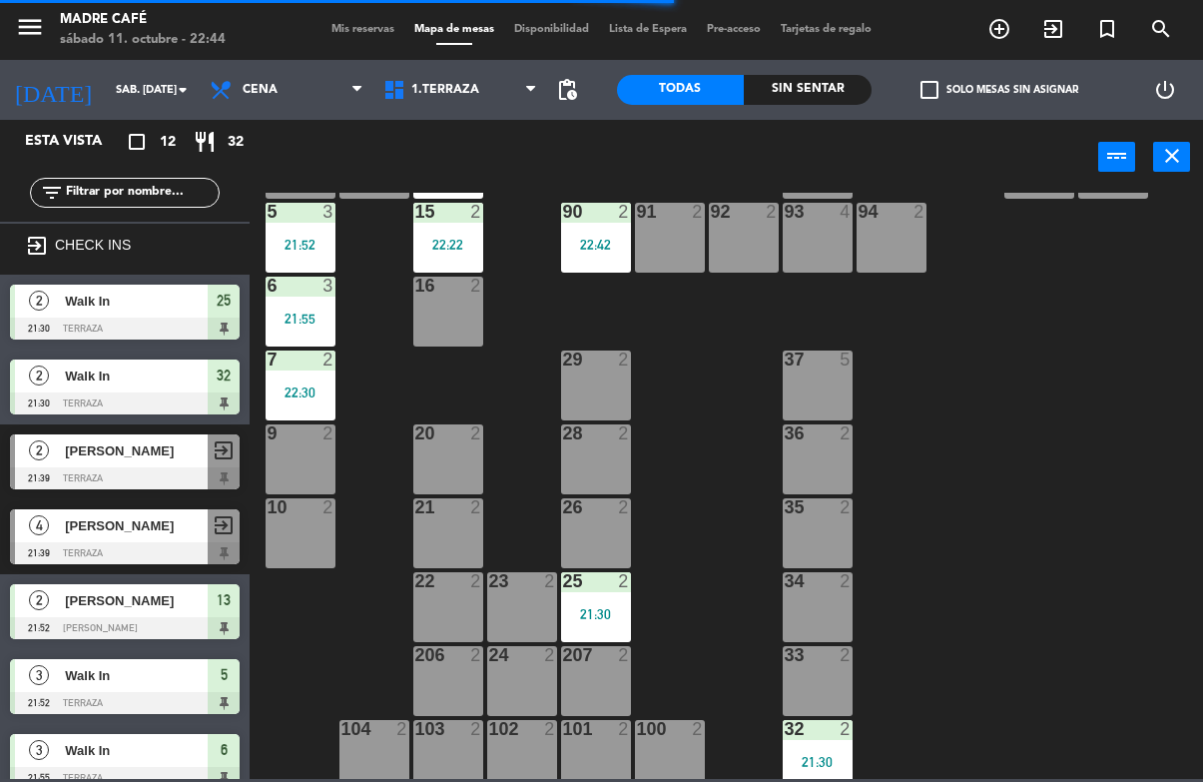
scroll to position [395, 0]
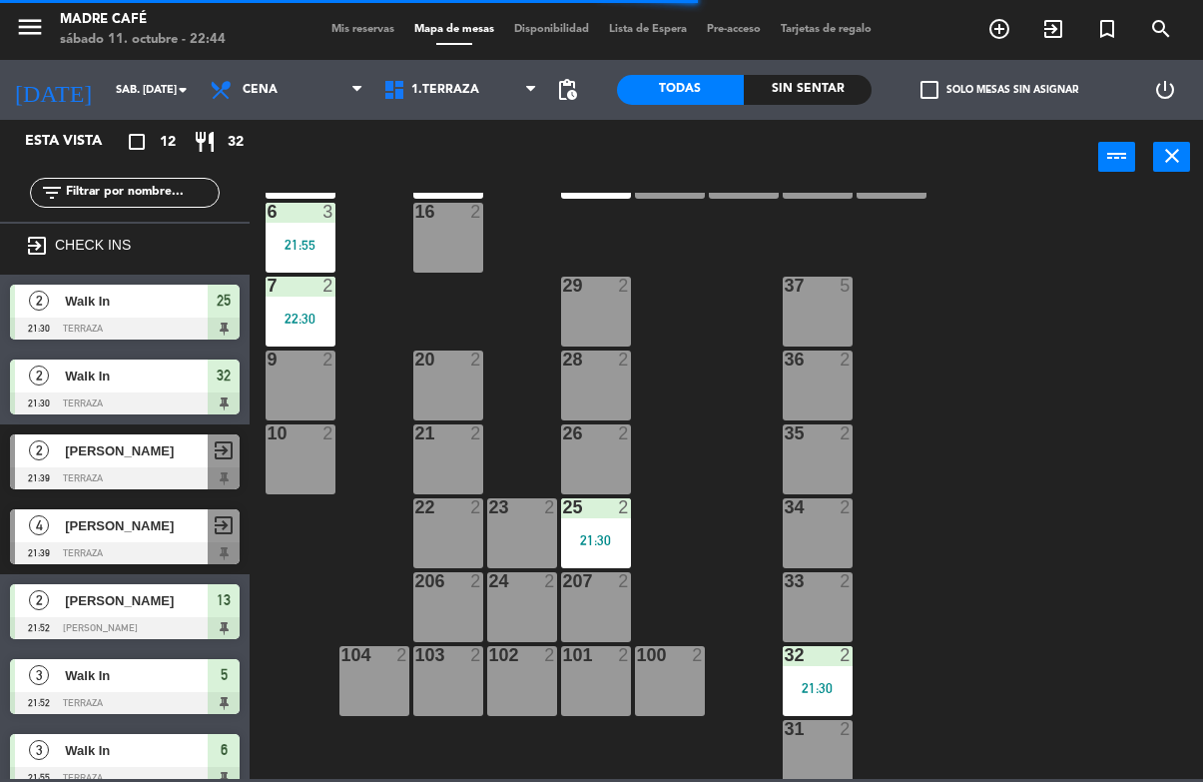
click at [601, 528] on div "25 2 21:30" at bounding box center [596, 533] width 70 height 70
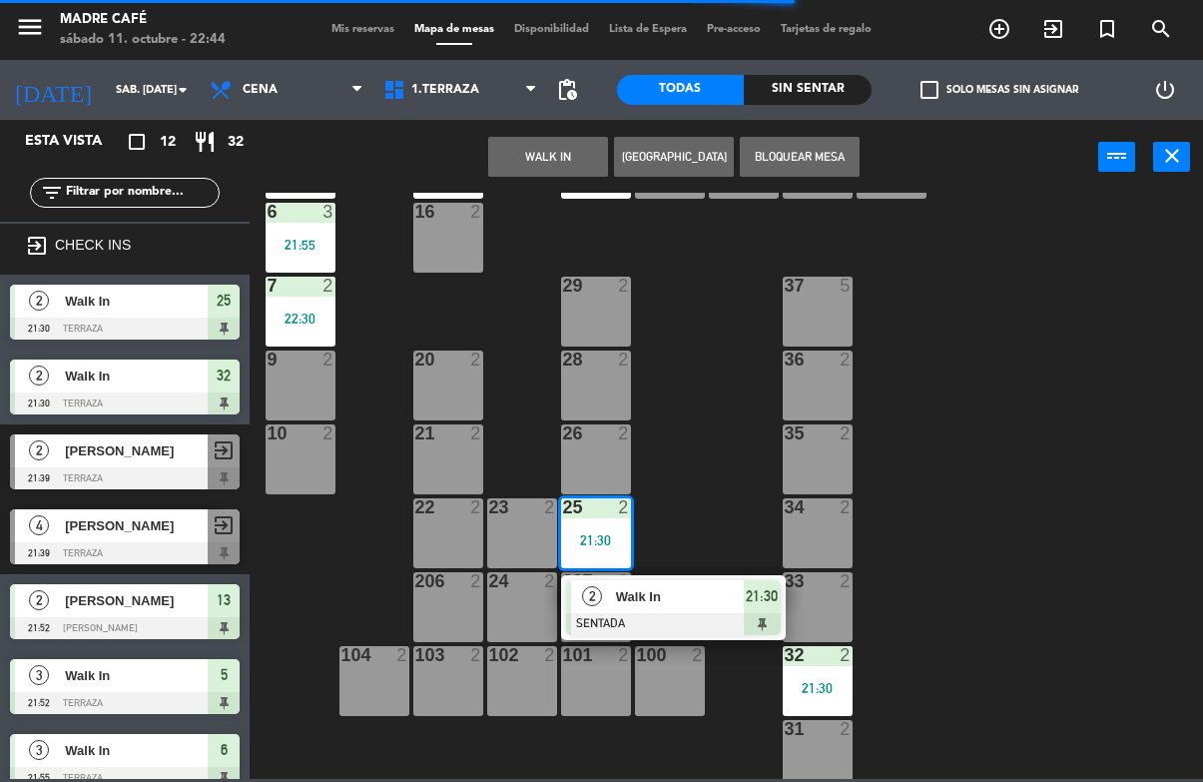
click at [765, 619] on div at bounding box center [673, 624] width 215 height 22
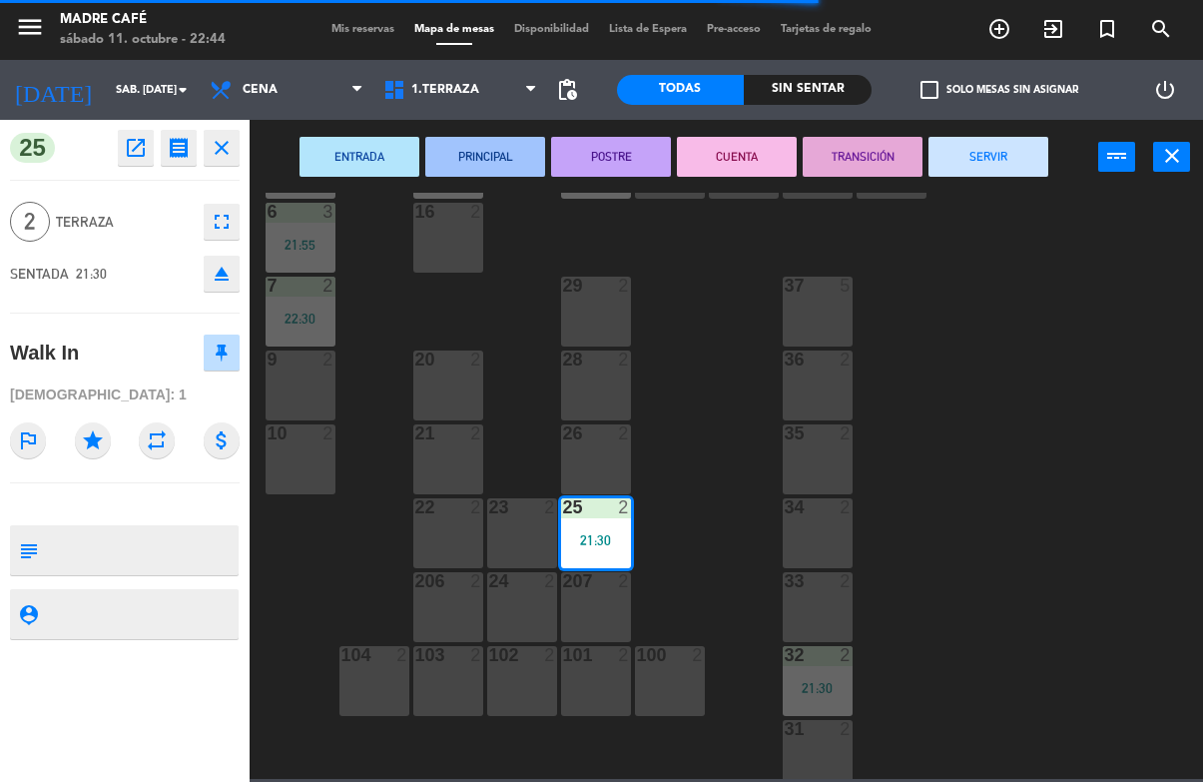
click at [1022, 153] on button "SERVIR" at bounding box center [989, 157] width 120 height 40
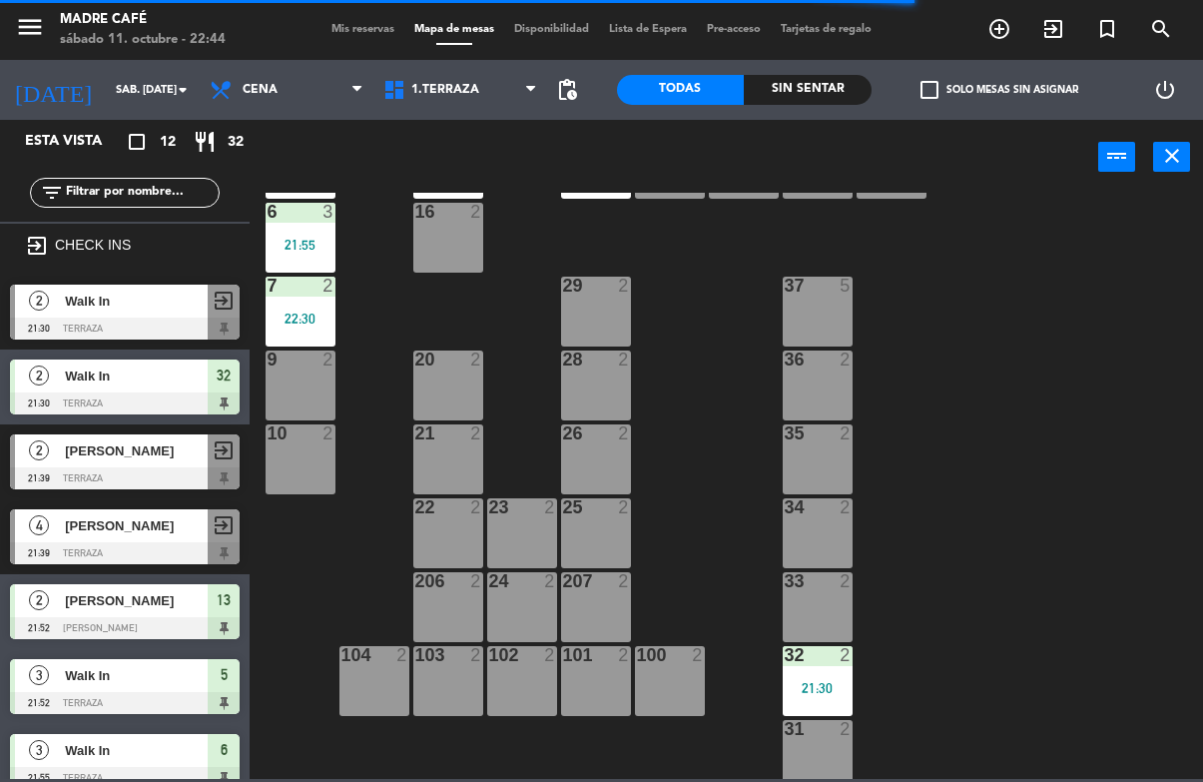
click at [825, 685] on div "21:30" at bounding box center [818, 688] width 70 height 14
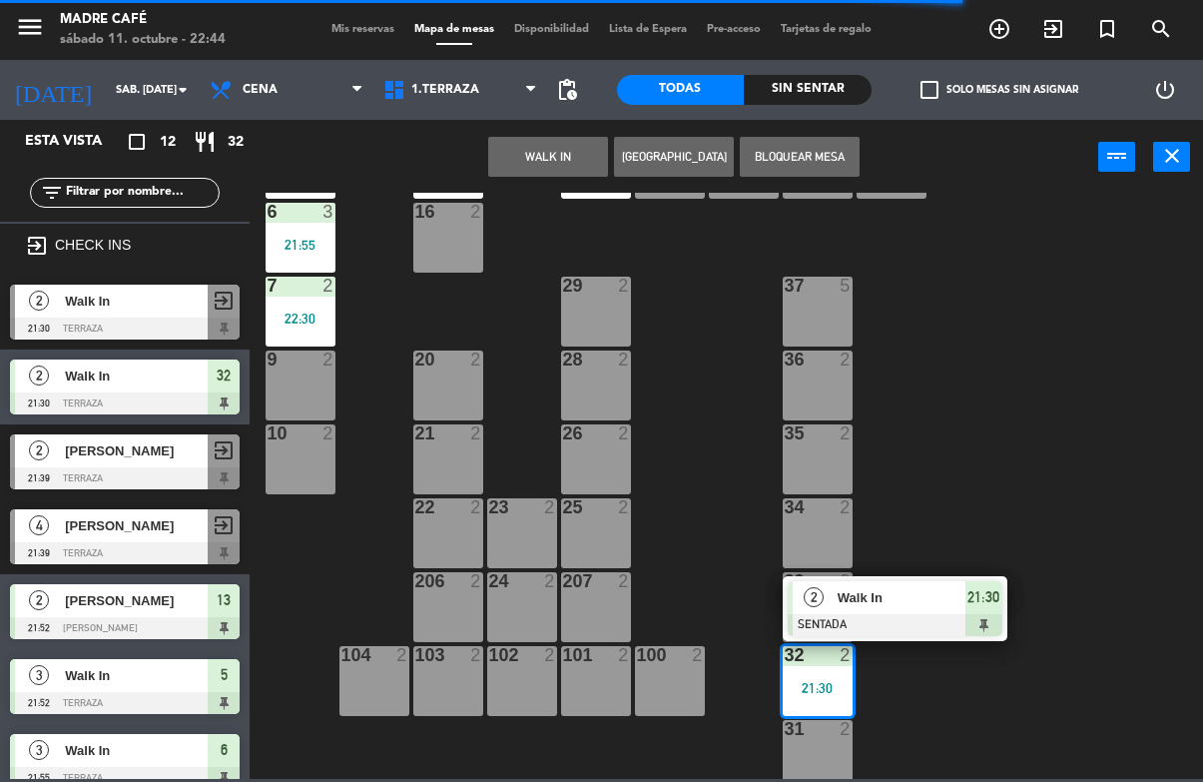
click at [990, 596] on span "21:30" at bounding box center [984, 597] width 32 height 24
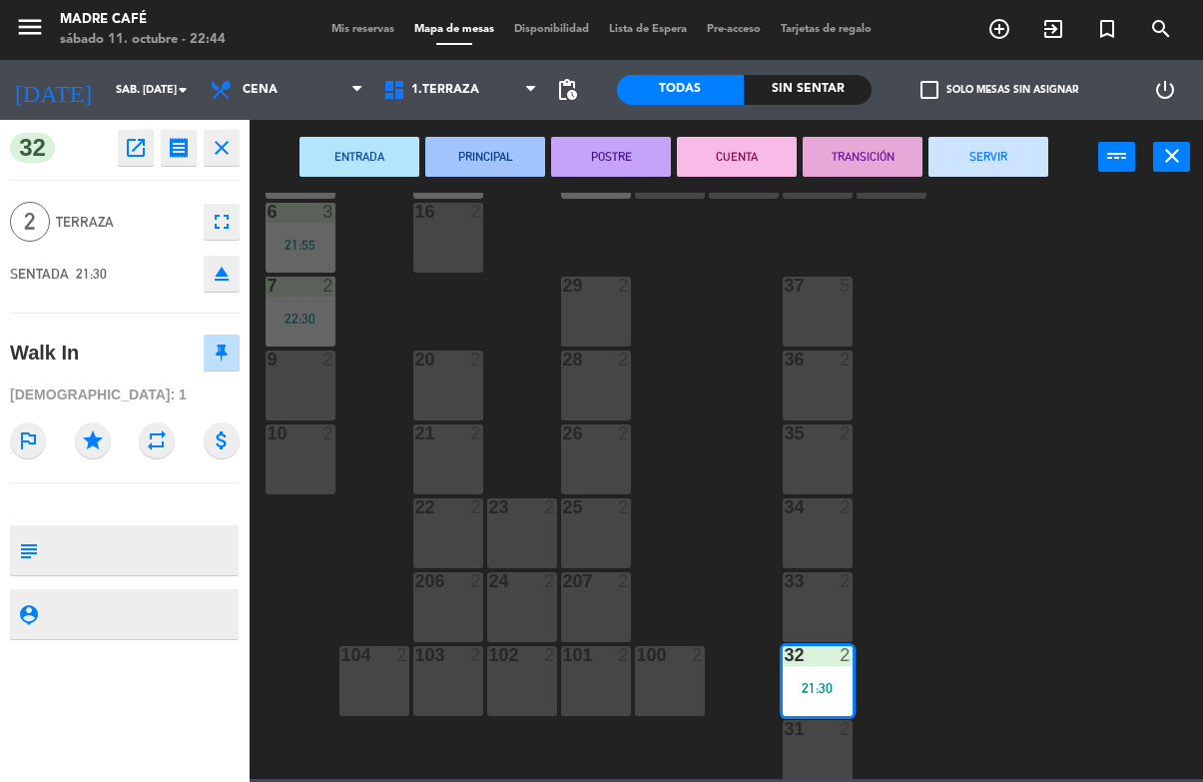
click at [1016, 148] on button "SERVIR" at bounding box center [989, 157] width 120 height 40
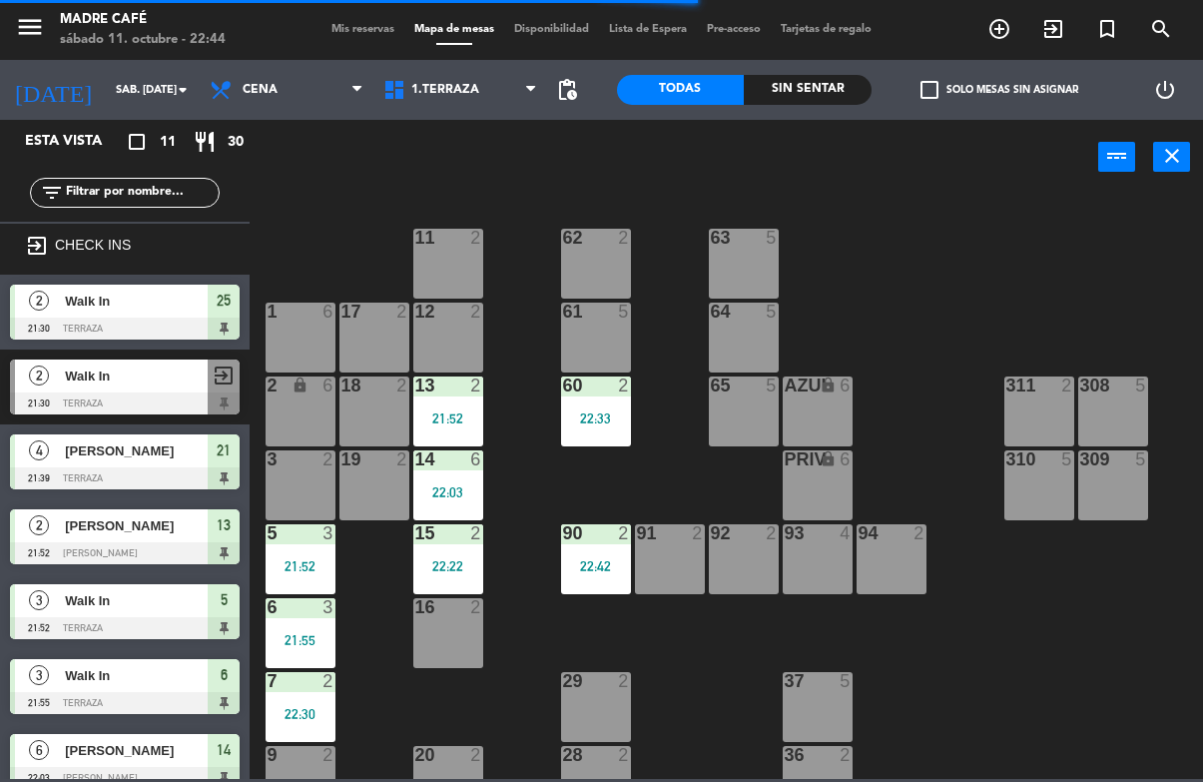
scroll to position [0, 0]
click at [316, 624] on div "6 3 21:55" at bounding box center [301, 633] width 70 height 70
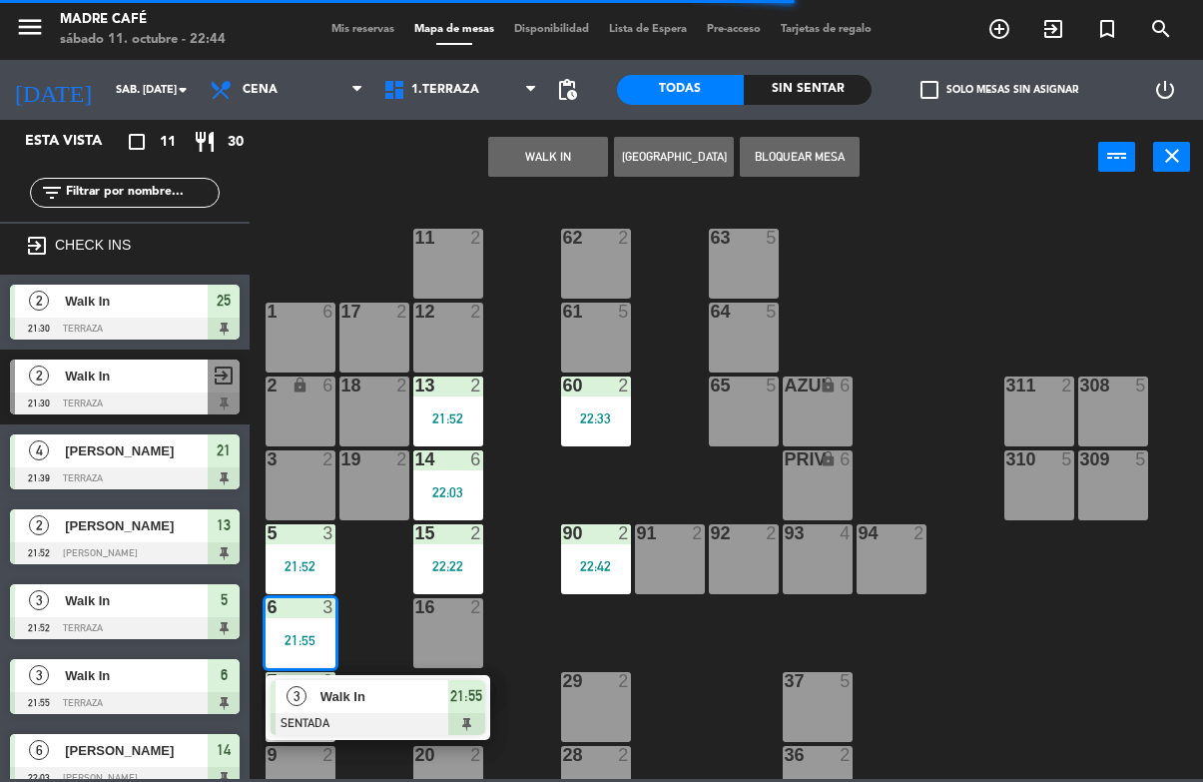
click at [482, 698] on span "21:55" at bounding box center [466, 696] width 32 height 24
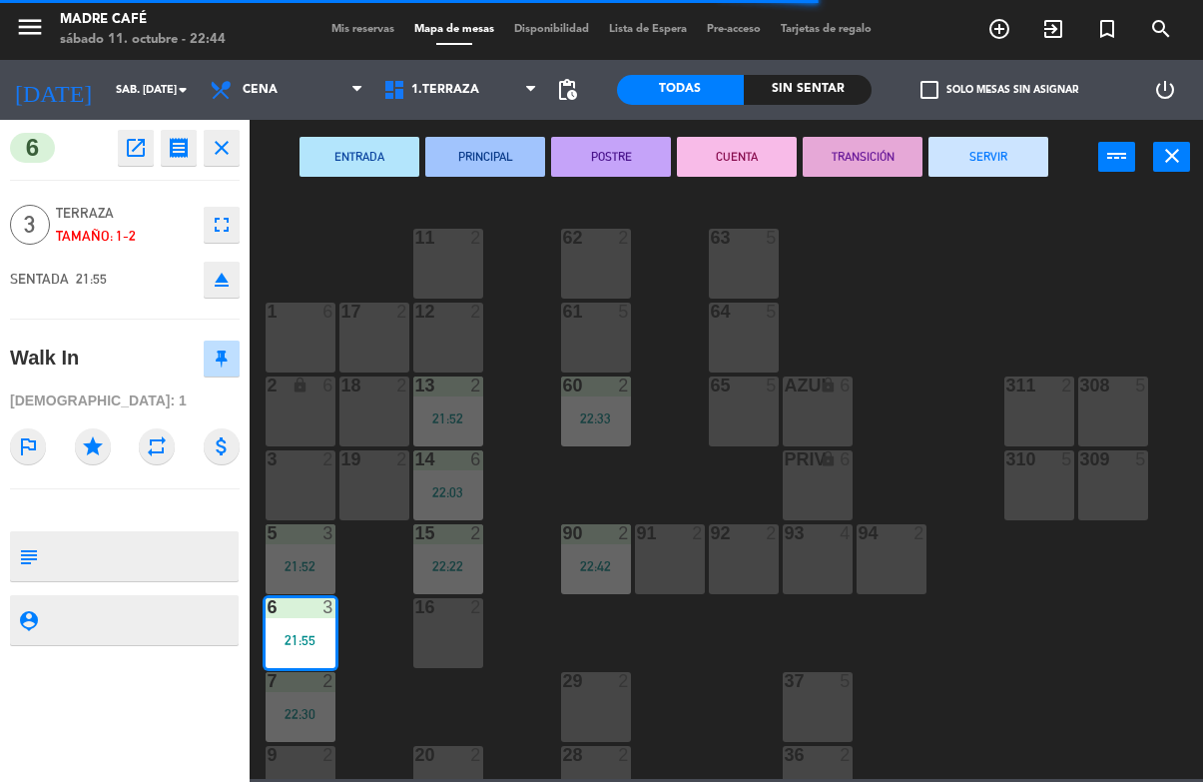
click at [1013, 154] on button "SERVIR" at bounding box center [989, 157] width 120 height 40
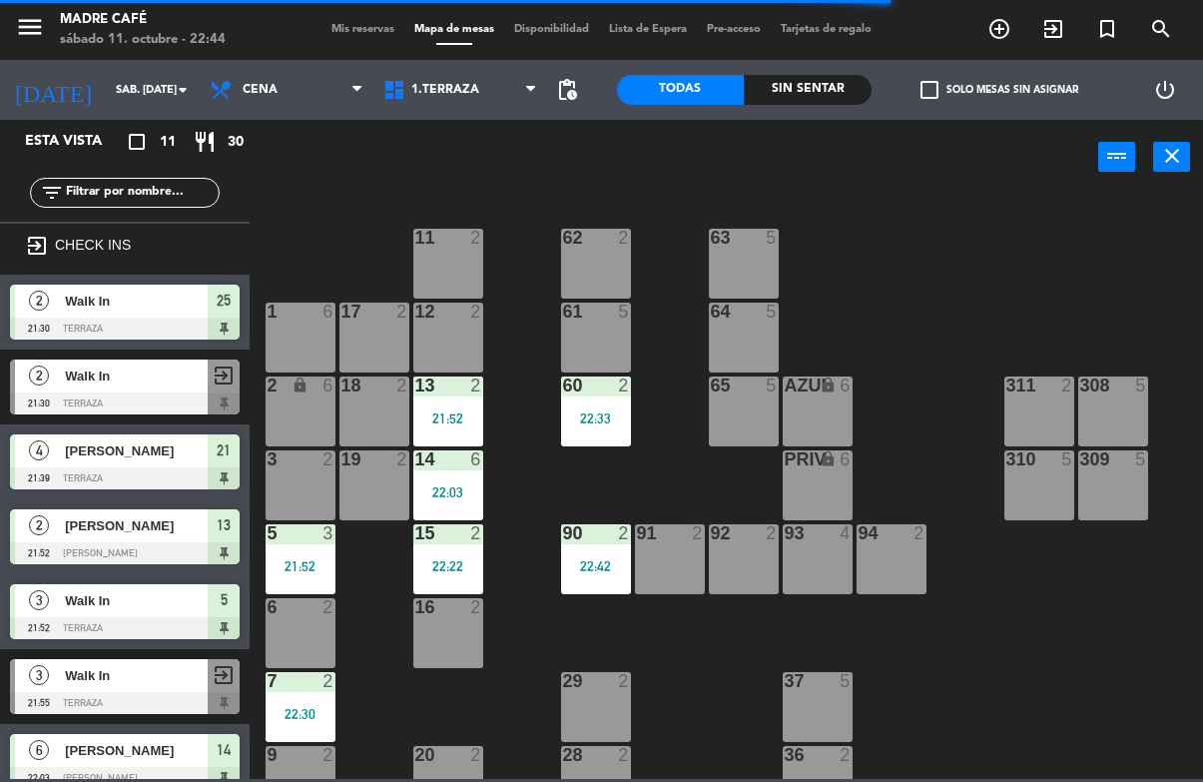
click at [311, 559] on div "21:52" at bounding box center [301, 566] width 70 height 14
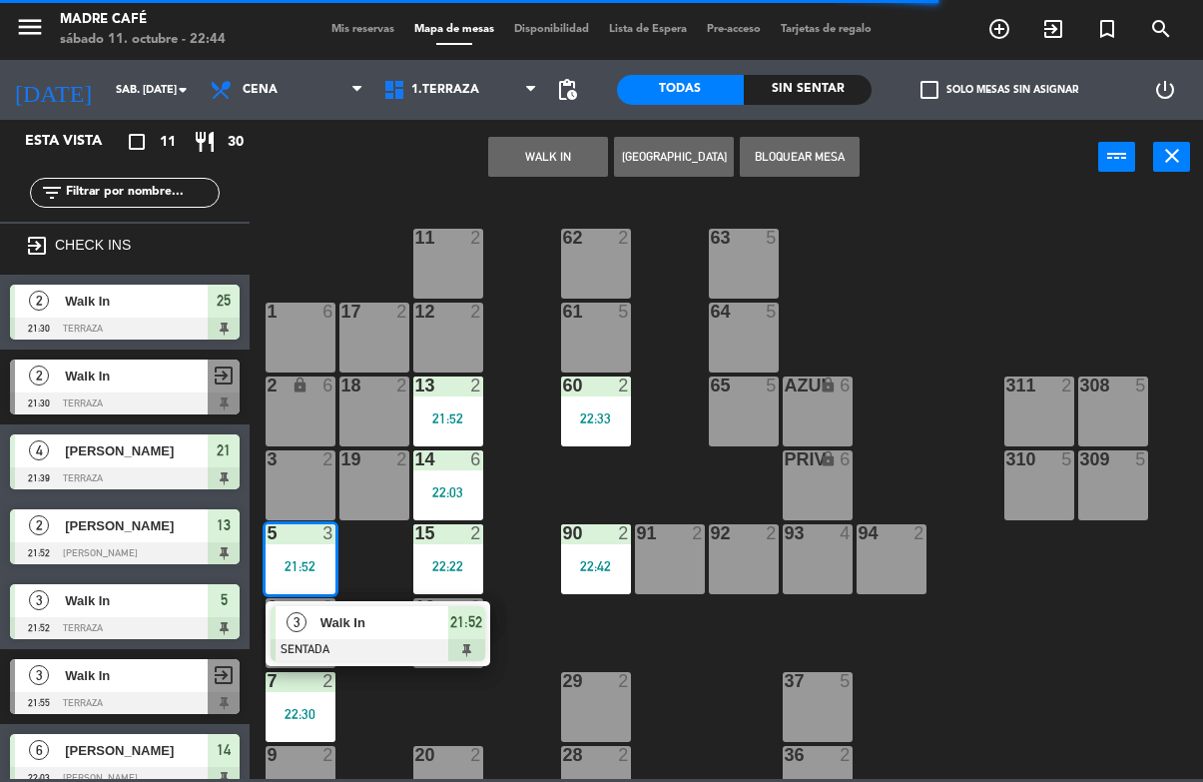
click at [477, 633] on span "21:52" at bounding box center [466, 622] width 32 height 24
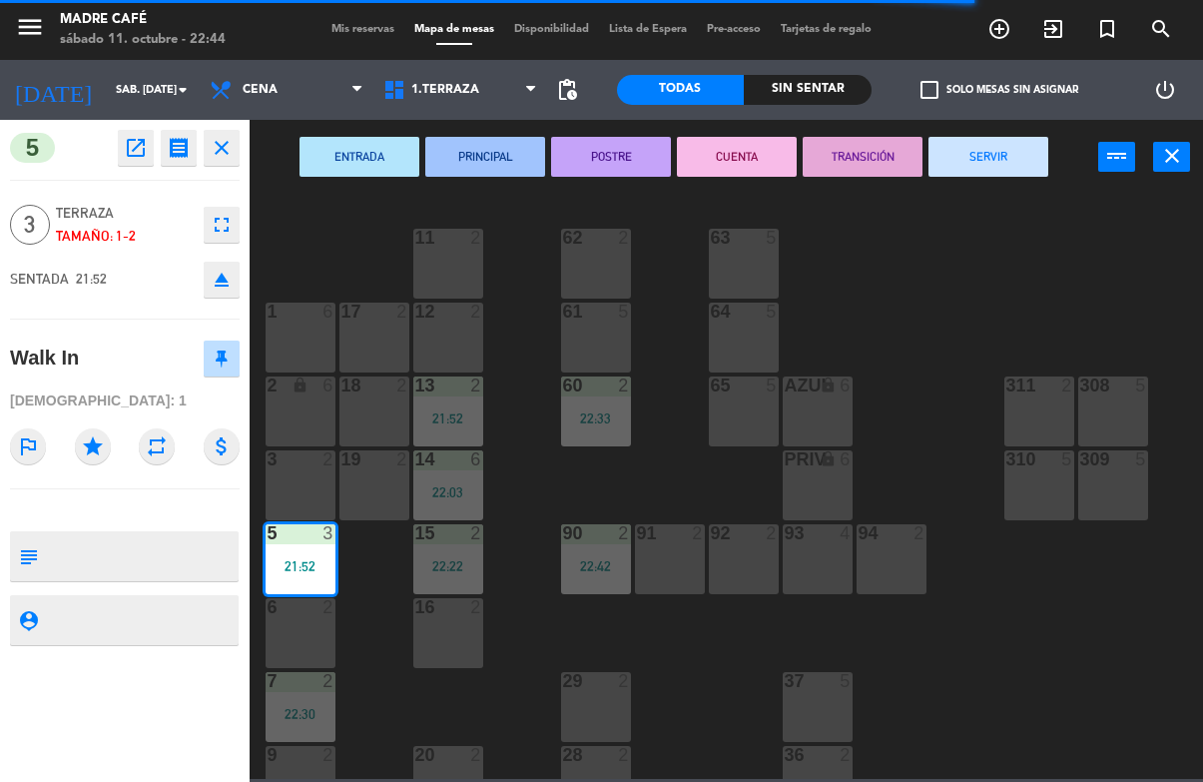
click at [1008, 152] on button "SERVIR" at bounding box center [989, 157] width 120 height 40
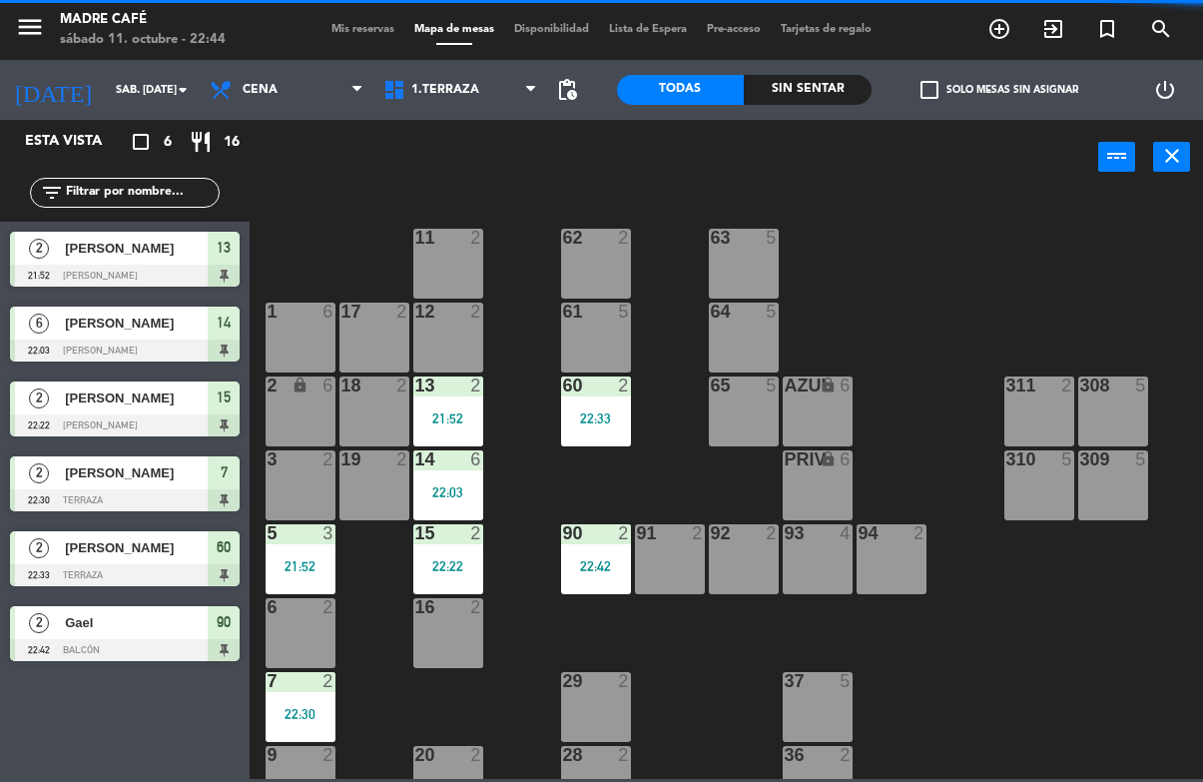
click at [471, 413] on div "21:52" at bounding box center [448, 418] width 70 height 14
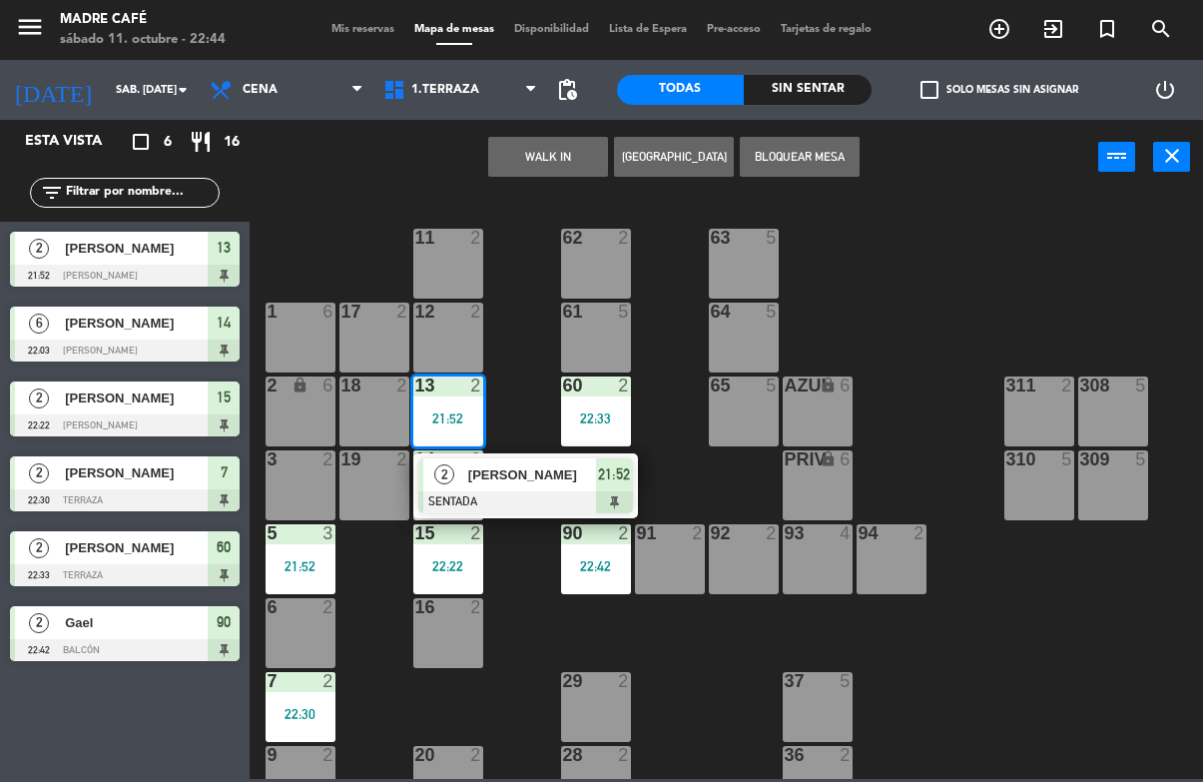
click at [624, 488] on div "21:52" at bounding box center [614, 474] width 37 height 33
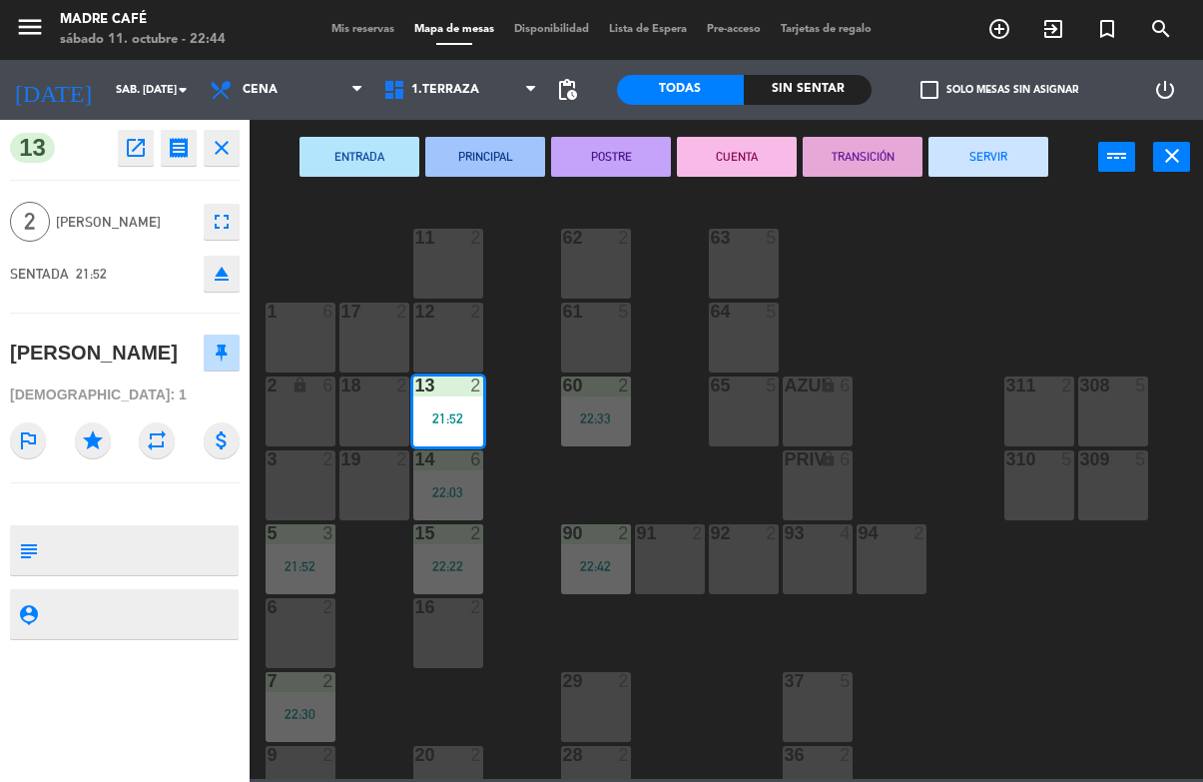
click at [1010, 152] on button "SERVIR" at bounding box center [989, 157] width 120 height 40
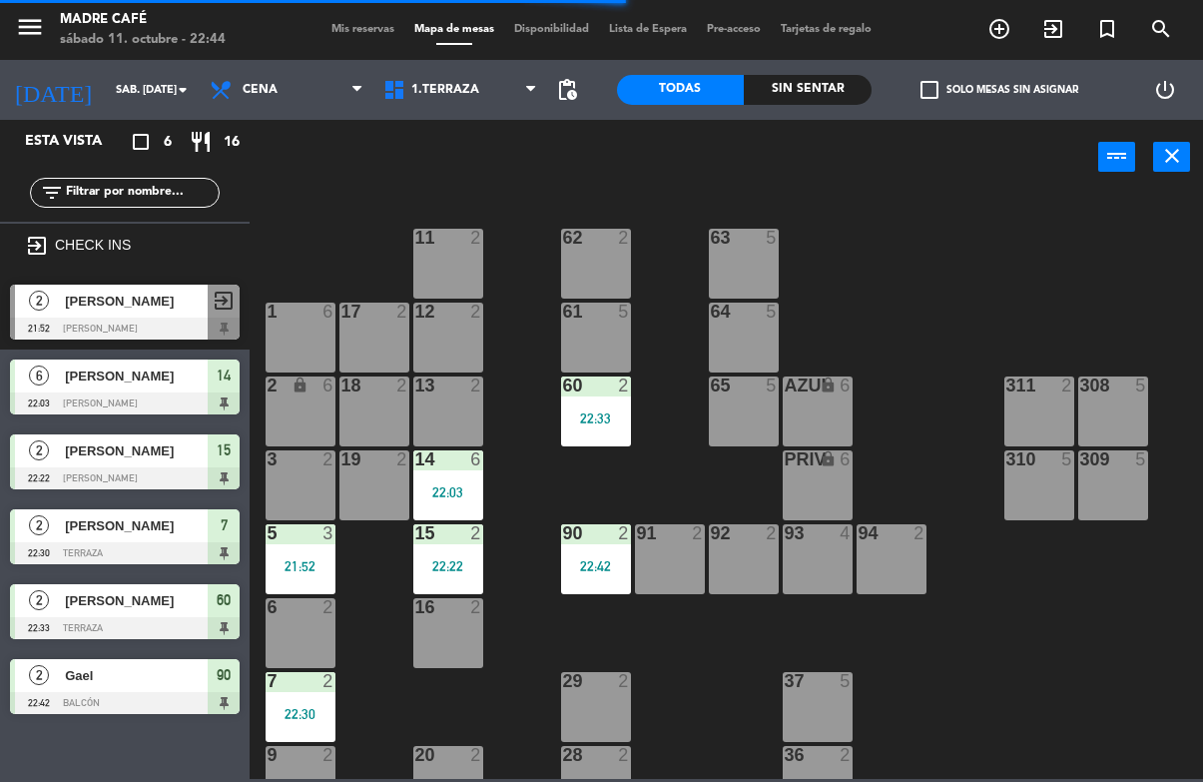
click at [295, 566] on div "21:52" at bounding box center [301, 566] width 70 height 14
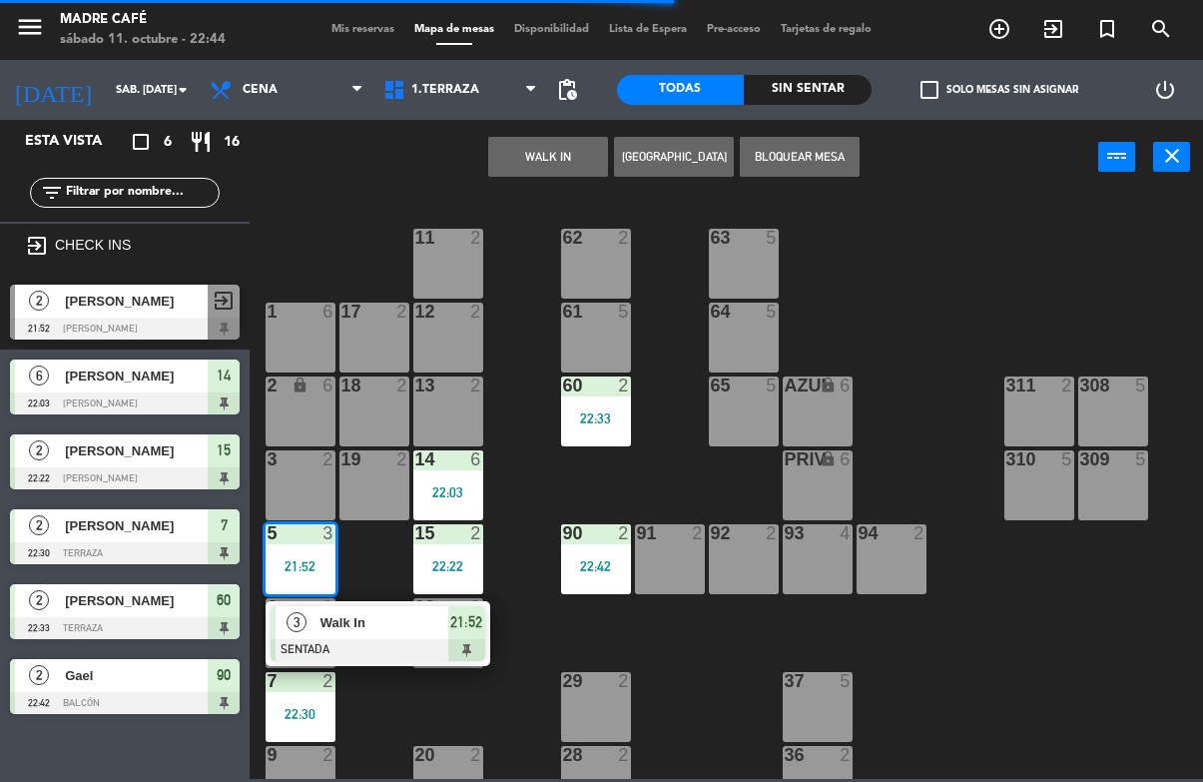
click at [473, 631] on span "21:52" at bounding box center [466, 622] width 32 height 24
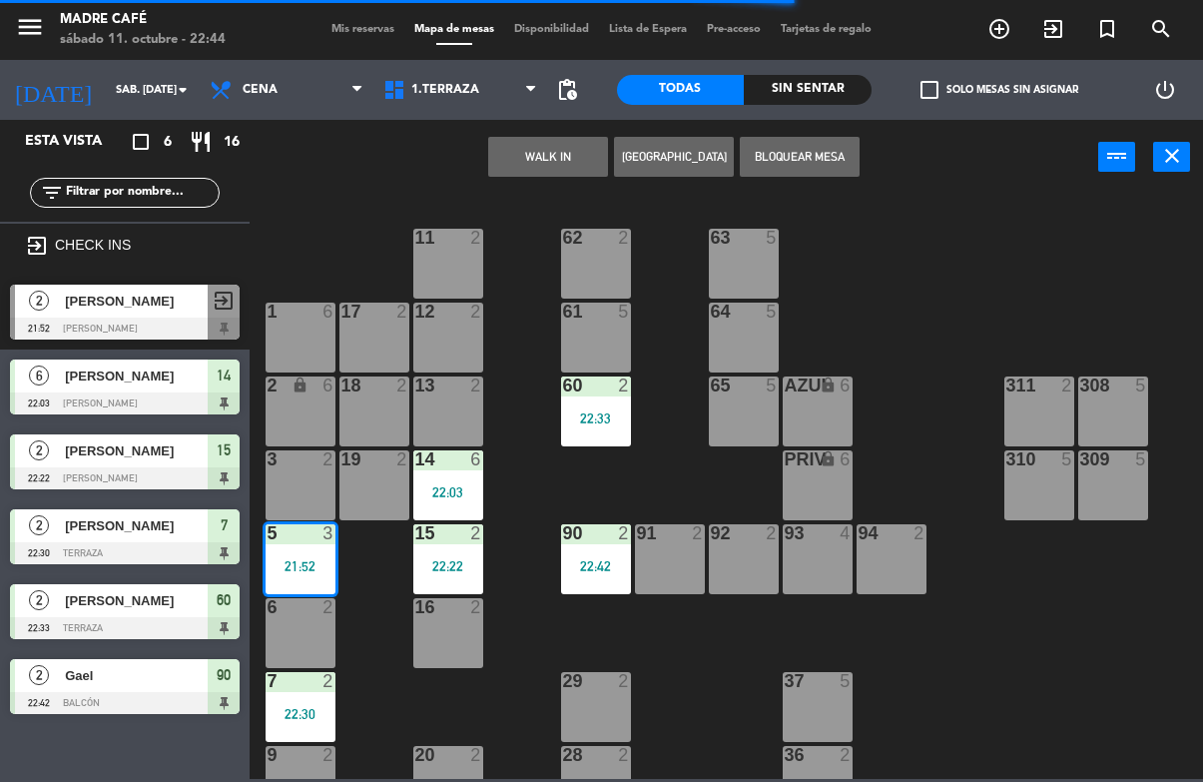
click at [595, 411] on div "22:33" at bounding box center [596, 418] width 70 height 14
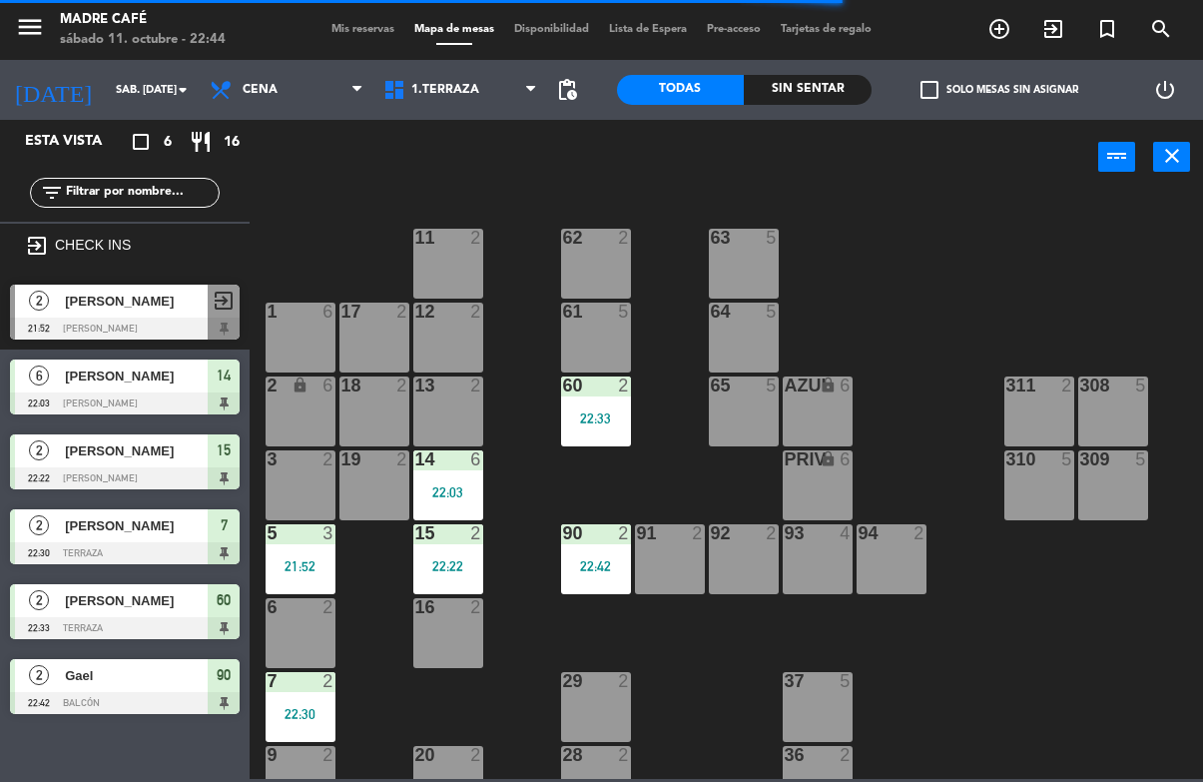
click at [555, 484] on div "11 2 63 5 62 2 12 2 1 6 61 5 64 5 17 2 13 2 2 lock 6 60 2 22:33 65 5 308 5 18 2…" at bounding box center [733, 486] width 942 height 586
click at [315, 569] on div "21:52" at bounding box center [301, 566] width 70 height 14
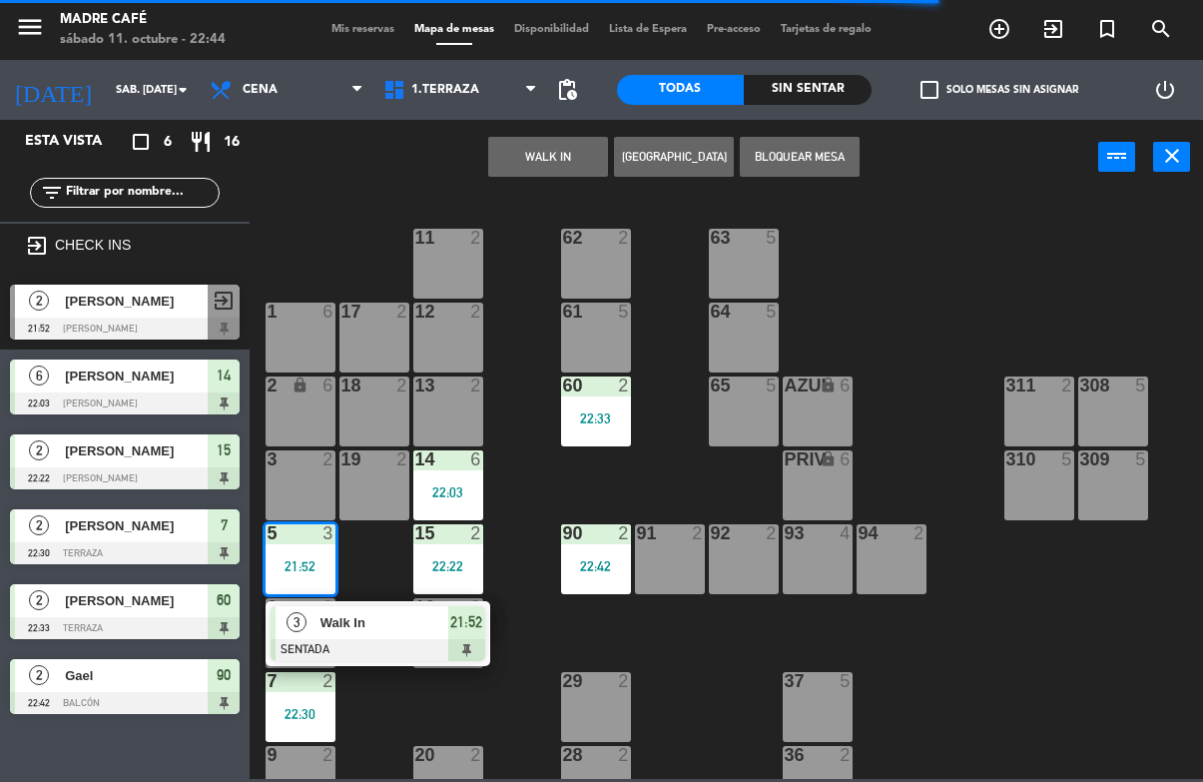
click at [478, 624] on span "21:52" at bounding box center [466, 622] width 32 height 24
